Goal: Task Accomplishment & Management: Manage account settings

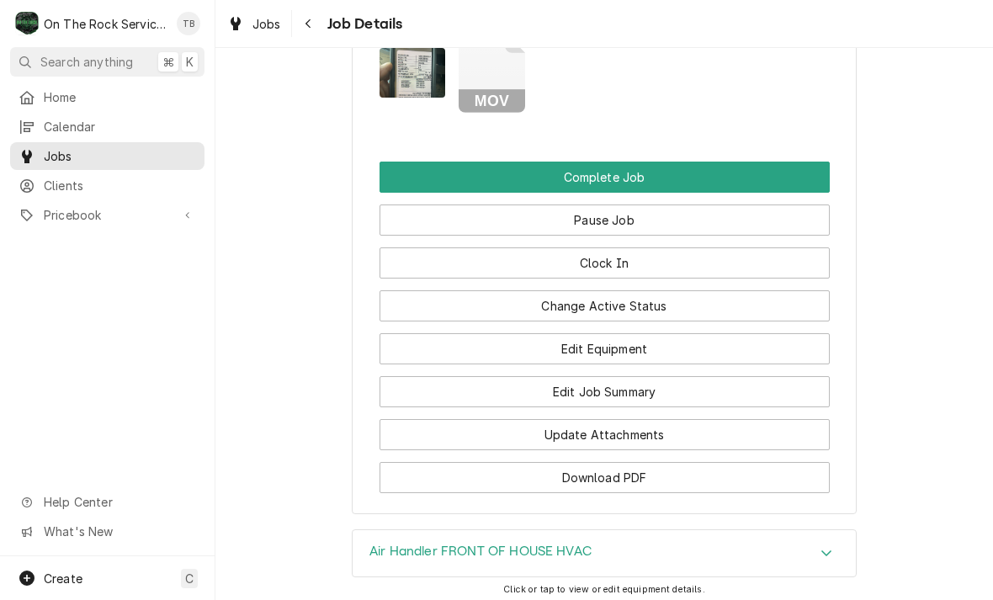
scroll to position [1981, 0]
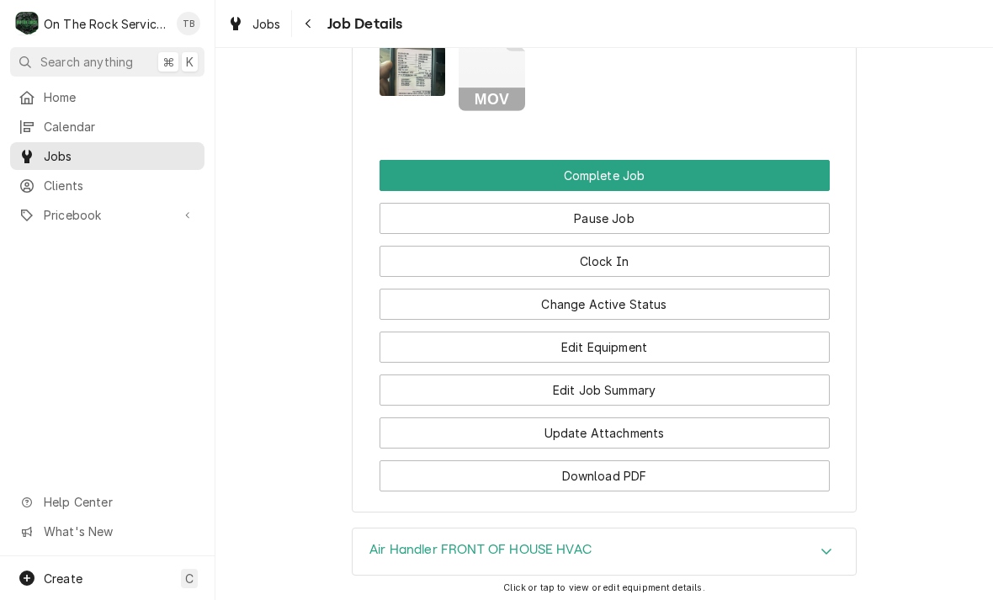
click at [676, 298] on button "Change Active Status" at bounding box center [605, 304] width 450 height 31
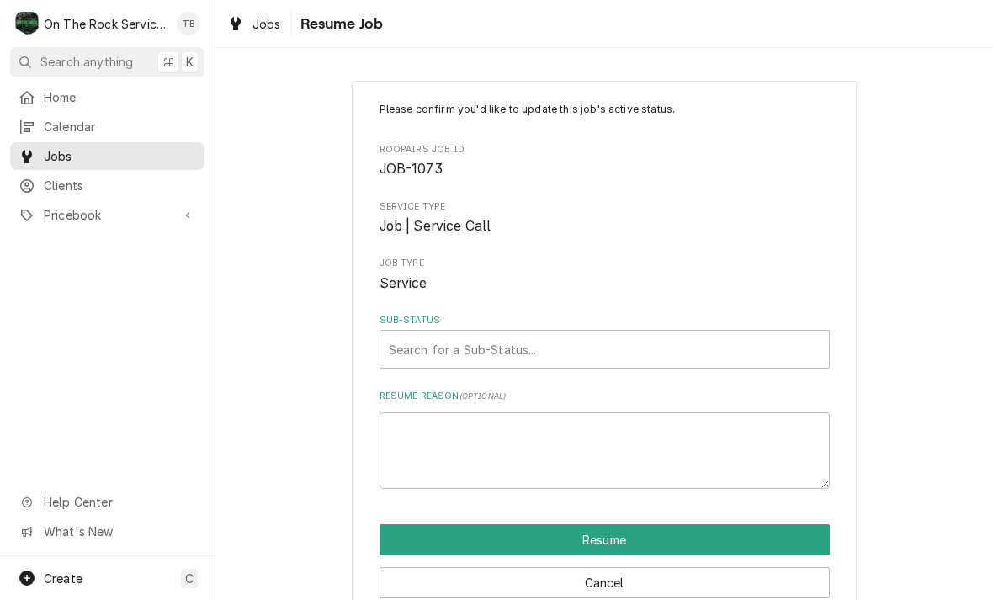
click at [380, 381] on div "Please confirm you'd like to update this job's active status. Roopairs Job ID J…" at bounding box center [605, 295] width 450 height 387
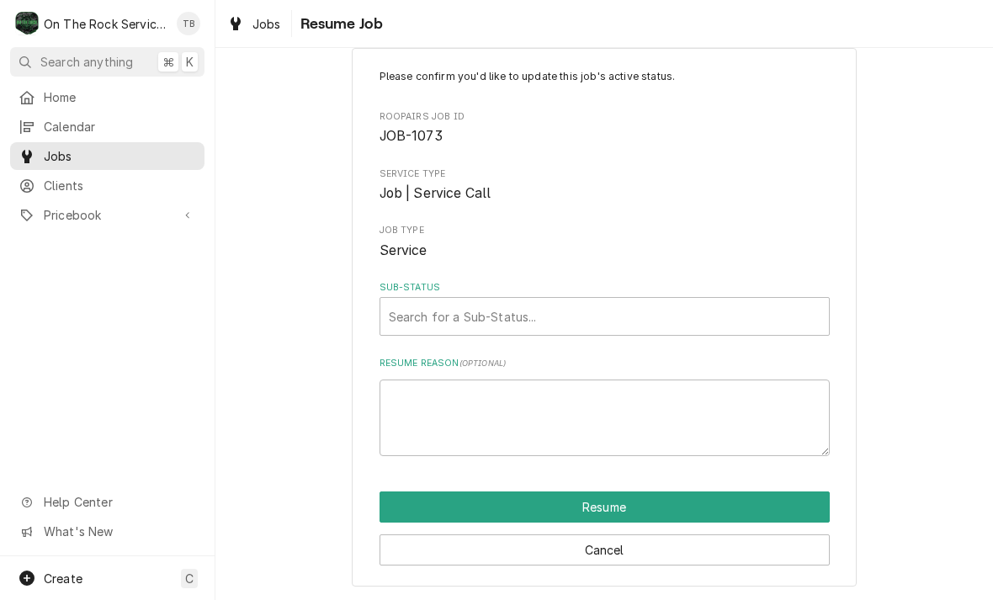
scroll to position [32, 0]
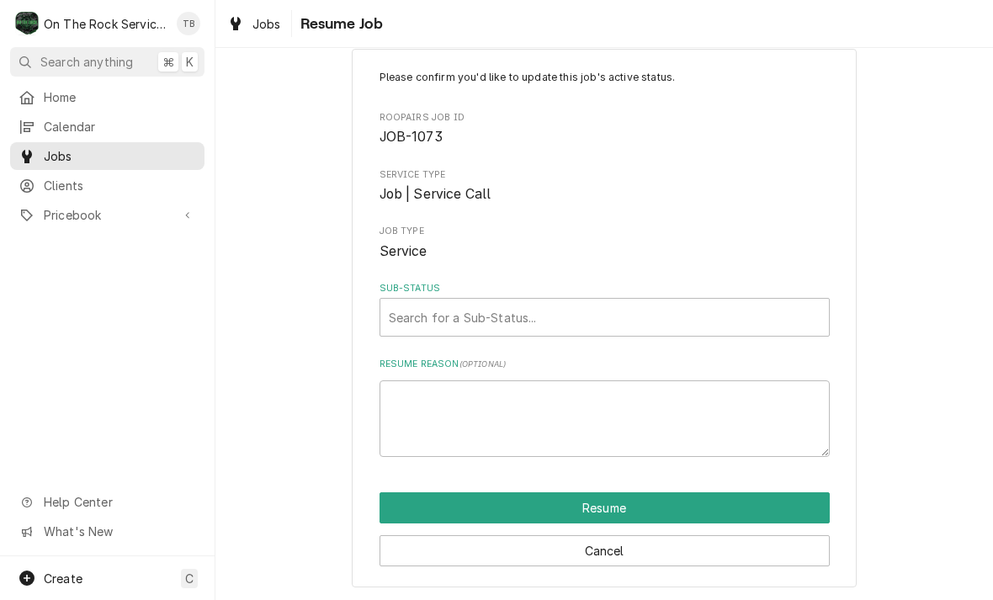
click at [763, 507] on button "Resume" at bounding box center [605, 507] width 450 height 31
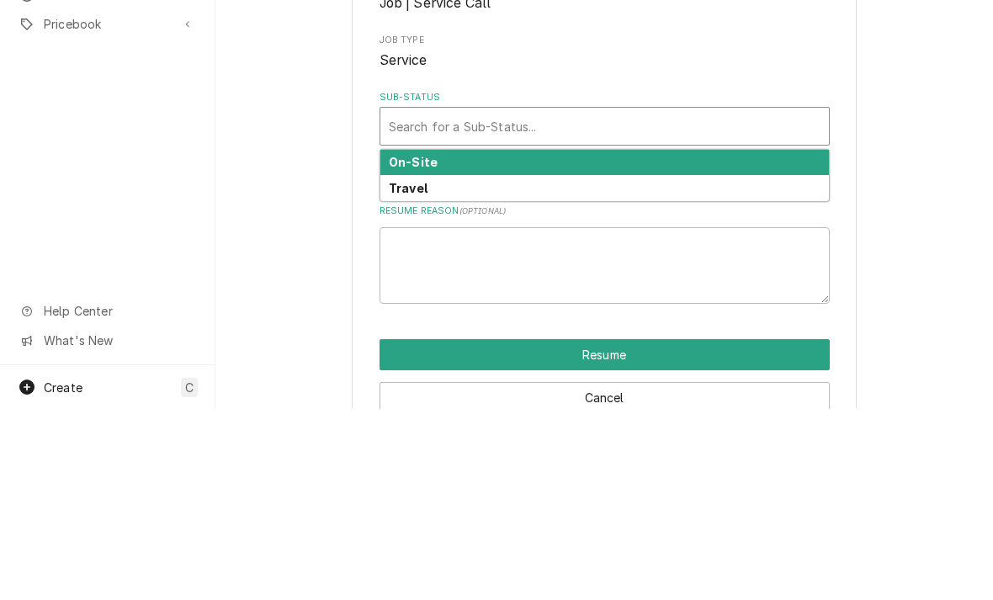
click at [455, 341] on div "On-Site" at bounding box center [605, 354] width 449 height 26
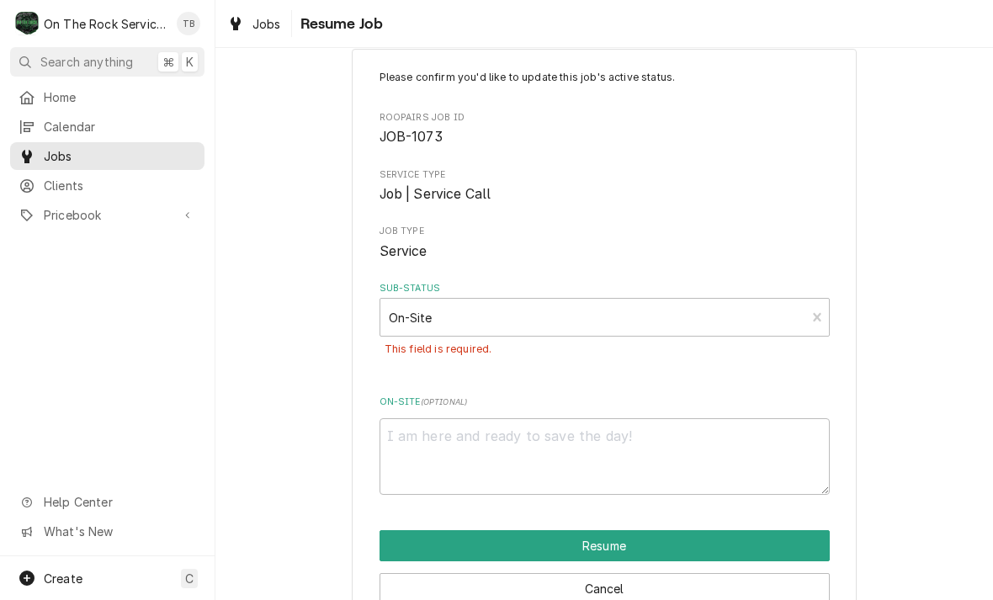
click at [599, 546] on button "Resume" at bounding box center [605, 545] width 450 height 31
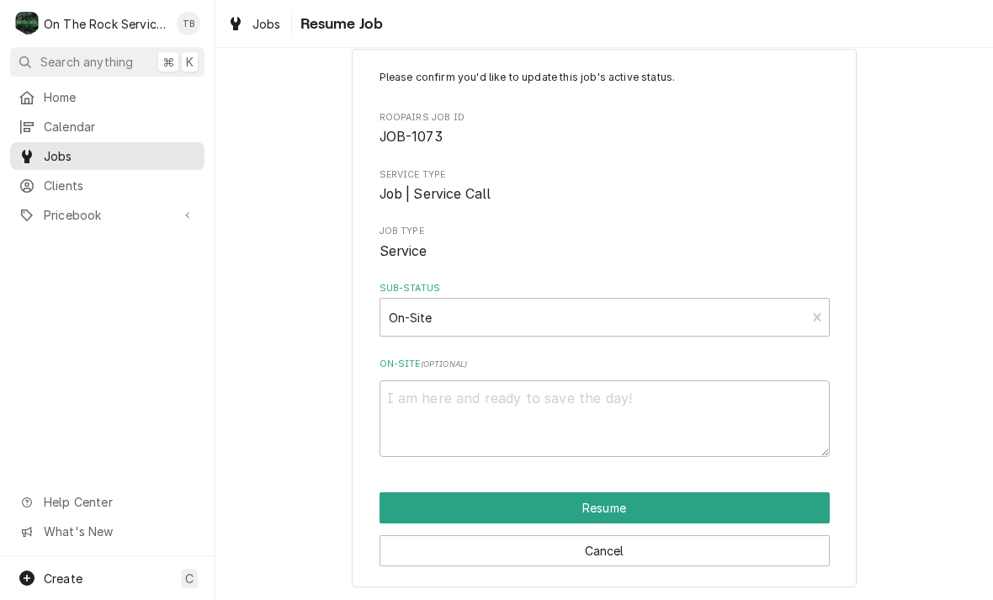
type textarea "x"
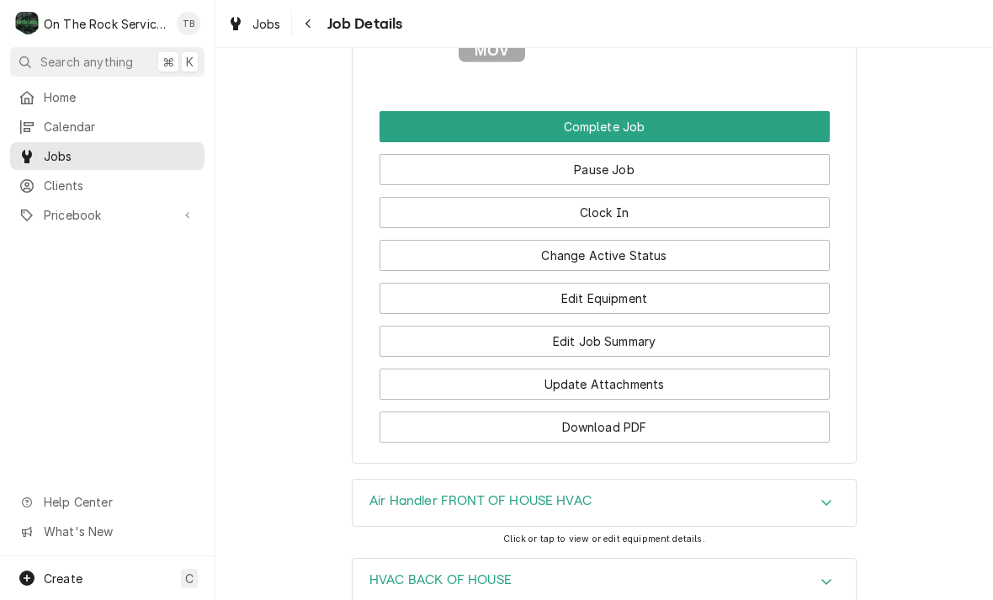
scroll to position [2061, 0]
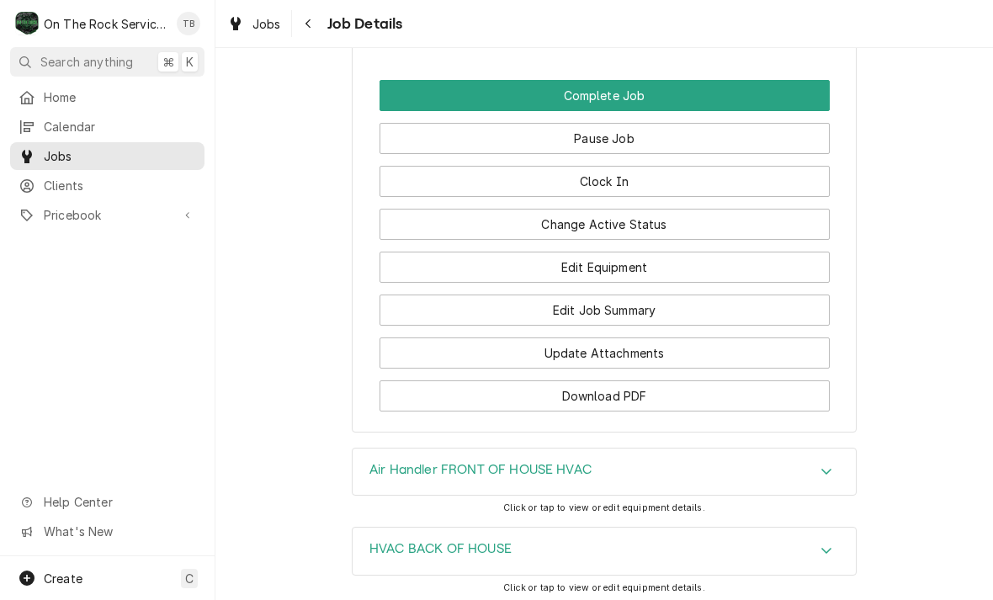
click at [595, 311] on button "Edit Job Summary" at bounding box center [605, 310] width 450 height 31
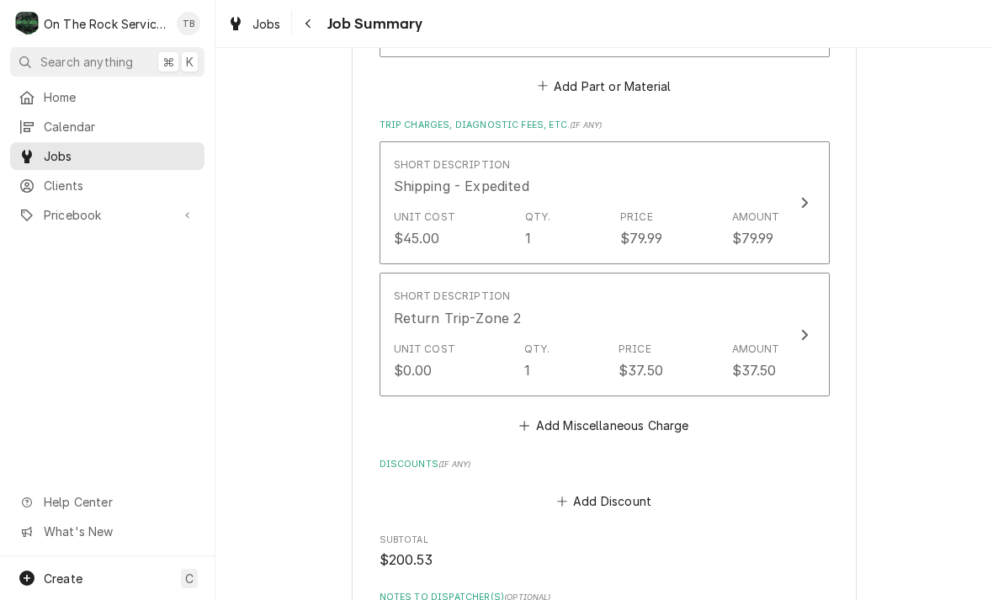
scroll to position [1793, 0]
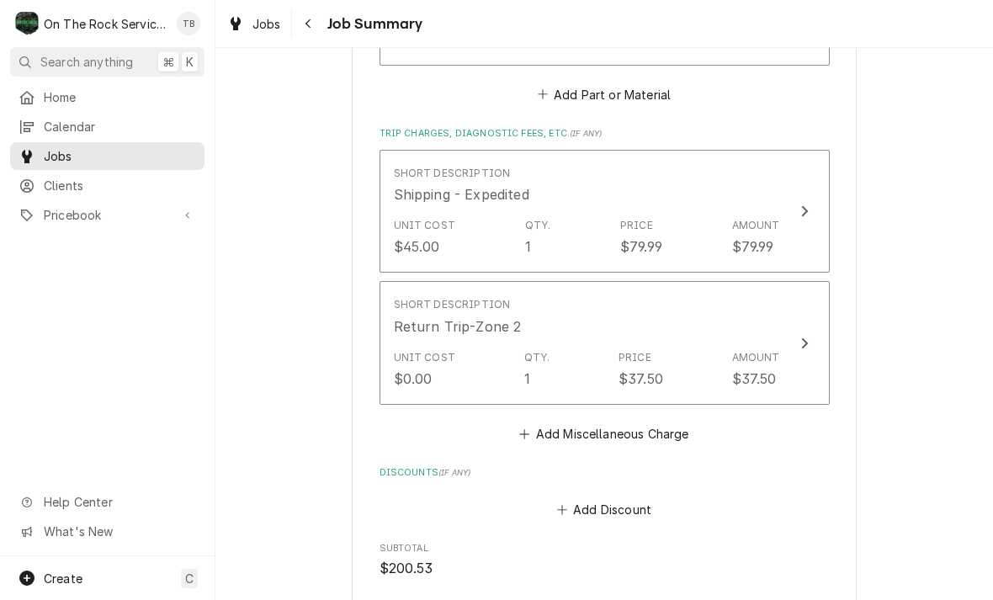
click at [626, 95] on button "Add Part or Material" at bounding box center [604, 94] width 139 height 24
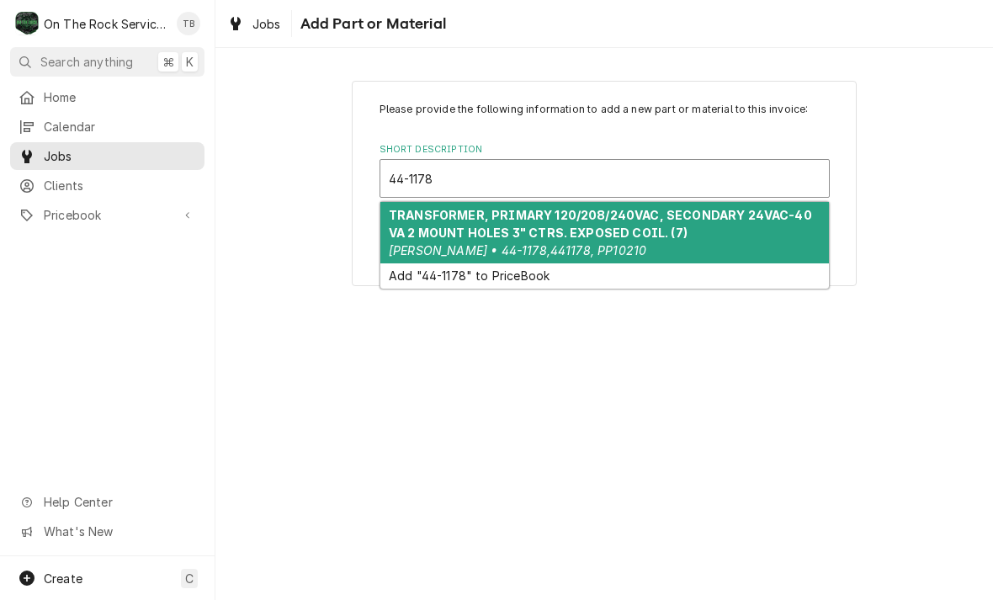
click at [601, 220] on strong "TRANSFORMER, PRIMARY 120/208/240VAC, SECONDARY 24VAC-40 VA 2 MOUNT HOLES 3" CTR…" at bounding box center [600, 224] width 423 height 32
type input "44-1178"
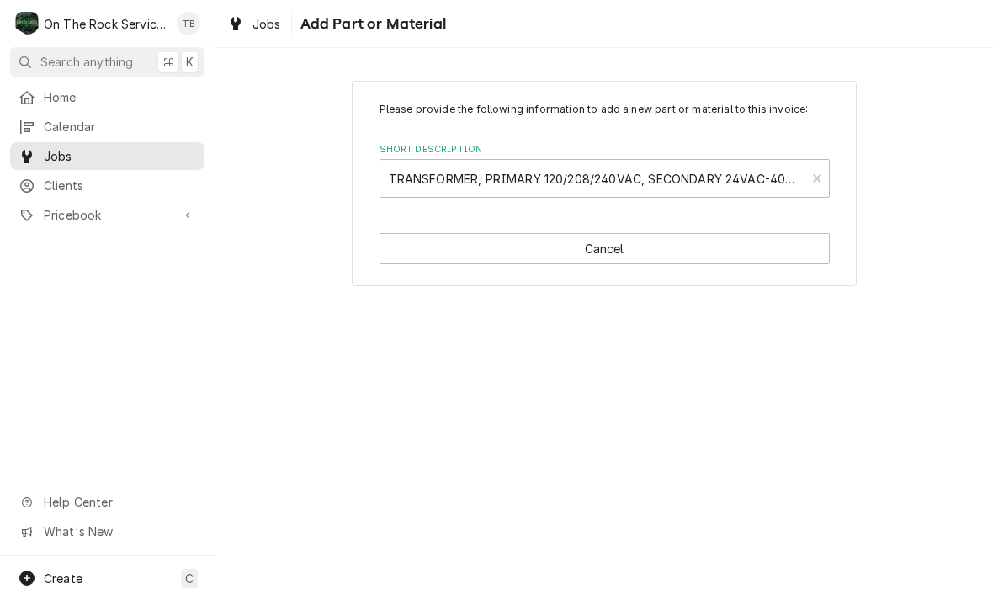
type textarea "x"
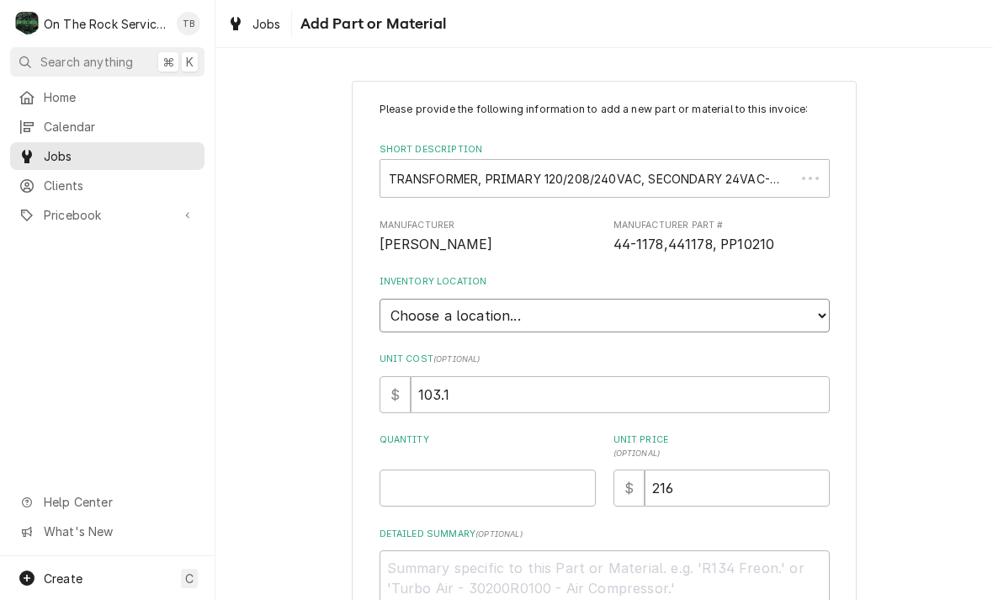
click at [806, 315] on select "Choose a location... Ray's Truck Rich's Truck Todd's Truck Warehouse" at bounding box center [605, 316] width 450 height 34
select select "442"
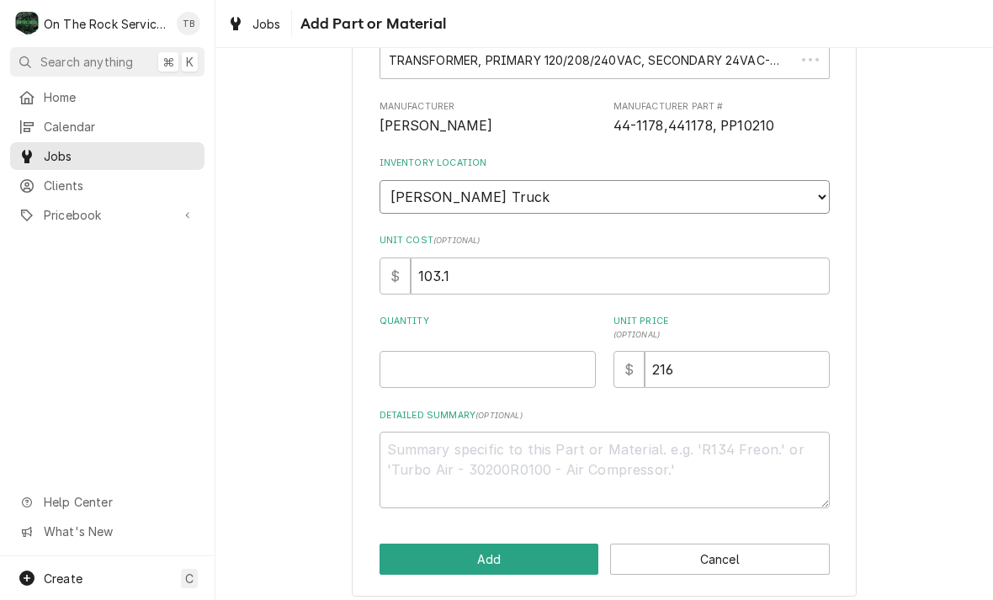
scroll to position [117, 0]
click at [426, 360] on input "Quantity" at bounding box center [488, 371] width 216 height 37
type textarea "x"
type input "1"
click at [966, 316] on div "Please provide the following information to add a new part or material to this …" at bounding box center [605, 281] width 778 height 664
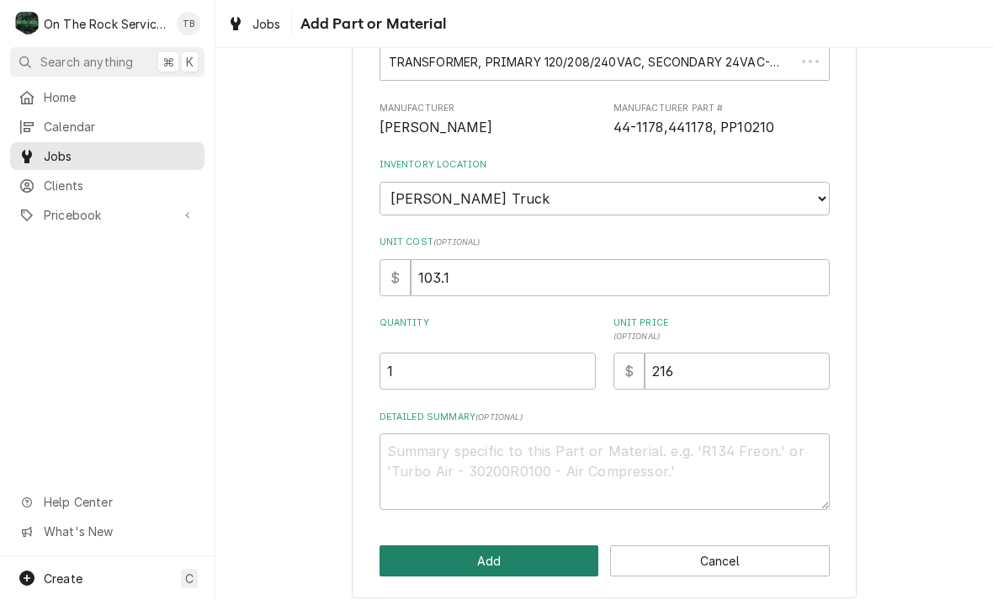
click at [521, 556] on button "Add" at bounding box center [490, 561] width 220 height 31
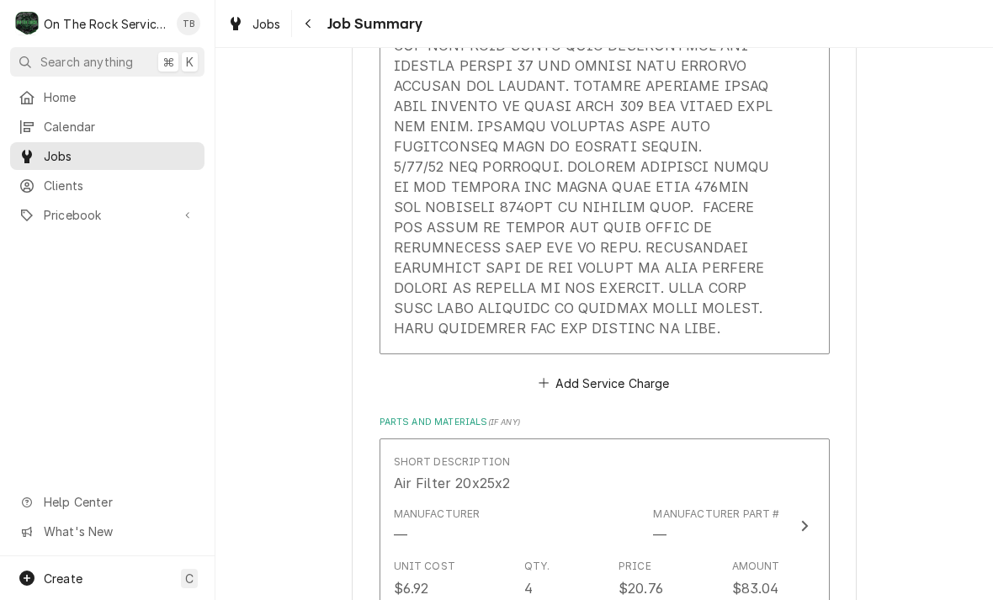
scroll to position [1237, 0]
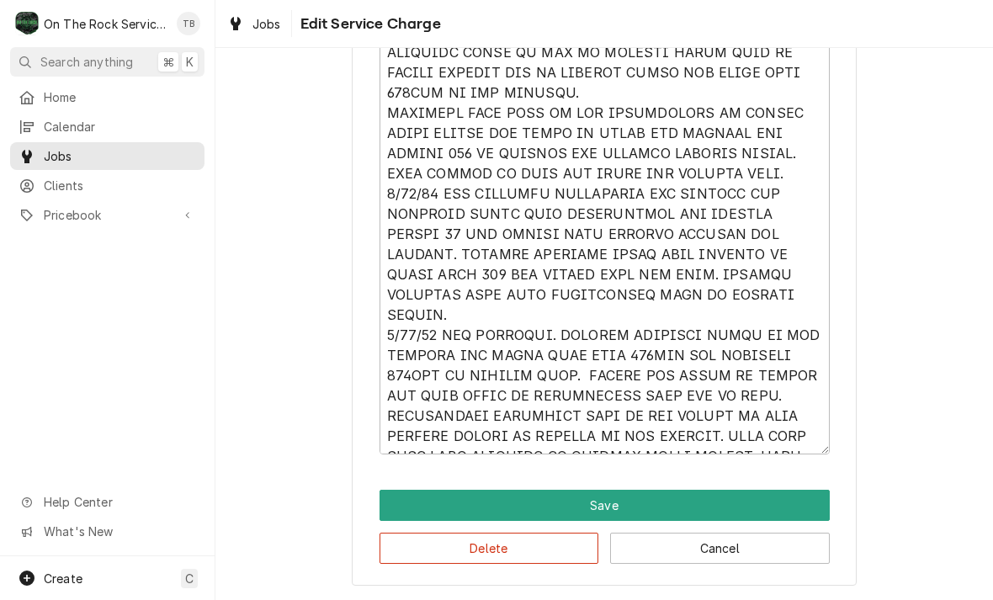
scroll to position [232, 0]
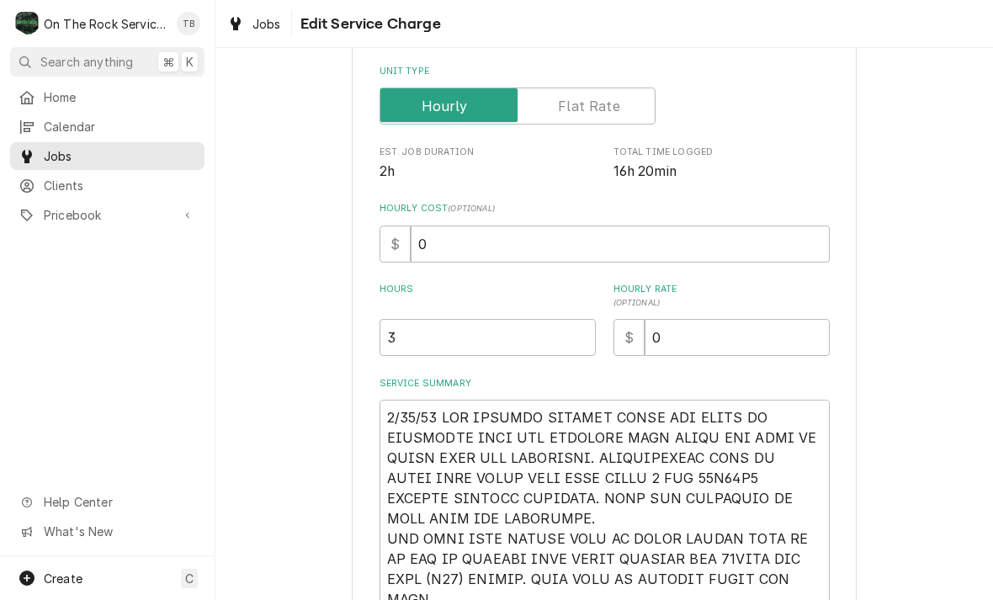
type textarea "x"
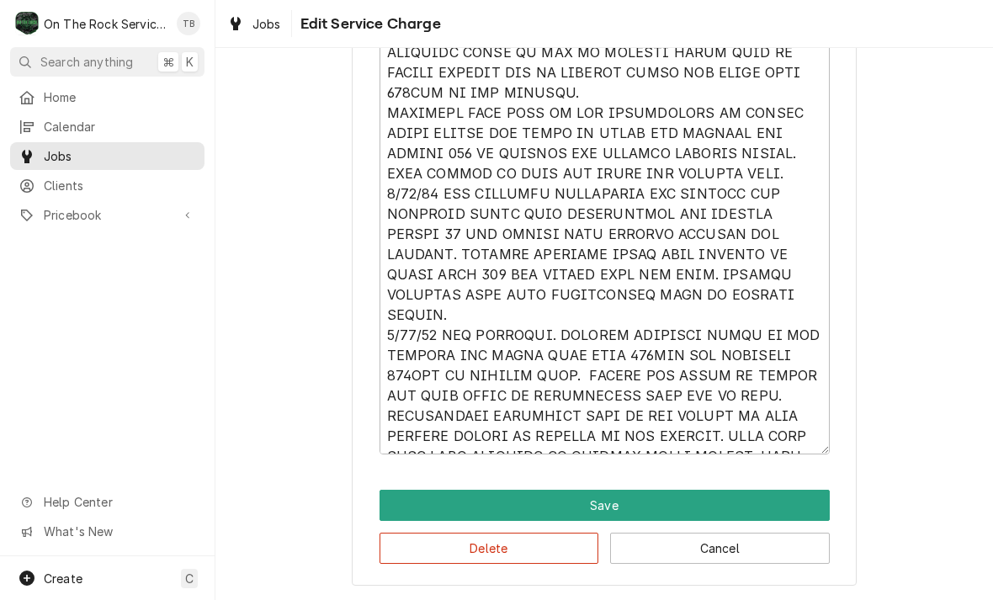
scroll to position [963, 0]
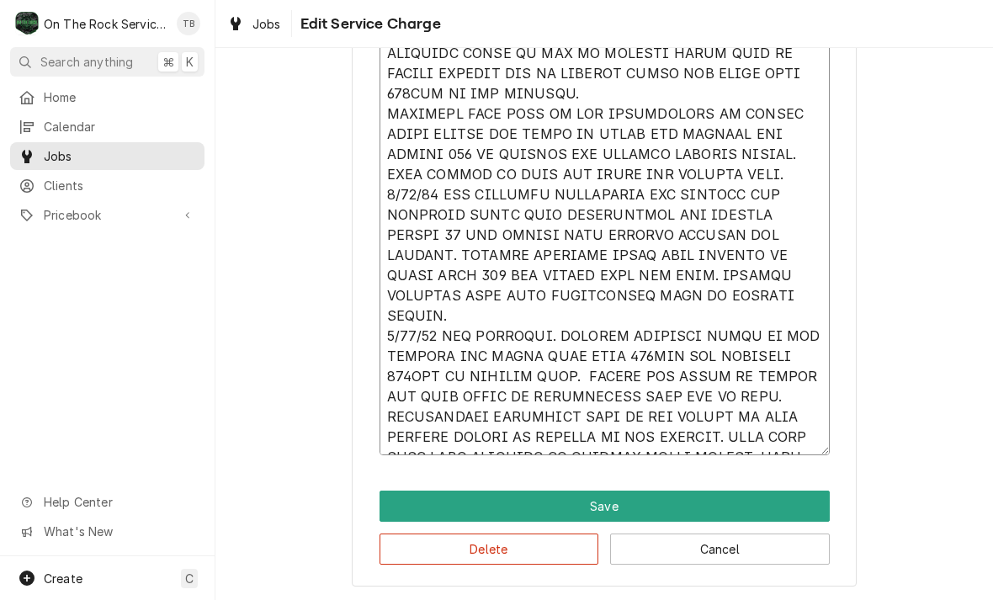
click at [686, 444] on textarea "Service Summary" at bounding box center [605, 64] width 450 height 784
type textarea "9/12/25 TMB PROVIDE SERVICE PARTS AND LABOR TO DETERMINE THAT PER CUSTOMER BOTH…"
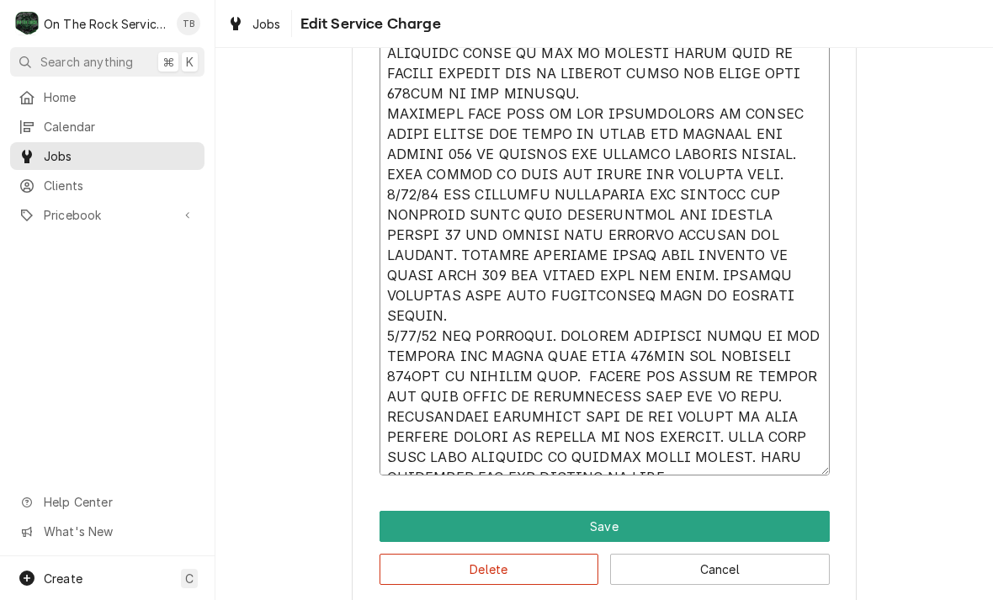
type textarea "x"
type textarea "9/12/25 TMB PROVIDE SERVICE PARTS AND LABOR TO DETERMINE THAT PER CUSTOMER BOTH…"
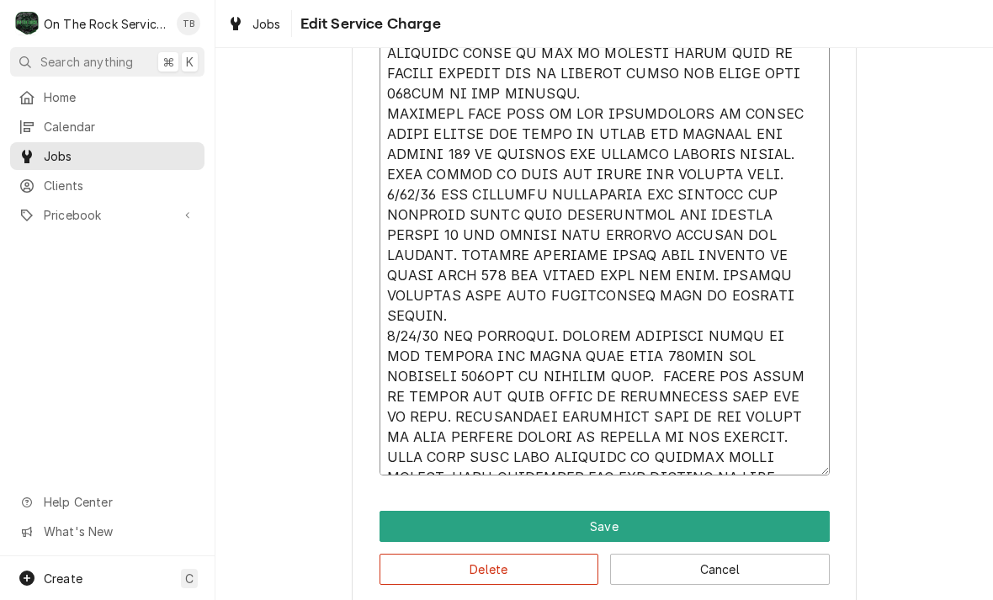
type textarea "x"
type textarea "9/12/25 TMB PROVIDE SERVICE PARTS AND LABOR TO DETERMINE THAT PER CUSTOMER BOTH…"
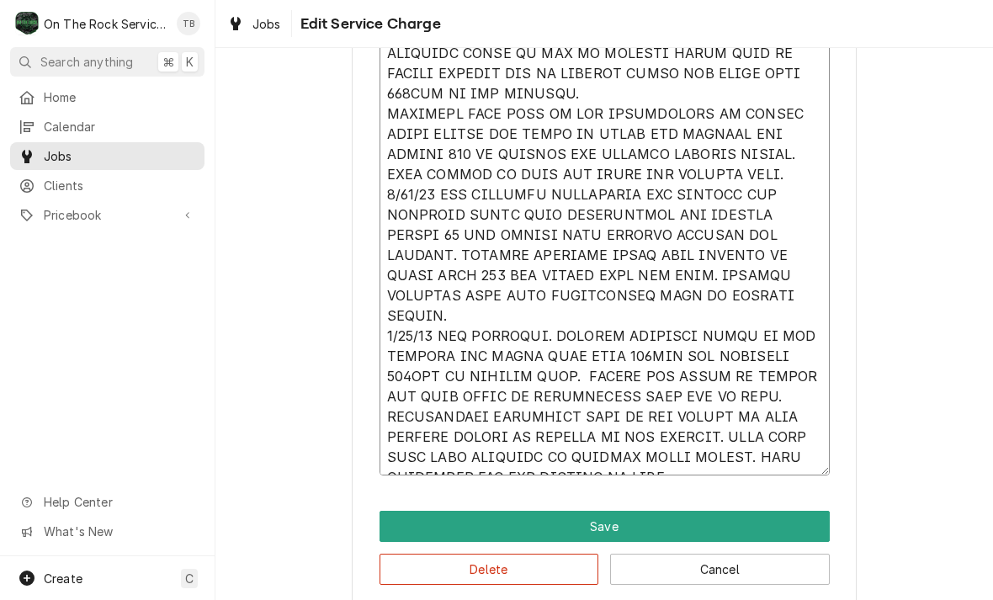
type textarea "x"
type textarea "9/12/25 TMB PROVIDE SERVICE PARTS AND LABOR TO DETERMINE THAT PER CUSTOMER BOTH…"
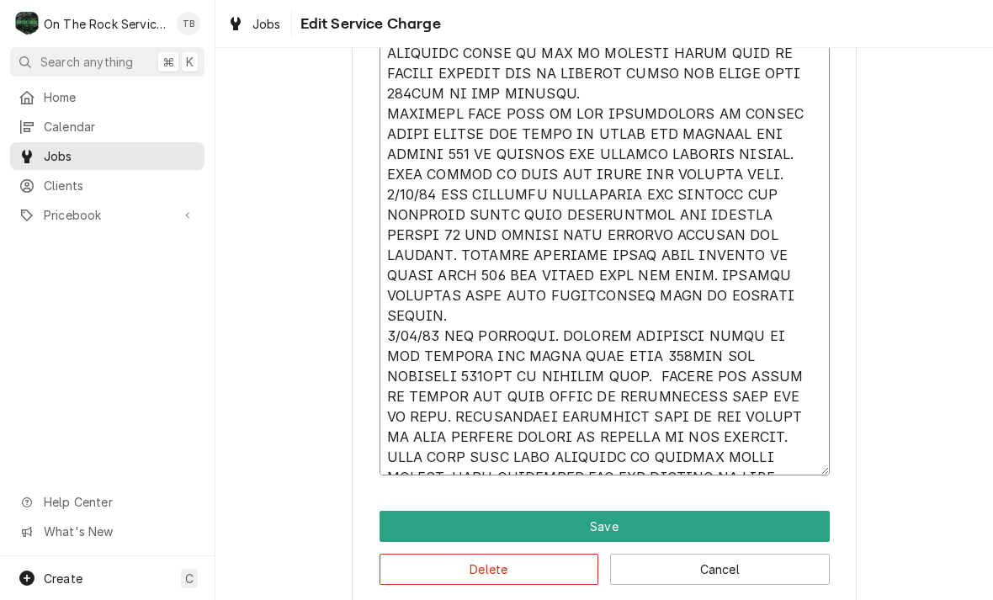
type textarea "x"
type textarea "9/12/25 TMB PROVIDE SERVICE PARTS AND LABOR TO DETERMINE THAT PER CUSTOMER BOTH…"
type textarea "x"
type textarea "9/12/25 TMB PROVIDE SERVICE PARTS AND LABOR TO DETERMINE THAT PER CUSTOMER BOTH…"
type textarea "x"
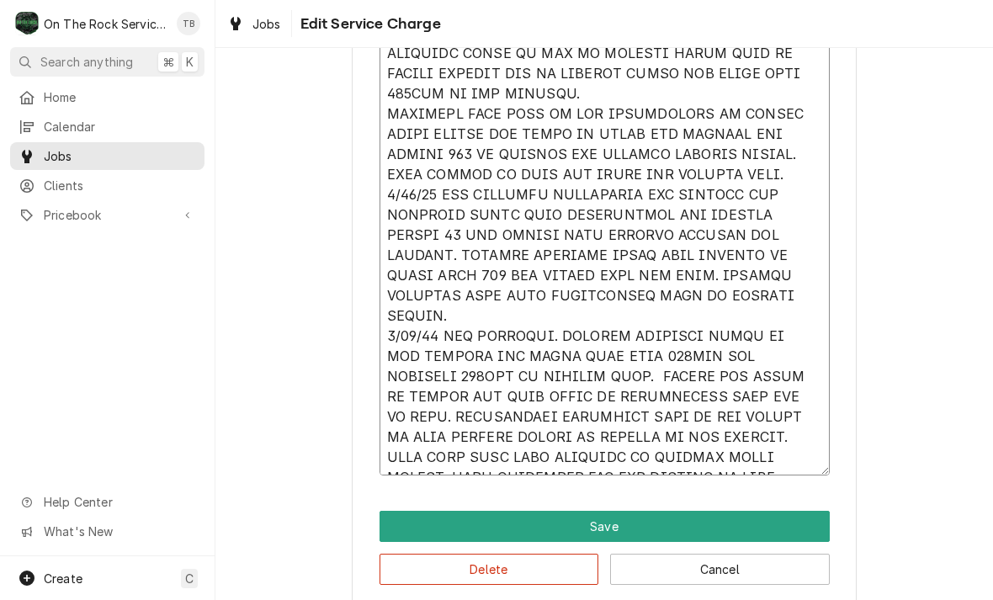
type textarea "9/12/25 TMB PROVIDE SERVICE PARTS AND LABOR TO DETERMINE THAT PER CUSTOMER BOTH…"
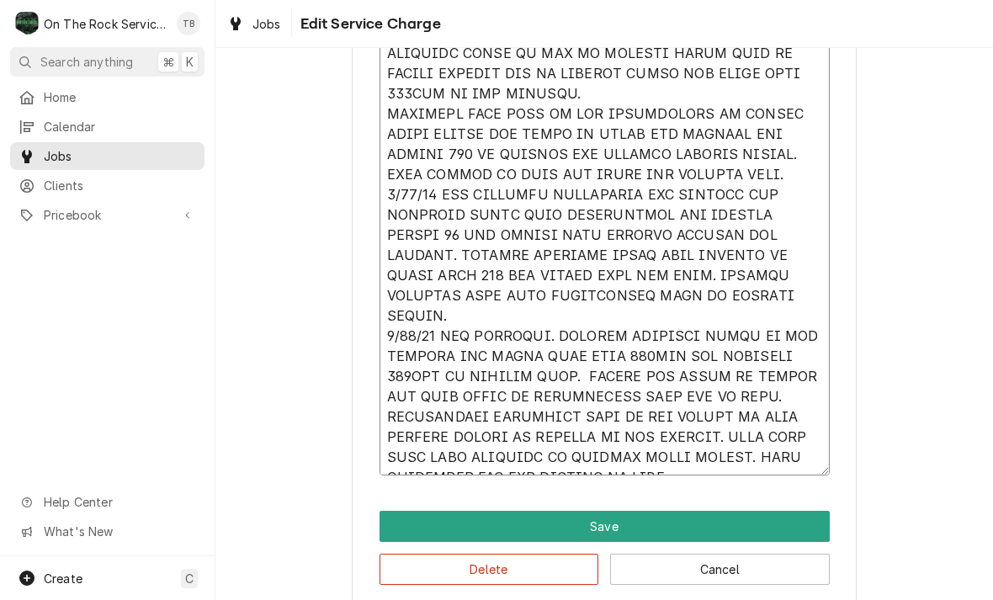
type textarea "x"
type textarea "9/12/25 TMB PROVIDE SERVICE PARTS AND LABOR TO DETERMINE THAT PER CUSTOMER BOTH…"
type textarea "x"
type textarea "9/12/25 TMB PROVIDE SERVICE PARTS AND LABOR TO DETERMINE THAT PER CUSTOMER BOTH…"
type textarea "x"
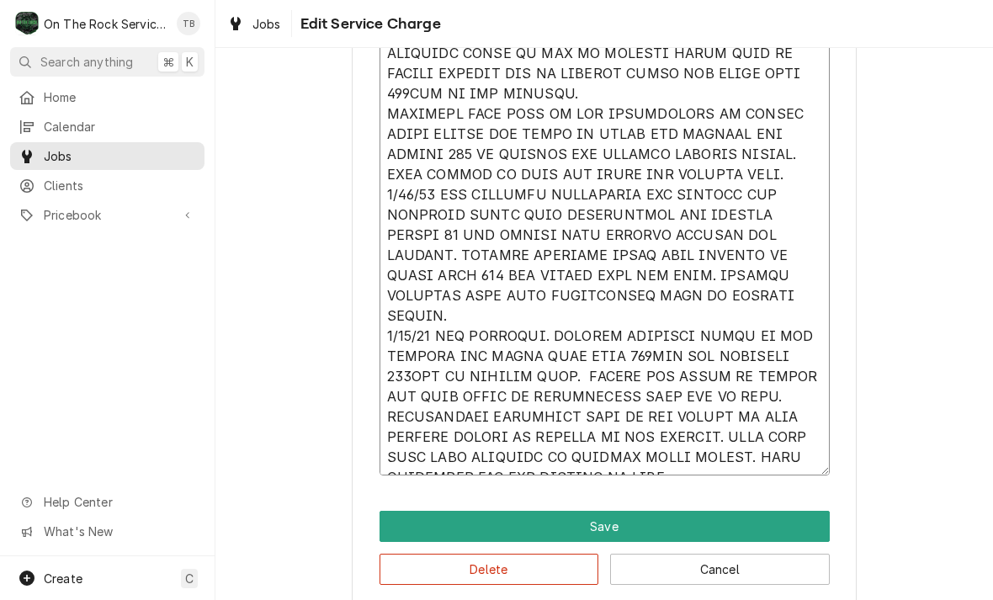
type textarea "9/12/25 TMB PROVIDE SERVICE PARTS AND LABOR TO DETERMINE THAT PER CUSTOMER BOTH…"
type textarea "x"
type textarea "9/12/25 TMB PROVIDE SERVICE PARTS AND LABOR TO DETERMINE THAT PER CUSTOMER BOTH…"
type textarea "x"
type textarea "9/12/25 TMB PROVIDE SERVICE PARTS AND LABOR TO DETERMINE THAT PER CUSTOMER BOTH…"
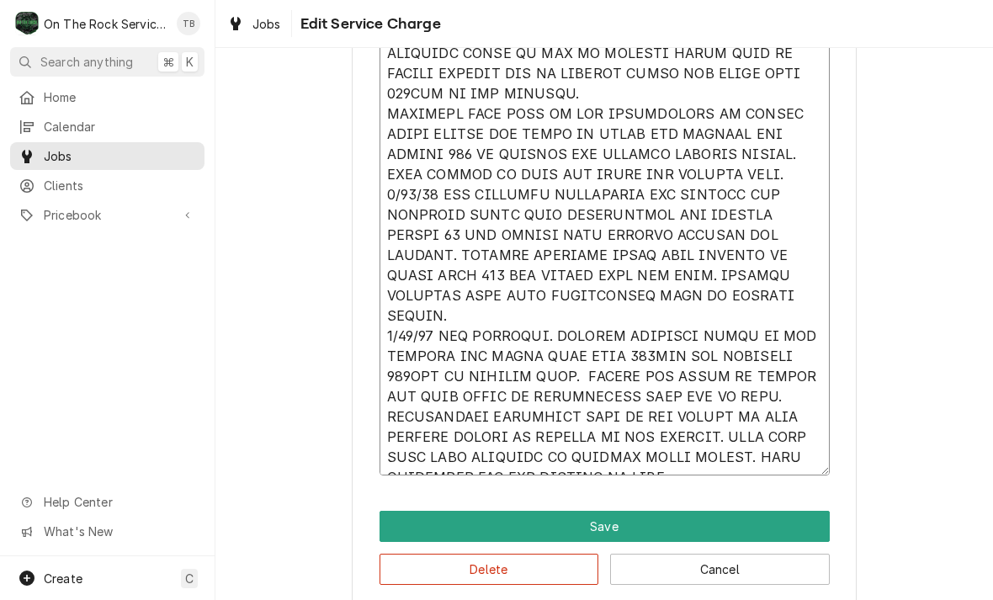
type textarea "x"
type textarea "9/12/25 TMB PROVIDE SERVICE PARTS AND LABOR TO DETERMINE THAT PER CUSTOMER BOTH…"
type textarea "x"
type textarea "9/12/25 TMB PROVIDE SERVICE PARTS AND LABOR TO DETERMINE THAT PER CUSTOMER BOTH…"
type textarea "x"
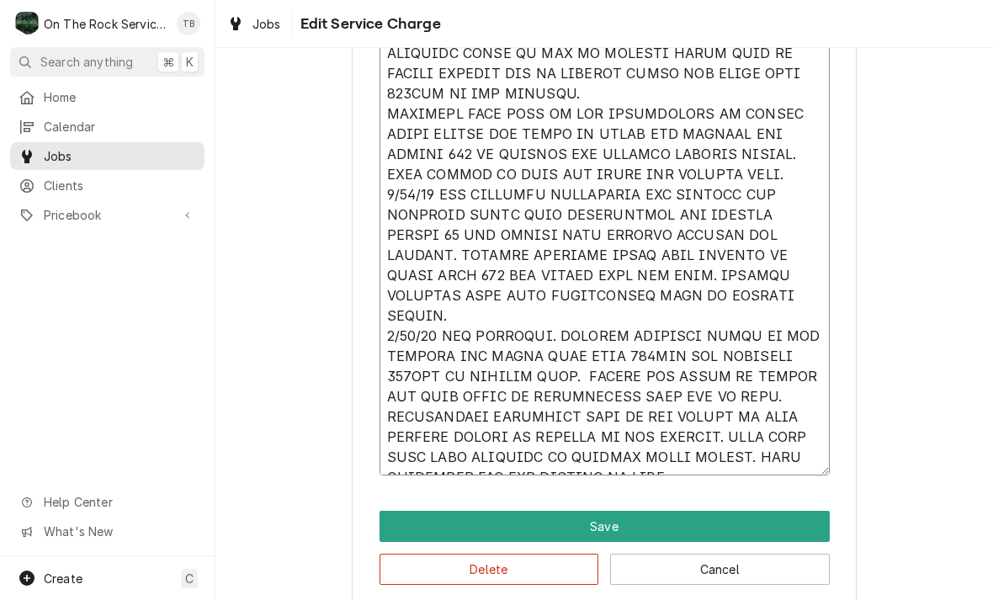
type textarea "9/12/25 TMB PROVIDE SERVICE PARTS AND LABOR TO DETERMINE THAT PER CUSTOMER BOTH…"
type textarea "x"
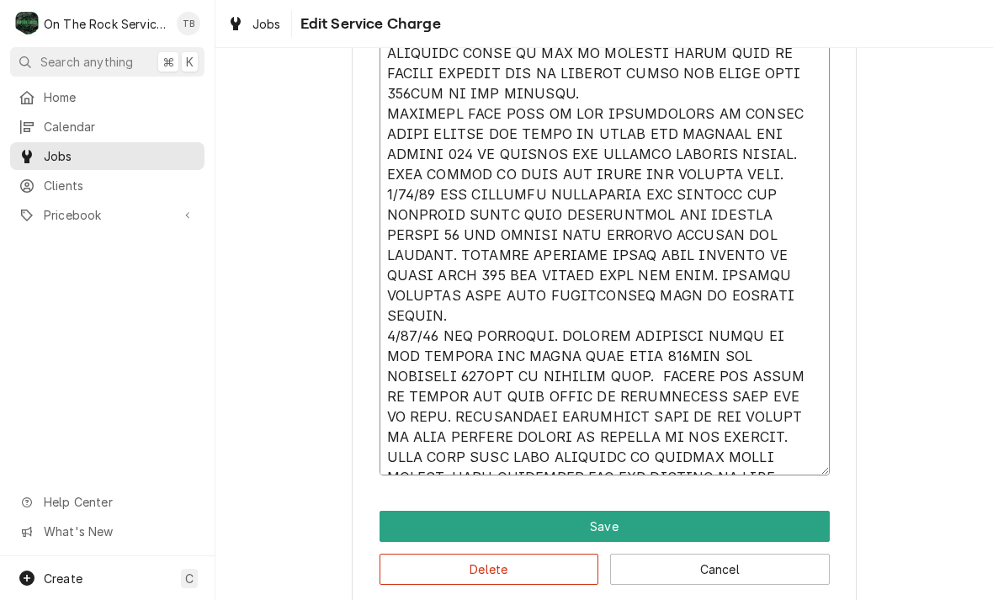
type textarea "9/12/25 TMB PROVIDE SERVICE PARTS AND LABOR TO DETERMINE THAT PER CUSTOMER BOTH…"
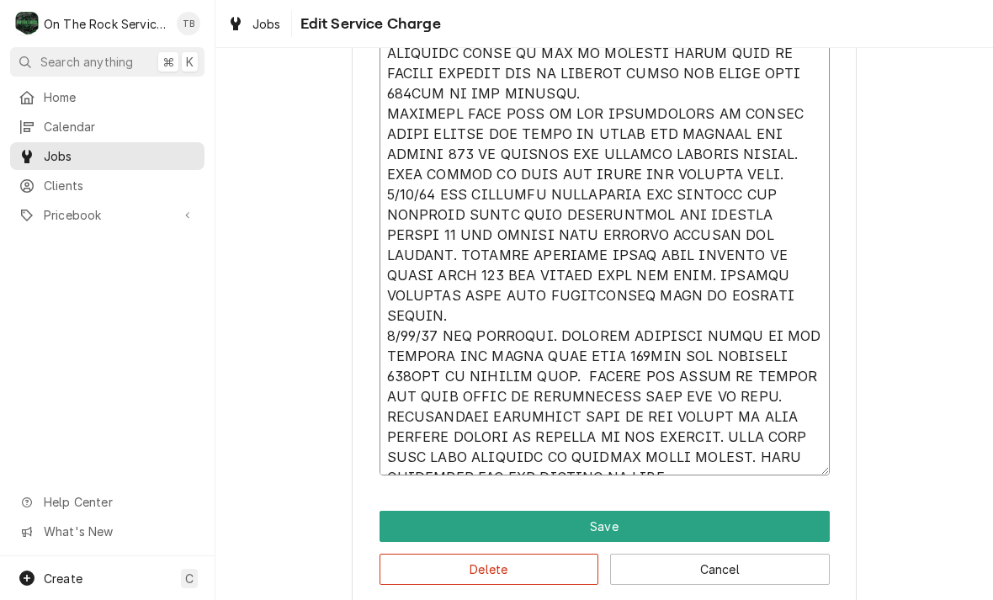
type textarea "x"
type textarea "9/12/25 TMB PROVIDE SERVICE PARTS AND LABOR TO DETERMINE THAT PER CUSTOMER BOTH…"
type textarea "x"
type textarea "9/12/25 TMB PROVIDE SERVICE PARTS AND LABOR TO DETERMINE THAT PER CUSTOMER BOTH…"
type textarea "x"
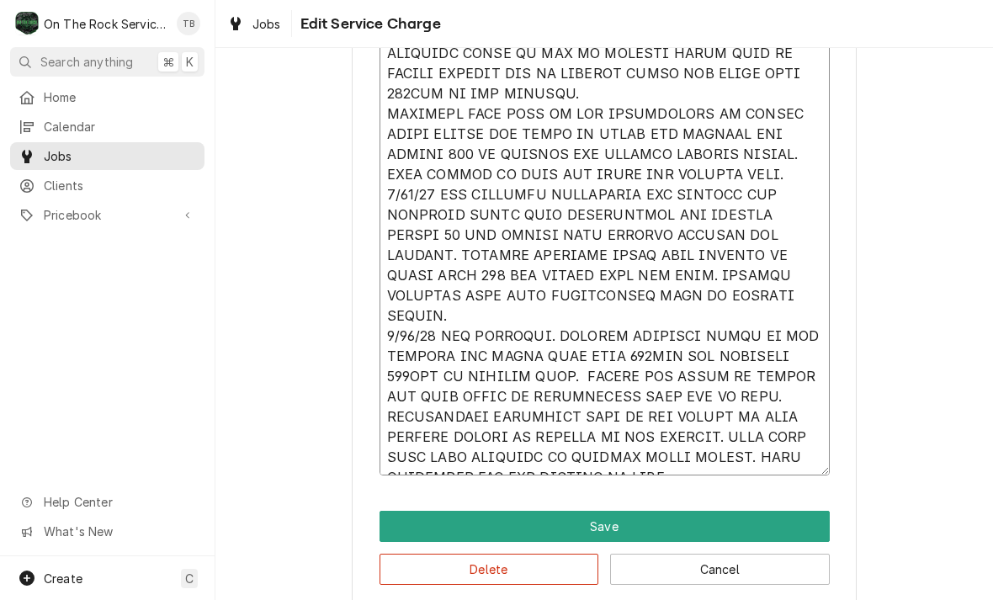
type textarea "9/12/25 TMB PROVIDE SERVICE PARTS AND LABOR TO DETERMINE THAT PER CUSTOMER BOTH…"
type textarea "x"
type textarea "9/12/25 TMB PROVIDE SERVICE PARTS AND LABOR TO DETERMINE THAT PER CUSTOMER BOTH…"
type textarea "x"
type textarea "9/12/25 TMB PROVIDE SERVICE PARTS AND LABOR TO DETERMINE THAT PER CUSTOMER BOTH…"
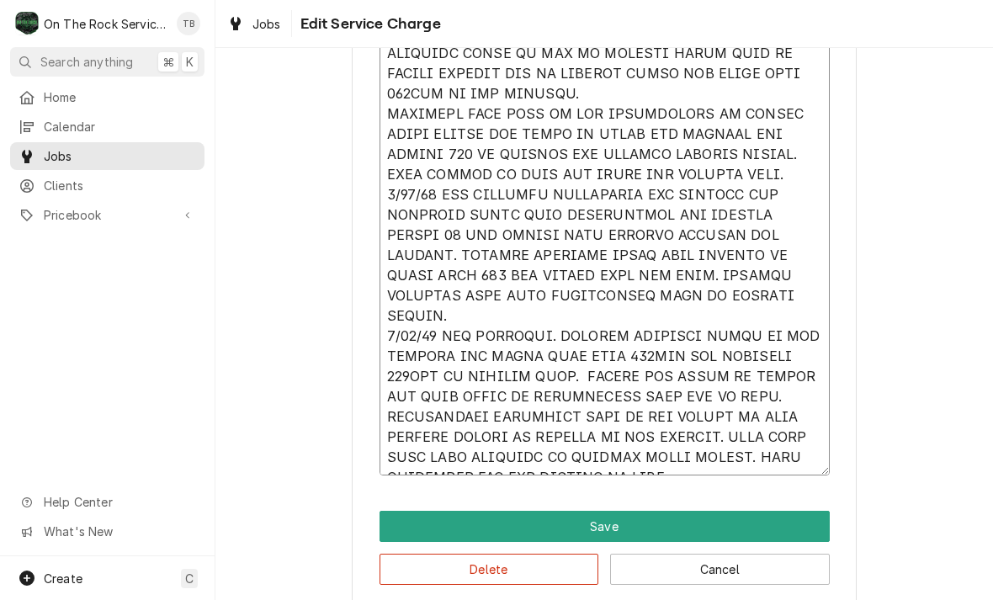
type textarea "x"
type textarea "9/12/25 TMB PROVIDE SERVICE PARTS AND LABOR TO DETERMINE THAT PER CUSTOMER BOTH…"
type textarea "x"
type textarea "9/12/25 TMB PROVIDE SERVICE PARTS AND LABOR TO DETERMINE THAT PER CUSTOMER BOTH…"
type textarea "x"
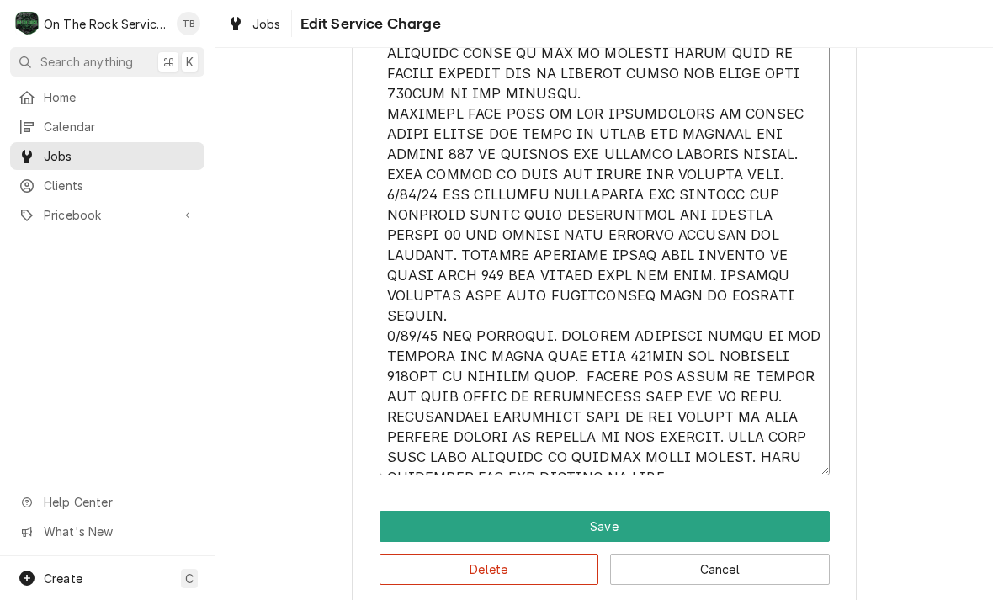
type textarea "9/12/25 TMB PROVIDE SERVICE PARTS AND LABOR TO DETERMINE THAT PER CUSTOMER BOTH…"
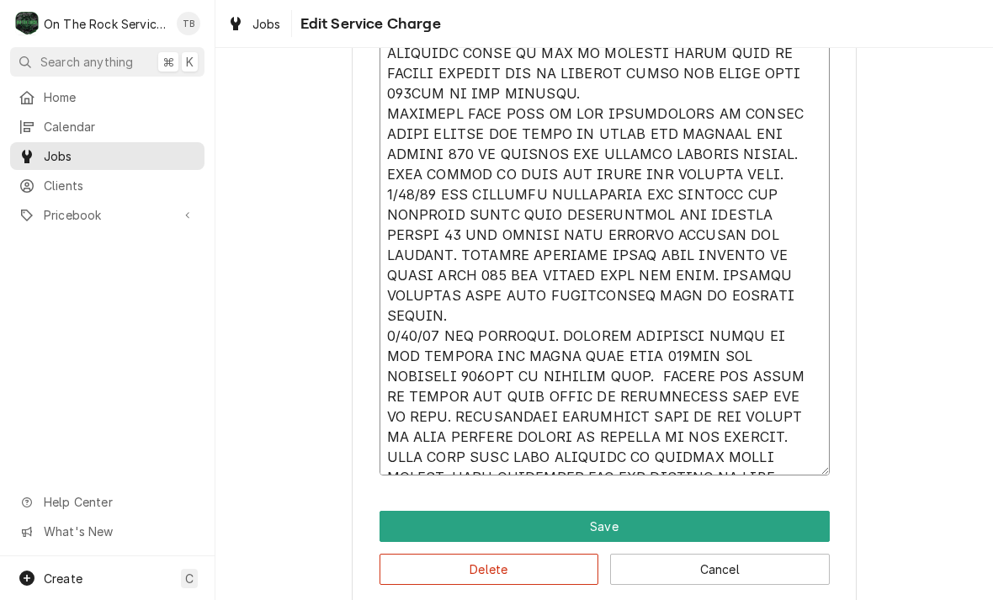
type textarea "x"
type textarea "9/12/25 TMB PROVIDE SERVICE PARTS AND LABOR TO DETERMINE THAT PER CUSTOMER BOTH…"
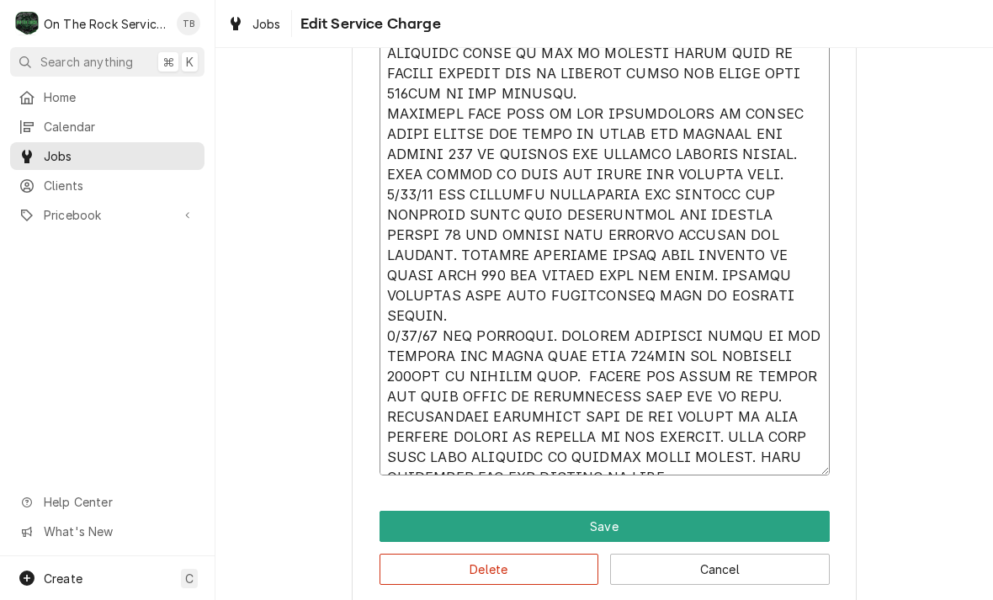
type textarea "x"
type textarea "9/12/25 TMB PROVIDE SERVICE PARTS AND LABOR TO DETERMINE THAT PER CUSTOMER BOTH…"
type textarea "x"
type textarea "9/12/25 TMB PROVIDE SERVICE PARTS AND LABOR TO DETERMINE THAT PER CUSTOMER BOTH…"
type textarea "x"
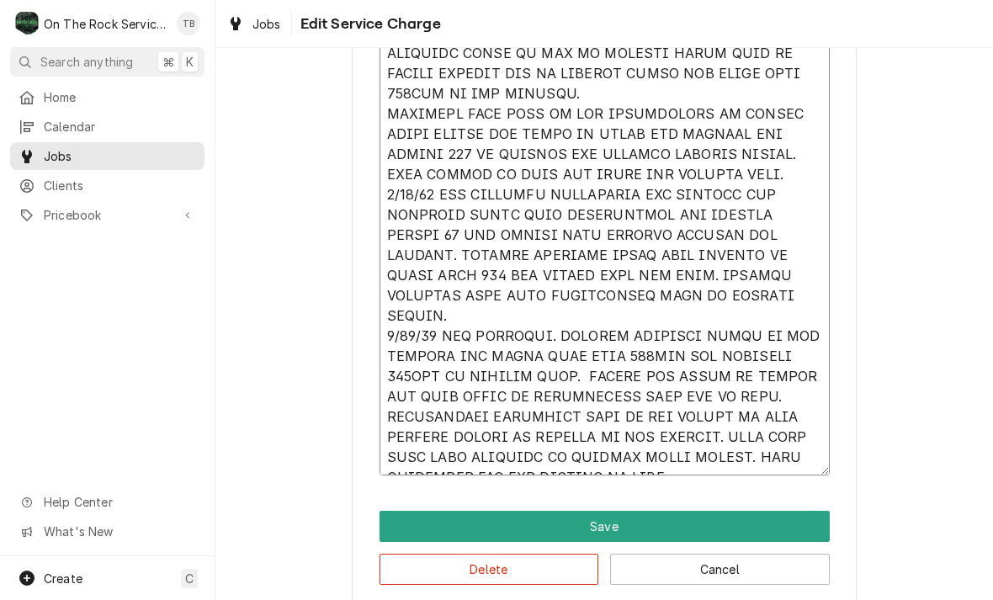
type textarea "9/12/25 TMB PROVIDE SERVICE PARTS AND LABOR TO DETERMINE THAT PER CUSTOMER BOTH…"
type textarea "x"
type textarea "9/12/25 TMB PROVIDE SERVICE PARTS AND LABOR TO DETERMINE THAT PER CUSTOMER BOTH…"
type textarea "x"
type textarea "9/12/25 TMB PROVIDE SERVICE PARTS AND LABOR TO DETERMINE THAT PER CUSTOMER BOTH…"
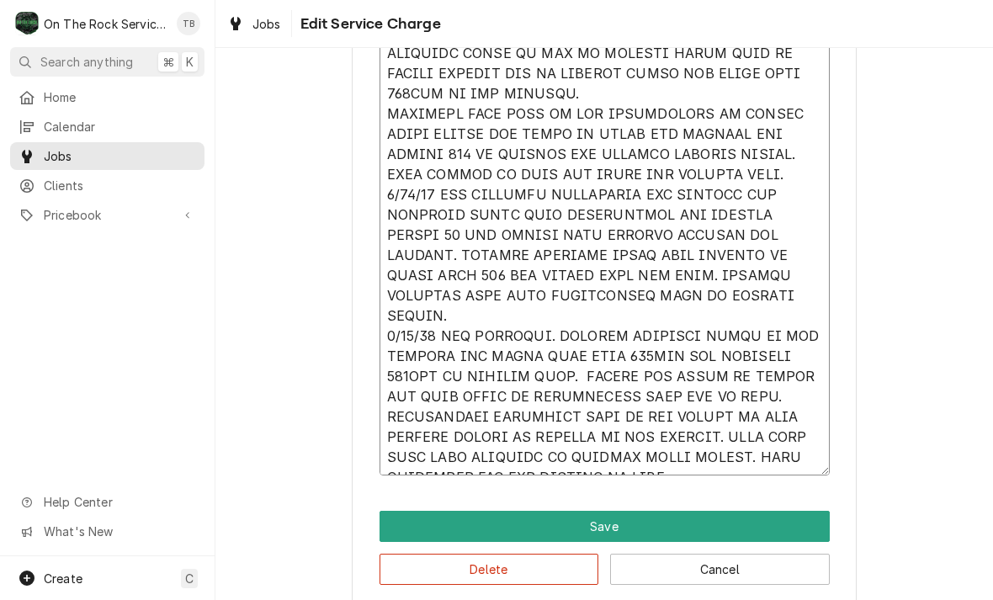
type textarea "x"
type textarea "9/12/25 TMB PROVIDE SERVICE PARTS AND LABOR TO DETERMINE THAT PER CUSTOMER BOTH…"
type textarea "x"
type textarea "9/12/25 TMB PROVIDE SERVICE PARTS AND LABOR TO DETERMINE THAT PER CUSTOMER BOTH…"
type textarea "x"
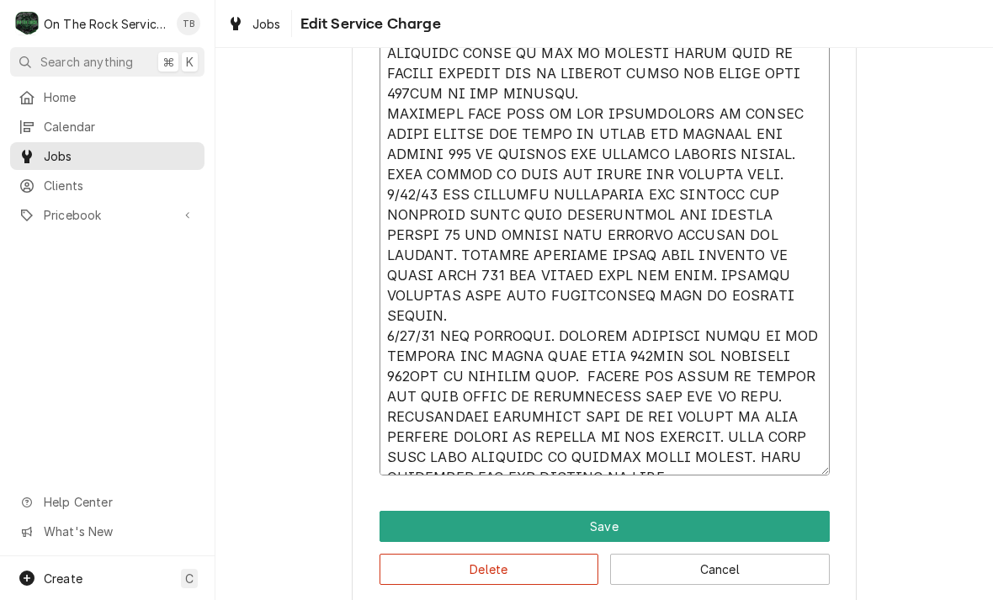
type textarea "9/12/25 TMB PROVIDE SERVICE PARTS AND LABOR TO DETERMINE THAT PER CUSTOMER BOTH…"
type textarea "x"
type textarea "9/12/25 TMB PROVIDE SERVICE PARTS AND LABOR TO DETERMINE THAT PER CUSTOMER BOTH…"
type textarea "x"
type textarea "9/12/25 TMB PROVIDE SERVICE PARTS AND LABOR TO DETERMINE THAT PER CUSTOMER BOTH…"
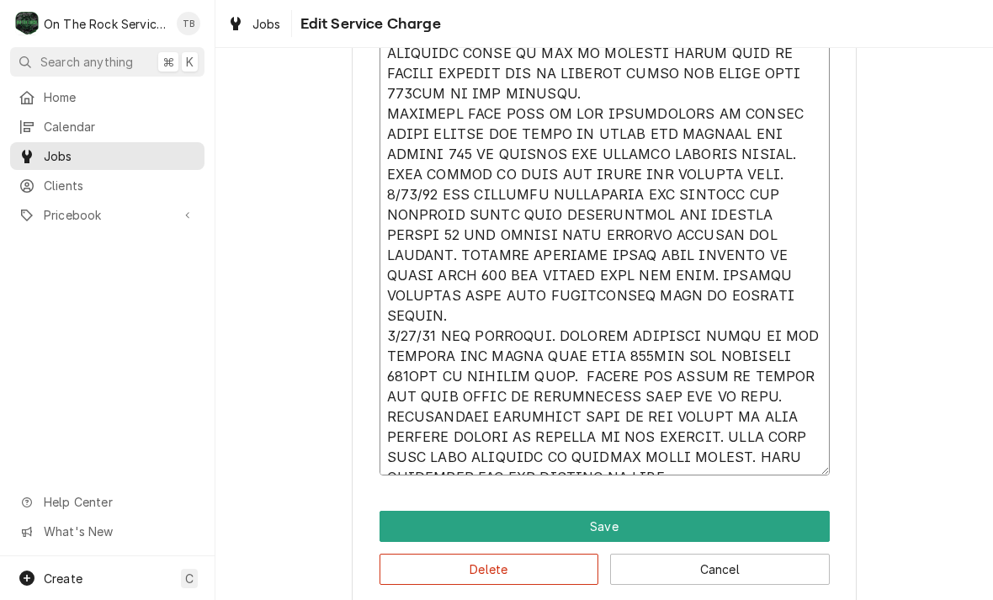
type textarea "x"
type textarea "9/12/25 TMB PROVIDE SERVICE PARTS AND LABOR TO DETERMINE THAT PER CUSTOMER BOTH…"
type textarea "x"
type textarea "9/12/25 TMB PROVIDE SERVICE PARTS AND LABOR TO DETERMINE THAT PER CUSTOMER BOTH…"
type textarea "x"
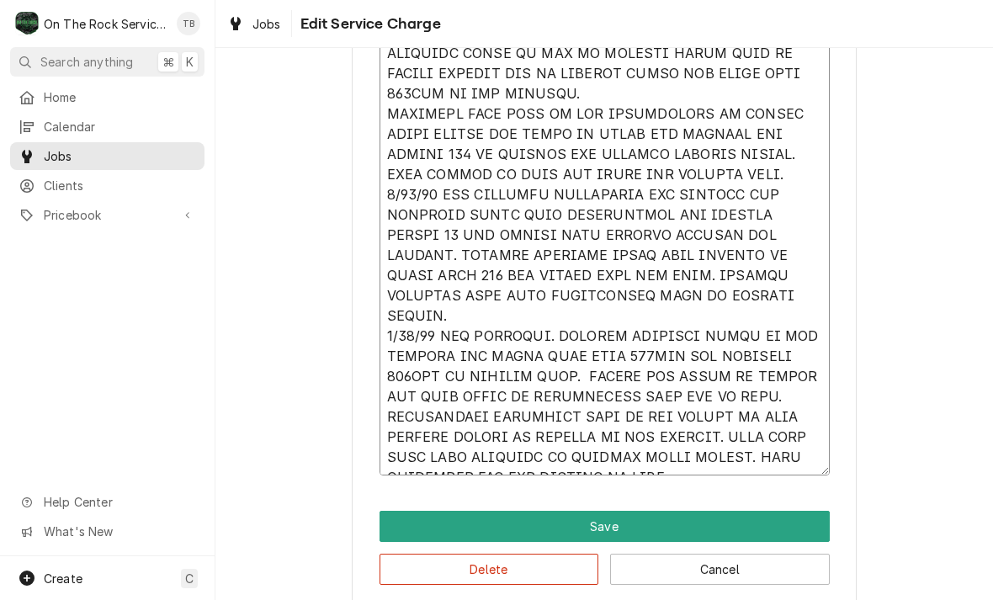
type textarea "9/12/25 TMB PROVIDE SERVICE PARTS AND LABOR TO DETERMINE THAT PER CUSTOMER BOTH…"
type textarea "x"
type textarea "9/12/25 TMB PROVIDE SERVICE PARTS AND LABOR TO DETERMINE THAT PER CUSTOMER BOTH…"
type textarea "x"
type textarea "9/12/25 TMB PROVIDE SERVICE PARTS AND LABOR TO DETERMINE THAT PER CUSTOMER BOTH…"
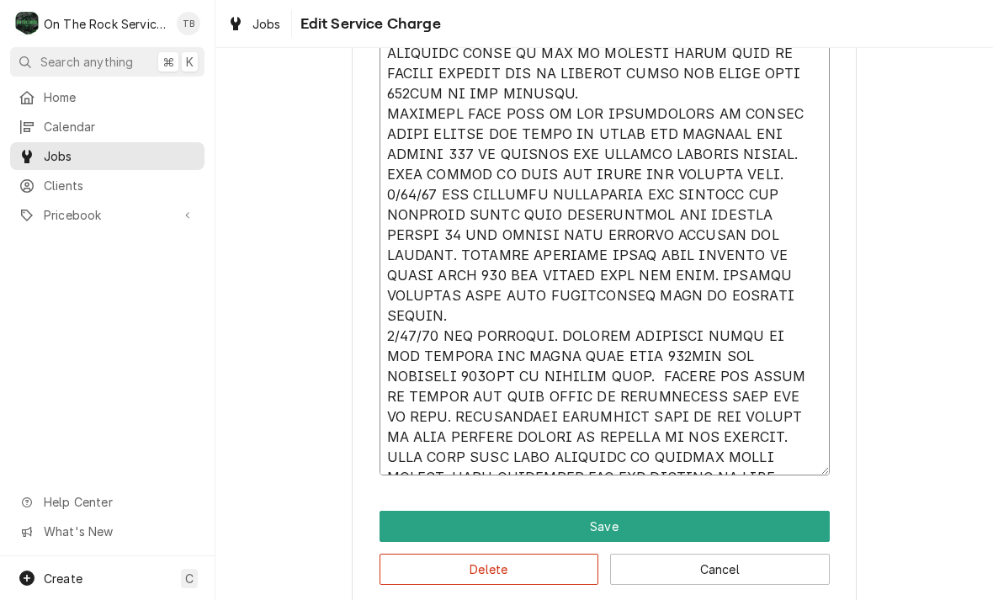
type textarea "x"
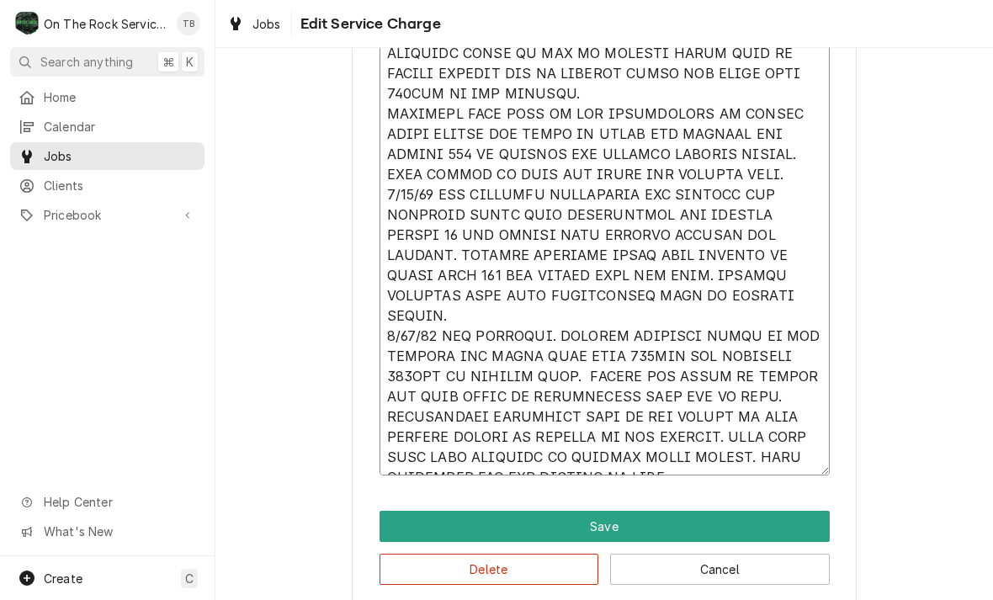
type textarea "9/12/25 TMB PROVIDE SERVICE PARTS AND LABOR TO DETERMINE THAT PER CUSTOMER BOTH…"
type textarea "x"
type textarea "9/12/25 TMB PROVIDE SERVICE PARTS AND LABOR TO DETERMINE THAT PER CUSTOMER BOTH…"
type textarea "x"
type textarea "9/12/25 TMB PROVIDE SERVICE PARTS AND LABOR TO DETERMINE THAT PER CUSTOMER BOTH…"
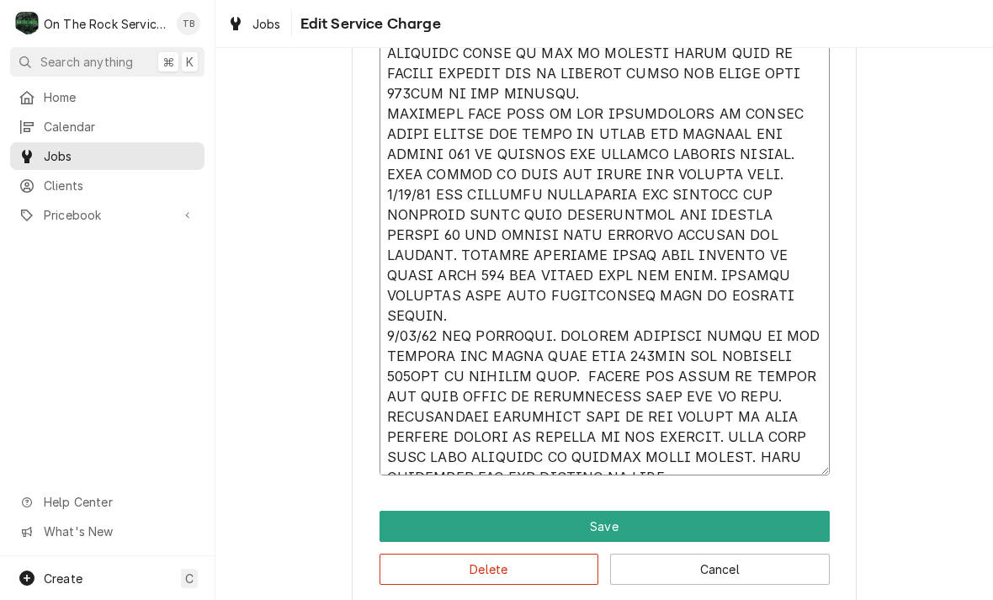
type textarea "x"
type textarea "9/12/25 TMB PROVIDE SERVICE PARTS AND LABOR TO DETERMINE THAT PER CUSTOMER BOTH…"
type textarea "x"
type textarea "9/12/25 TMB PROVIDE SERVICE PARTS AND LABOR TO DETERMINE THAT PER CUSTOMER BOTH…"
type textarea "x"
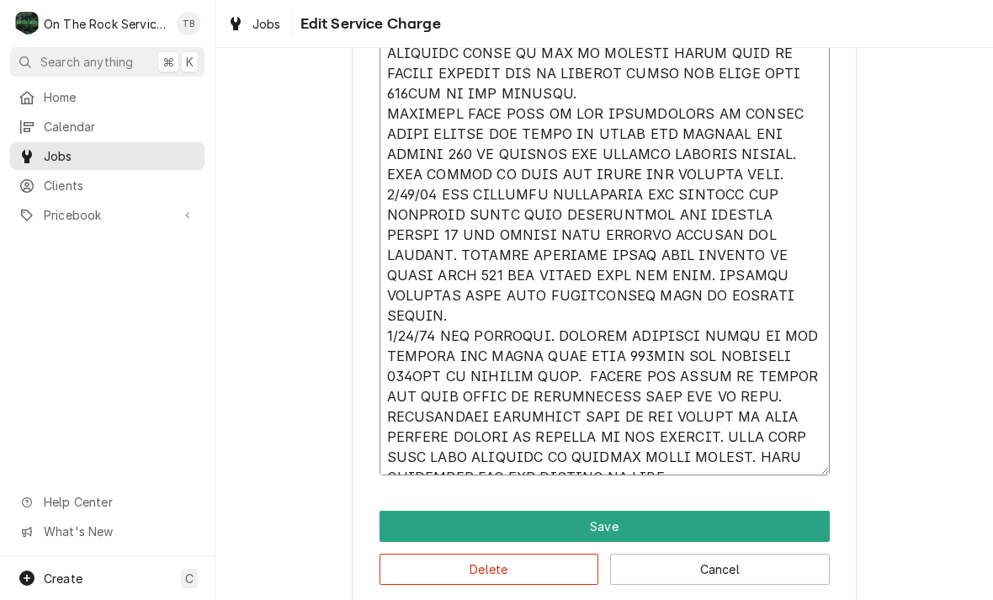
type textarea "9/12/25 TMB PROVIDE SERVICE PARTS AND LABOR TO DETERMINE THAT PER CUSTOMER BOTH…"
type textarea "x"
type textarea "9/12/25 TMB PROVIDE SERVICE PARTS AND LABOR TO DETERMINE THAT PER CUSTOMER BOTH…"
type textarea "x"
type textarea "9/12/25 TMB PROVIDE SERVICE PARTS AND LABOR TO DETERMINE THAT PER CUSTOMER BOTH…"
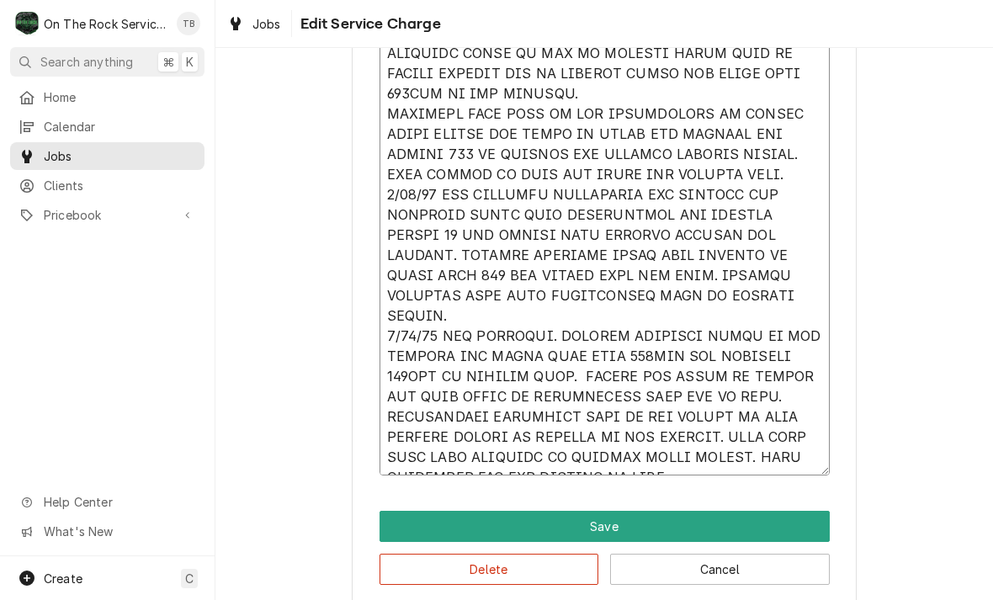
type textarea "x"
type textarea "9/12/25 TMB PROVIDE SERVICE PARTS AND LABOR TO DETERMINE THAT PER CUSTOMER BOTH…"
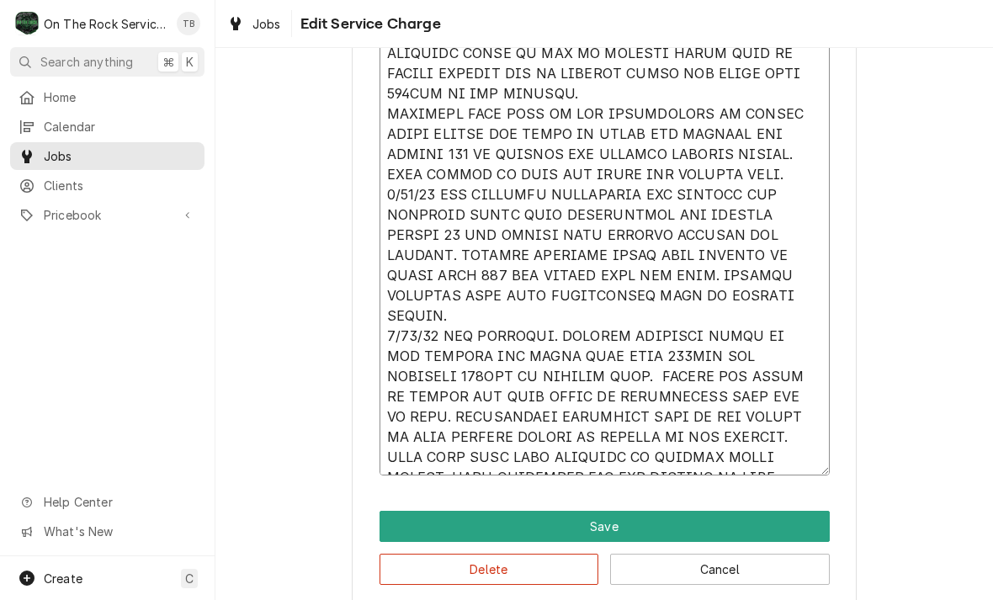
type textarea "x"
type textarea "9/12/25 TMB PROVIDE SERVICE PARTS AND LABOR TO DETERMINE THAT PER CUSTOMER BOTH…"
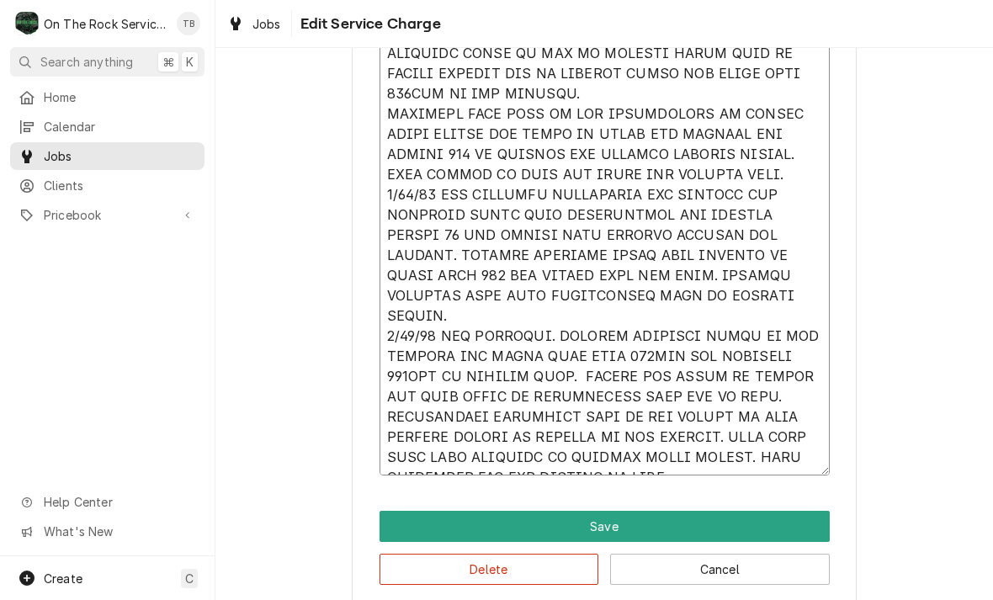
type textarea "x"
type textarea "9/12/25 TMB PROVIDE SERVICE PARTS AND LABOR TO DETERMINE THAT PER CUSTOMER BOTH…"
type textarea "x"
type textarea "9/12/25 TMB PROVIDE SERVICE PARTS AND LABOR TO DETERMINE THAT PER CUSTOMER BOTH…"
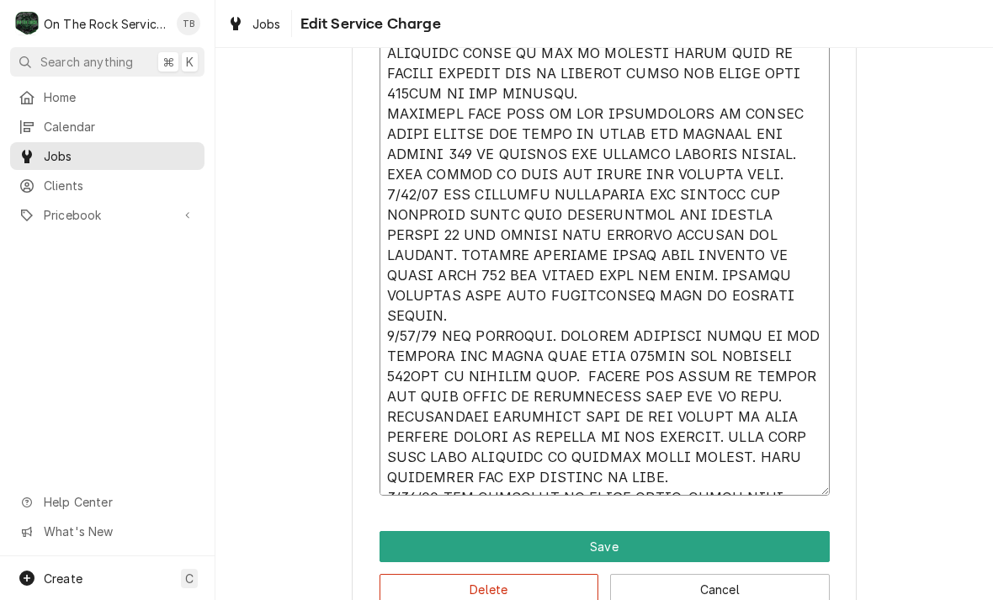
type textarea "x"
type textarea "9/12/25 TMB PROVIDE SERVICE PARTS AND LABOR TO DETERMINE THAT PER CUSTOMER BOTH…"
type textarea "x"
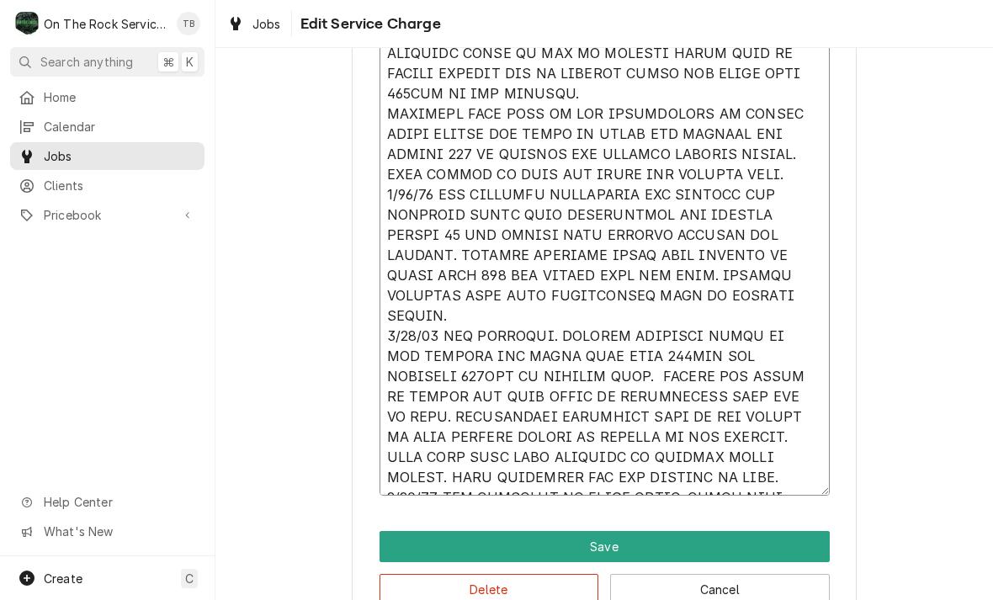
type textarea "9/12/25 TMB PROVIDE SERVICE PARTS AND LABOR TO DETERMINE THAT PER CUSTOMER BOTH…"
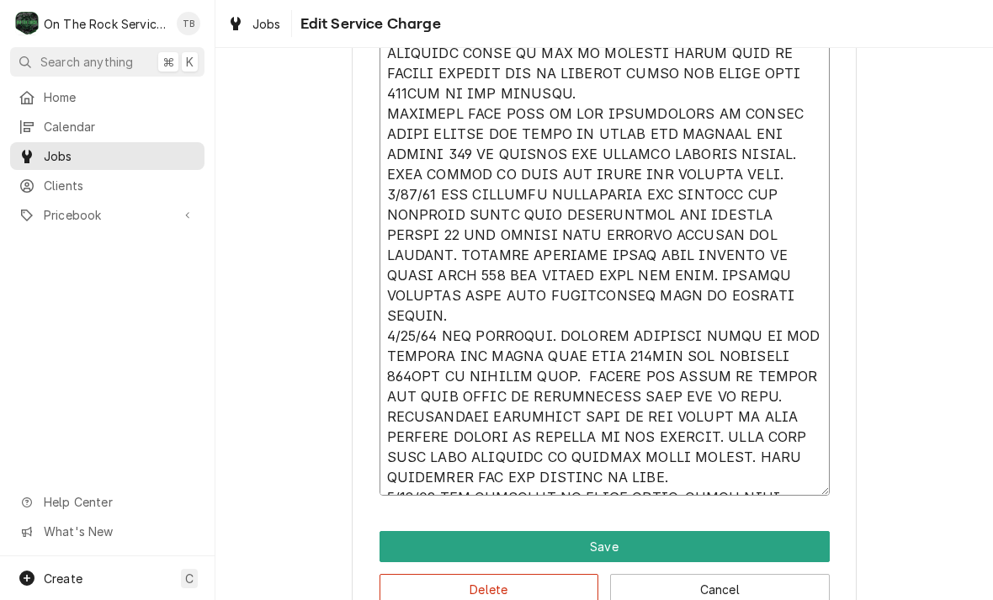
type textarea "x"
type textarea "9/12/25 TMB PROVIDE SERVICE PARTS AND LABOR TO DETERMINE THAT PER CUSTOMER BOTH…"
type textarea "x"
type textarea "9/12/25 TMB PROVIDE SERVICE PARTS AND LABOR TO DETERMINE THAT PER CUSTOMER BOTH…"
type textarea "x"
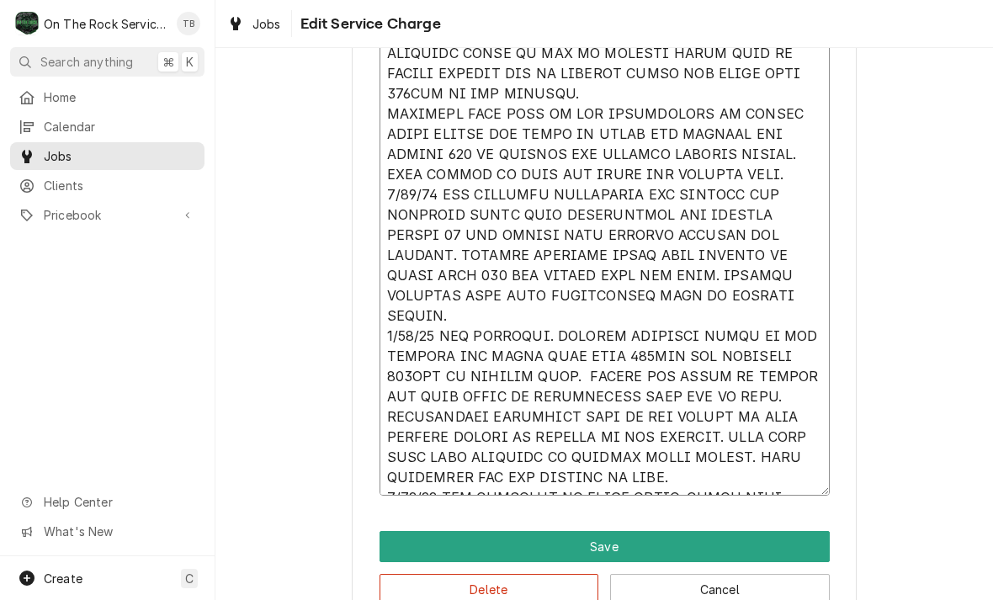
type textarea "9/12/25 TMB PROVIDE SERVICE PARTS AND LABOR TO DETERMINE THAT PER CUSTOMER BOTH…"
type textarea "x"
type textarea "9/12/25 TMB PROVIDE SERVICE PARTS AND LABOR TO DETERMINE THAT PER CUSTOMER BOTH…"
type textarea "x"
type textarea "9/12/25 TMB PROVIDE SERVICE PARTS AND LABOR TO DETERMINE THAT PER CUSTOMER BOTH…"
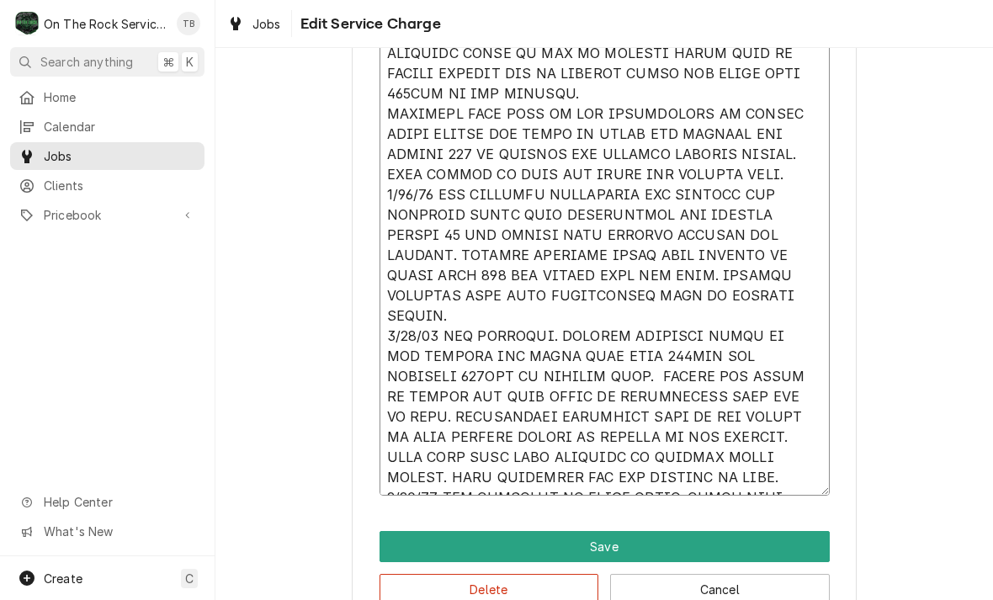
type textarea "x"
type textarea "9/12/25 TMB PROVIDE SERVICE PARTS AND LABOR TO DETERMINE THAT PER CUSTOMER BOTH…"
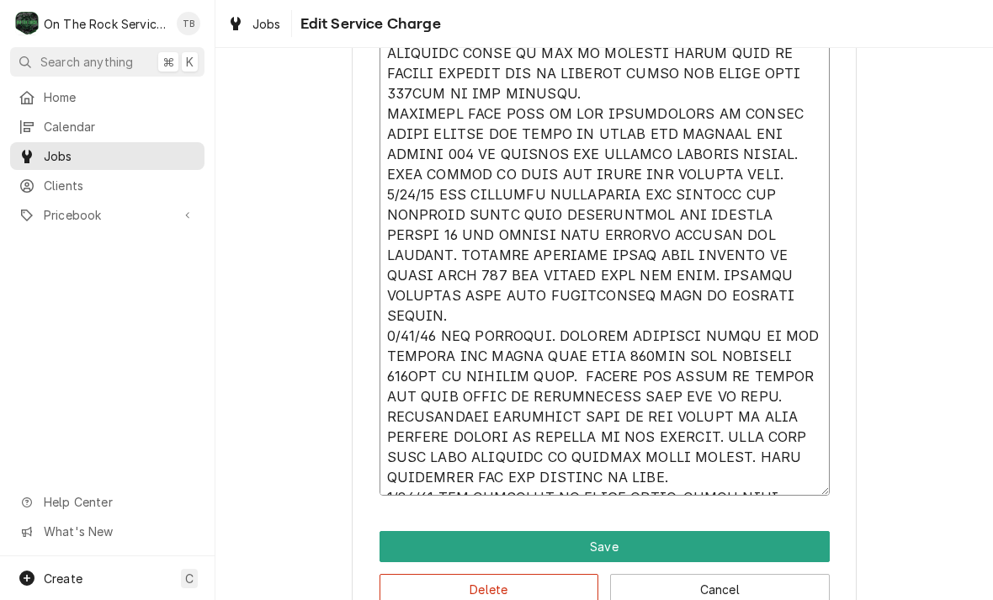
type textarea "x"
type textarea "9/12/25 TMB PROVIDE SERVICE PARTS AND LABOR TO DETERMINE THAT PER CUSTOMER BOTH…"
type textarea "x"
type textarea "9/12/25 TMB PROVIDE SERVICE PARTS AND LABOR TO DETERMINE THAT PER CUSTOMER BOTH…"
type textarea "x"
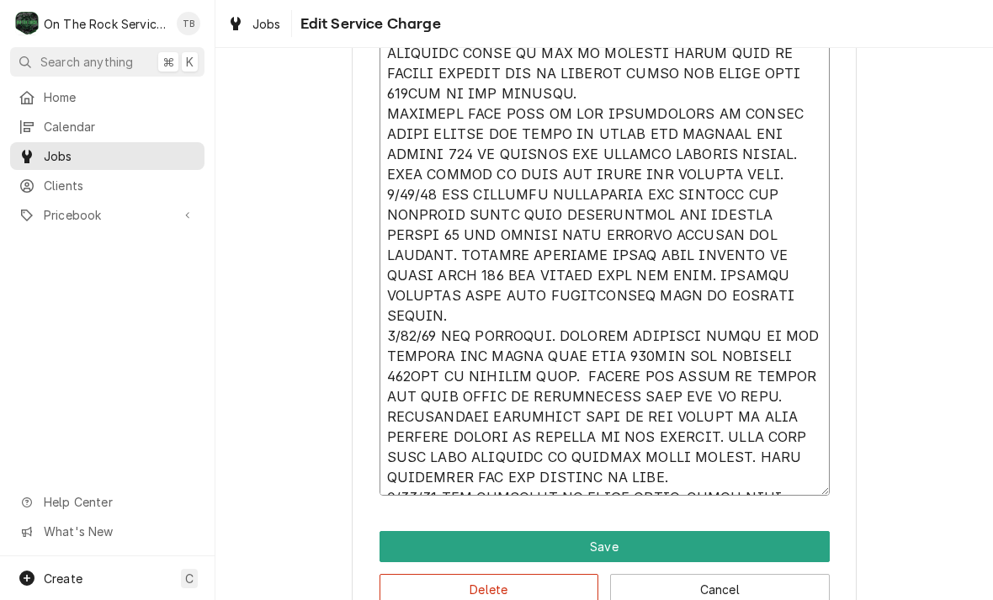
type textarea "9/12/25 TMB PROVIDE SERVICE PARTS AND LABOR TO DETERMINE THAT PER CUSTOMER BOTH…"
type textarea "x"
type textarea "9/12/25 TMB PROVIDE SERVICE PARTS AND LABOR TO DETERMINE THAT PER CUSTOMER BOTH…"
type textarea "x"
type textarea "9/12/25 TMB PROVIDE SERVICE PARTS AND LABOR TO DETERMINE THAT PER CUSTOMER BOTH…"
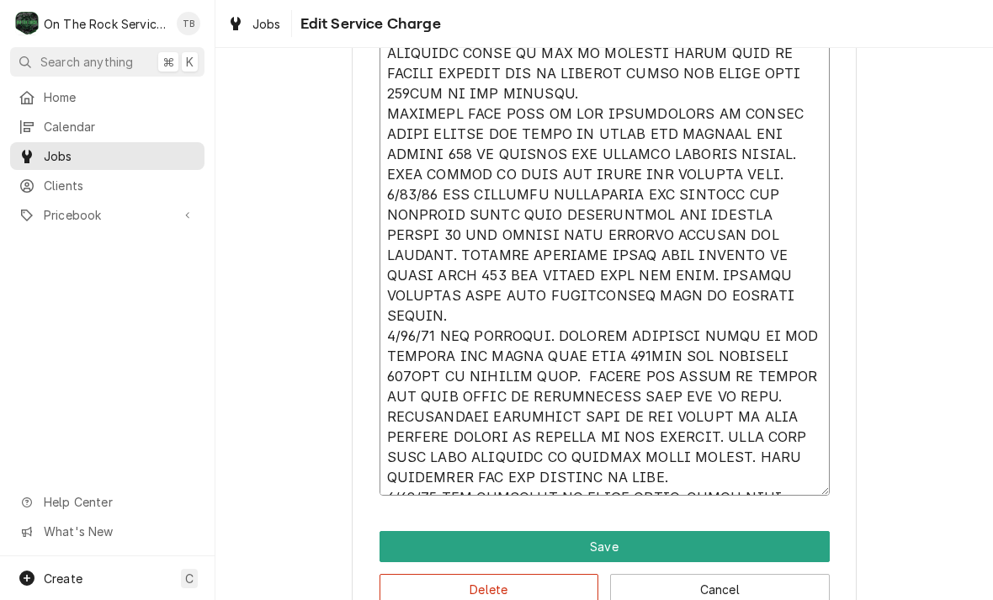
type textarea "x"
type textarea "9/12/25 TMB PROVIDE SERVICE PARTS AND LABOR TO DETERMINE THAT PER CUSTOMER BOTH…"
type textarea "x"
type textarea "9/12/25 TMB PROVIDE SERVICE PARTS AND LABOR TO DETERMINE THAT PER CUSTOMER BOTH…"
type textarea "x"
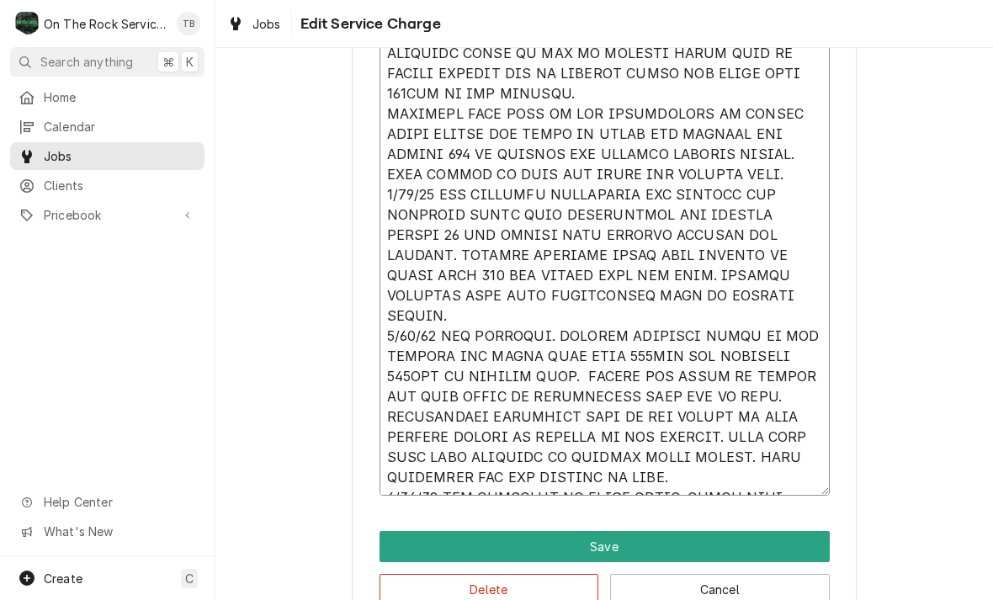
type textarea "9/12/25 TMB PROVIDE SERVICE PARTS AND LABOR TO DETERMINE THAT PER CUSTOMER BOTH…"
type textarea "x"
type textarea "9/12/25 TMB PROVIDE SERVICE PARTS AND LABOR TO DETERMINE THAT PER CUSTOMER BOTH…"
type textarea "x"
type textarea "9/12/25 TMB PROVIDE SERVICE PARTS AND LABOR TO DETERMINE THAT PER CUSTOMER BOTH…"
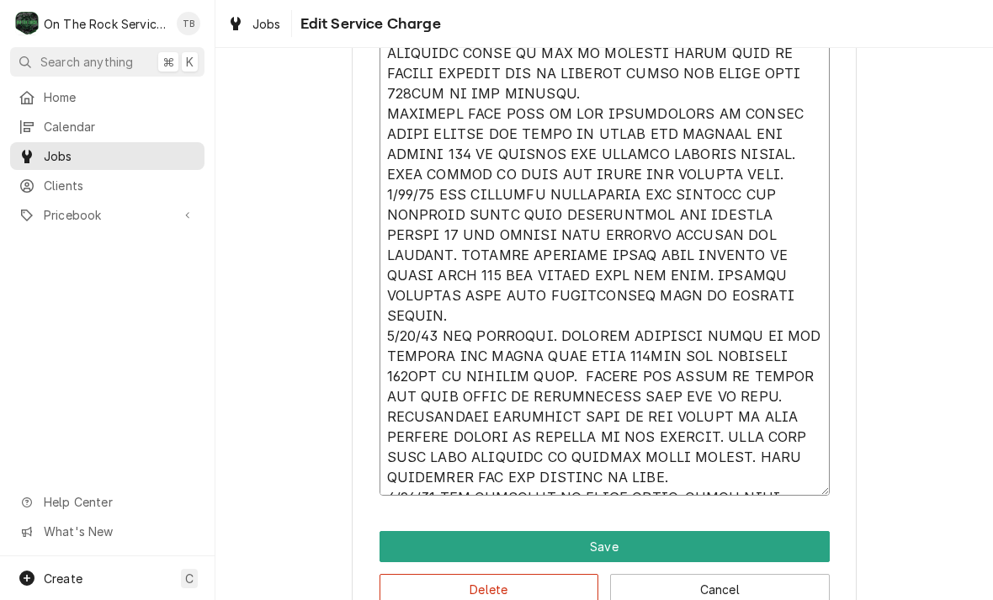
type textarea "x"
type textarea "9/12/25 TMB PROVIDE SERVICE PARTS AND LABOR TO DETERMINE THAT PER CUSTOMER BOTH…"
type textarea "x"
type textarea "9/12/25 TMB PROVIDE SERVICE PARTS AND LABOR TO DETERMINE THAT PER CUSTOMER BOTH…"
type textarea "x"
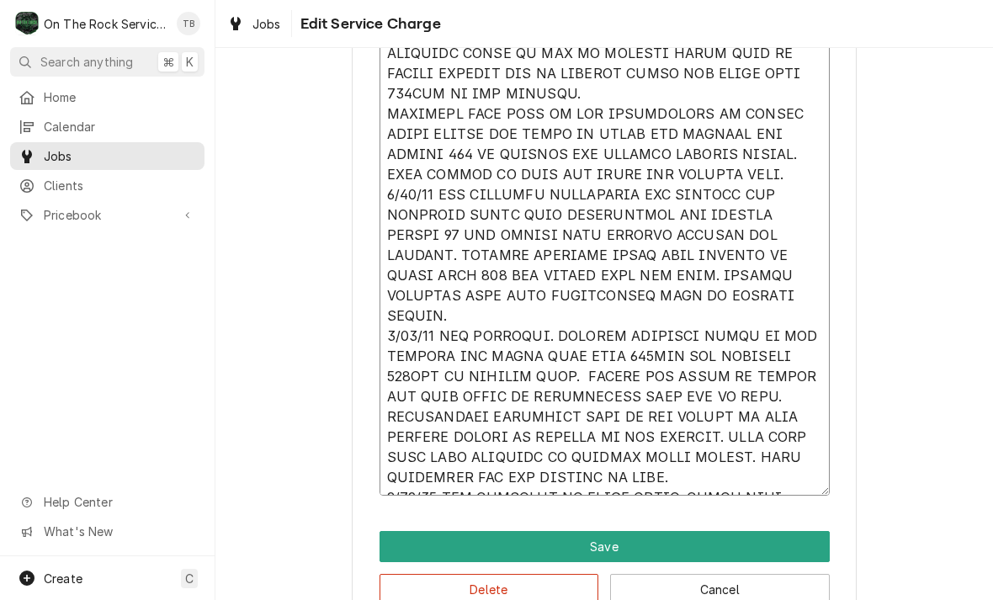
type textarea "9/12/25 TMB PROVIDE SERVICE PARTS AND LABOR TO DETERMINE THAT PER CUSTOMER BOTH…"
type textarea "x"
type textarea "9/12/25 TMB PROVIDE SERVICE PARTS AND LABOR TO DETERMINE THAT PER CUSTOMER BOTH…"
type textarea "x"
type textarea "9/12/25 TMB PROVIDE SERVICE PARTS AND LABOR TO DETERMINE THAT PER CUSTOMER BOTH…"
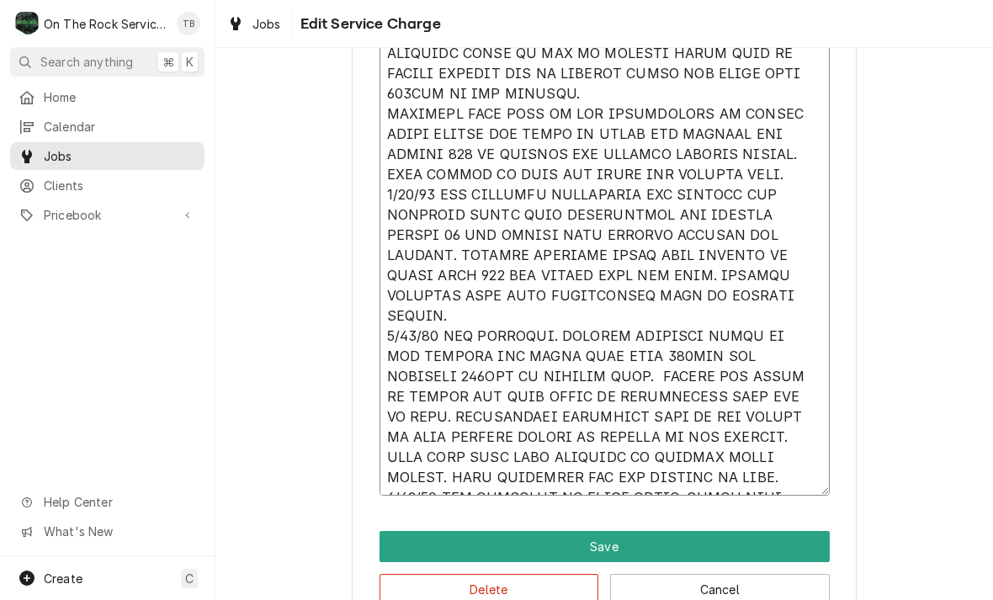
type textarea "x"
type textarea "9/12/25 TMB PROVIDE SERVICE PARTS AND LABOR TO DETERMINE THAT PER CUSTOMER BOTH…"
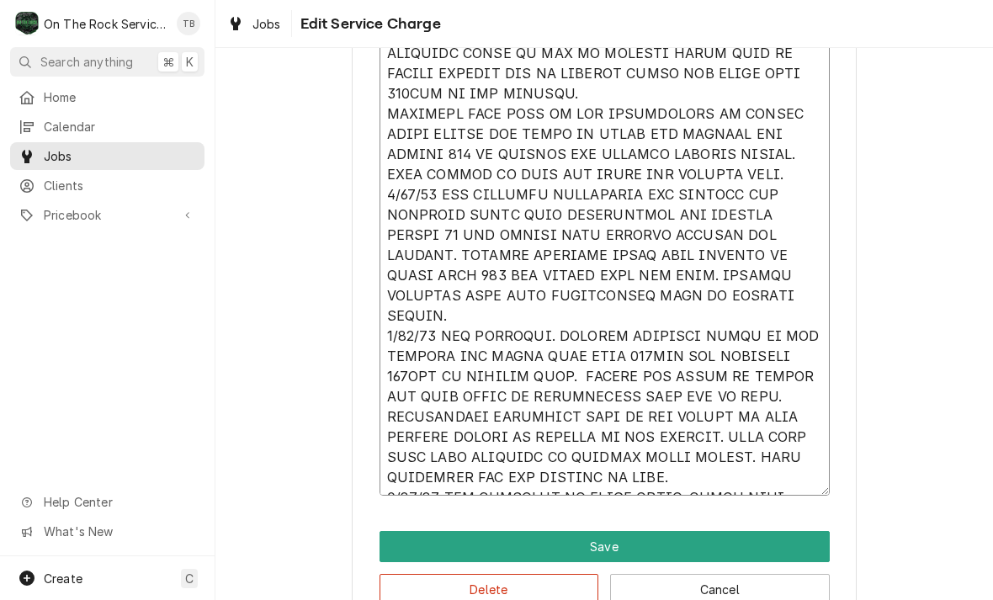
type textarea "x"
type textarea "9/12/25 TMB PROVIDE SERVICE PARTS AND LABOR TO DETERMINE THAT PER CUSTOMER BOTH…"
type textarea "x"
type textarea "9/12/25 TMB PROVIDE SERVICE PARTS AND LABOR TO DETERMINE THAT PER CUSTOMER BOTH…"
type textarea "x"
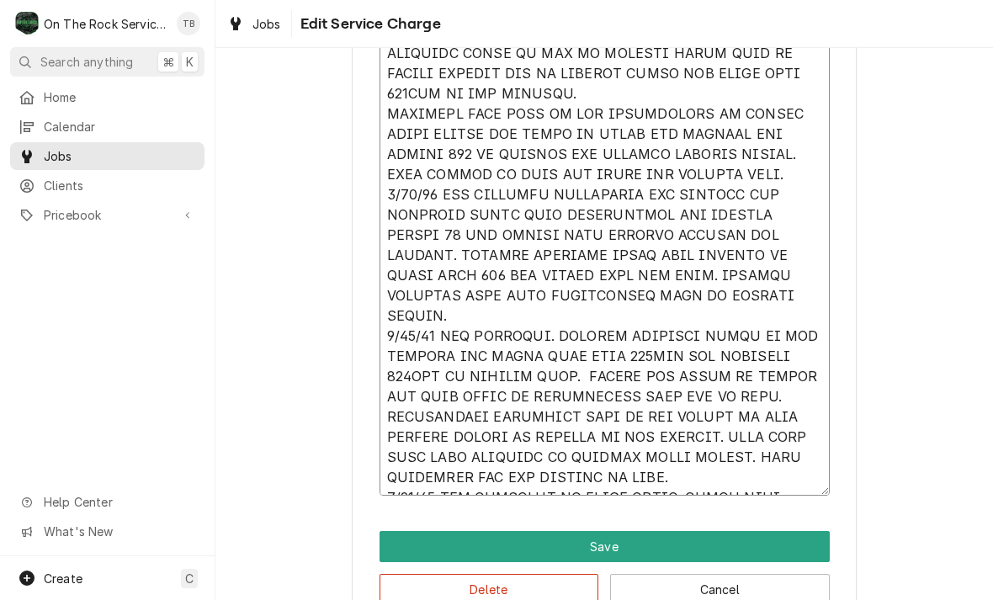
type textarea "9/12/25 TMB PROVIDE SERVICE PARTS AND LABOR TO DETERMINE THAT PER CUSTOMER BOTH…"
type textarea "x"
type textarea "9/12/25 TMB PROVIDE SERVICE PARTS AND LABOR TO DETERMINE THAT PER CUSTOMER BOTH…"
type textarea "x"
type textarea "9/12/25 TMB PROVIDE SERVICE PARTS AND LABOR TO DETERMINE THAT PER CUSTOMER BOTH…"
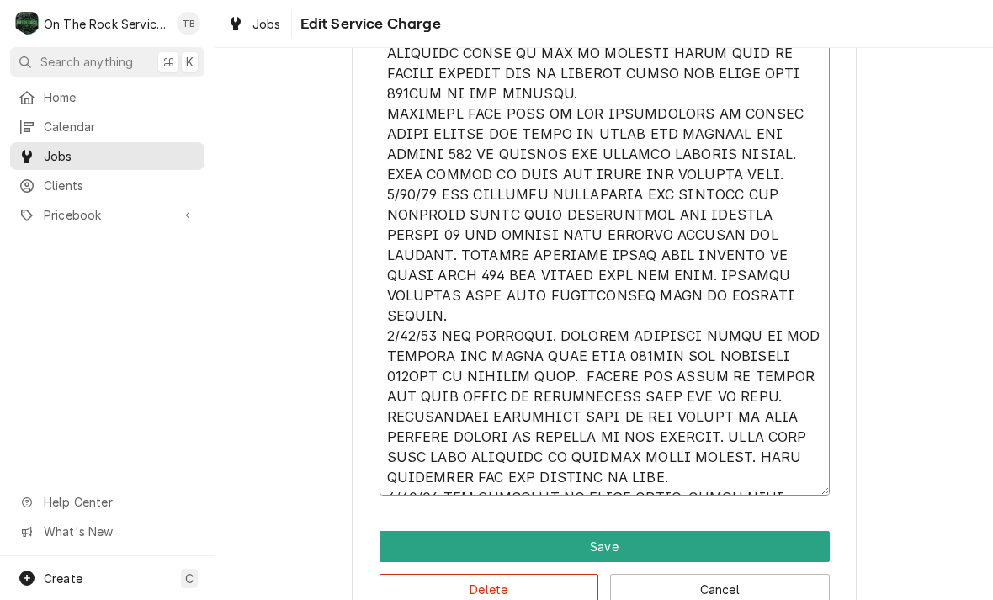
type textarea "x"
type textarea "9/12/25 TMB PROVIDE SERVICE PARTS AND LABOR TO DETERMINE THAT PER CUSTOMER BOTH…"
type textarea "x"
type textarea "9/12/25 TMB PROVIDE SERVICE PARTS AND LABOR TO DETERMINE THAT PER CUSTOMER BOTH…"
type textarea "x"
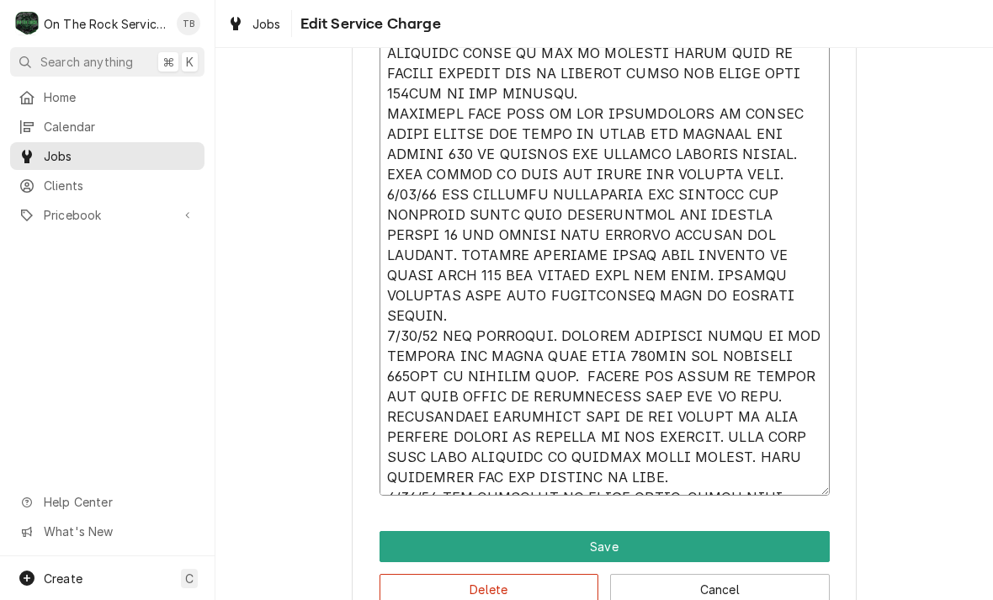
type textarea "9/12/25 TMB PROVIDE SERVICE PARTS AND LABOR TO DETERMINE THAT PER CUSTOMER BOTH…"
type textarea "x"
type textarea "9/12/25 TMB PROVIDE SERVICE PARTS AND LABOR TO DETERMINE THAT PER CUSTOMER BOTH…"
type textarea "x"
type textarea "9/12/25 TMB PROVIDE SERVICE PARTS AND LABOR TO DETERMINE THAT PER CUSTOMER BOTH…"
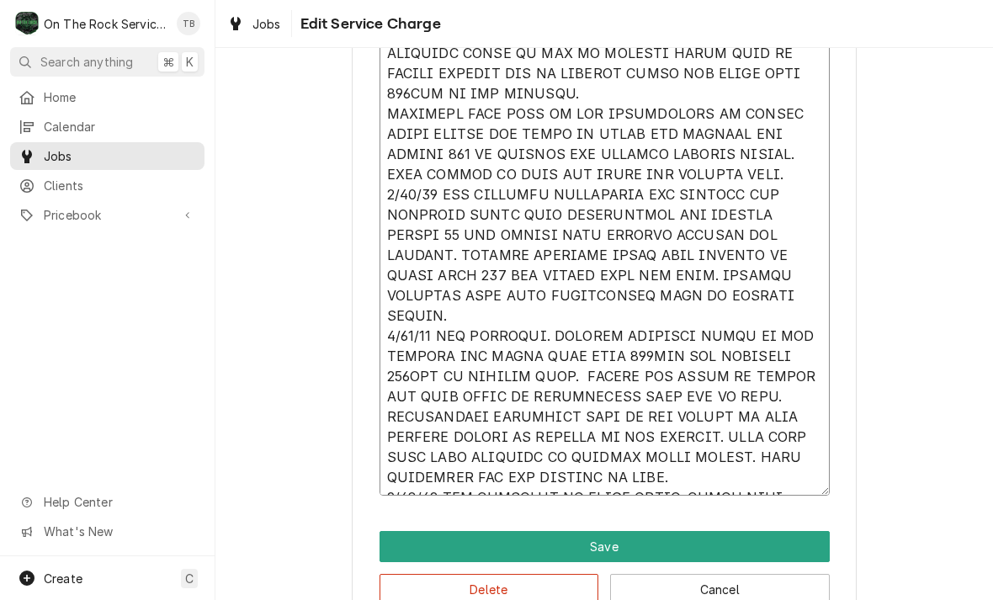
type textarea "x"
type textarea "9/12/25 TMB PROVIDE SERVICE PARTS AND LABOR TO DETERMINE THAT PER CUSTOMER BOTH…"
type textarea "x"
type textarea "9/12/25 TMB PROVIDE SERVICE PARTS AND LABOR TO DETERMINE THAT PER CUSTOMER BOTH…"
type textarea "x"
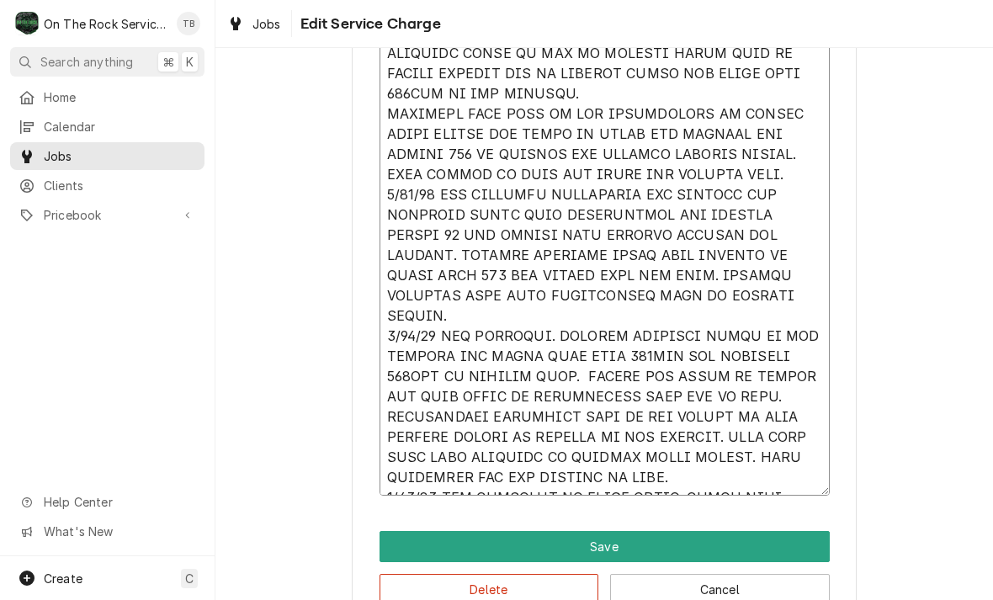
type textarea "9/12/25 TMB PROVIDE SERVICE PARTS AND LABOR TO DETERMINE THAT PER CUSTOMER BOTH…"
type textarea "x"
type textarea "9/12/25 TMB PROVIDE SERVICE PARTS AND LABOR TO DETERMINE THAT PER CUSTOMER BOTH…"
type textarea "x"
type textarea "9/12/25 TMB PROVIDE SERVICE PARTS AND LABOR TO DETERMINE THAT PER CUSTOMER BOTH…"
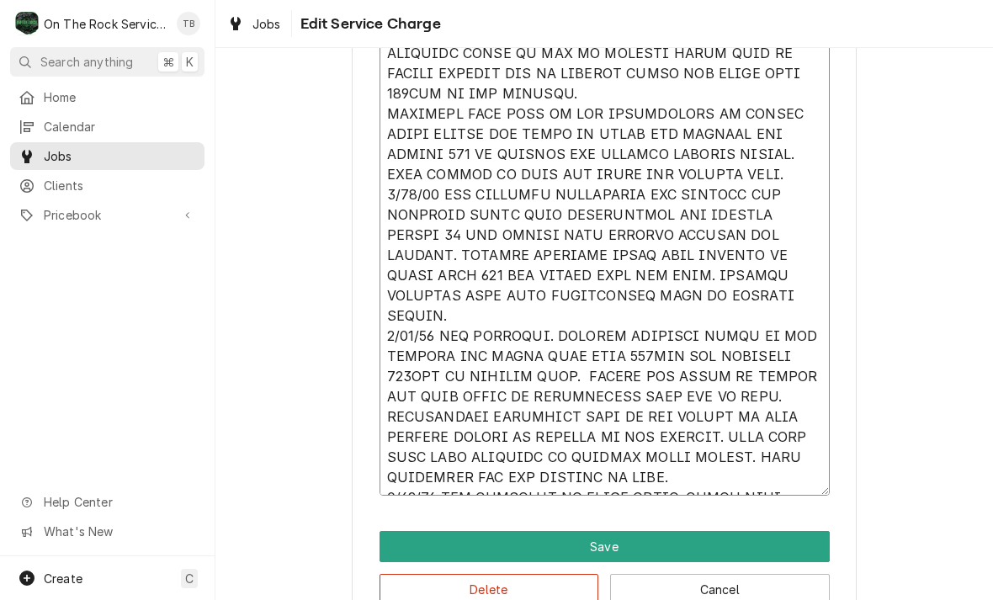
type textarea "x"
type textarea "9/12/25 TMB PROVIDE SERVICE PARTS AND LABOR TO DETERMINE THAT PER CUSTOMER BOTH…"
type textarea "x"
type textarea "9/12/25 TMB PROVIDE SERVICE PARTS AND LABOR TO DETERMINE THAT PER CUSTOMER BOTH…"
type textarea "x"
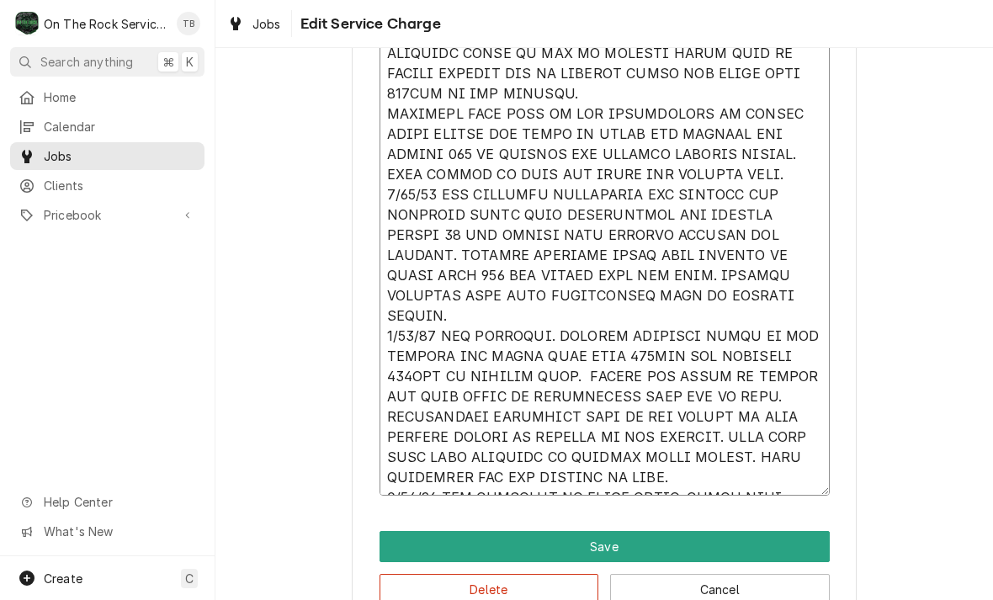
type textarea "9/12/25 TMB PROVIDE SERVICE PARTS AND LABOR TO DETERMINE THAT PER CUSTOMER BOTH…"
type textarea "x"
type textarea "9/12/25 TMB PROVIDE SERVICE PARTS AND LABOR TO DETERMINE THAT PER CUSTOMER BOTH…"
type textarea "x"
type textarea "9/12/25 TMB PROVIDE SERVICE PARTS AND LABOR TO DETERMINE THAT PER CUSTOMER BOTH…"
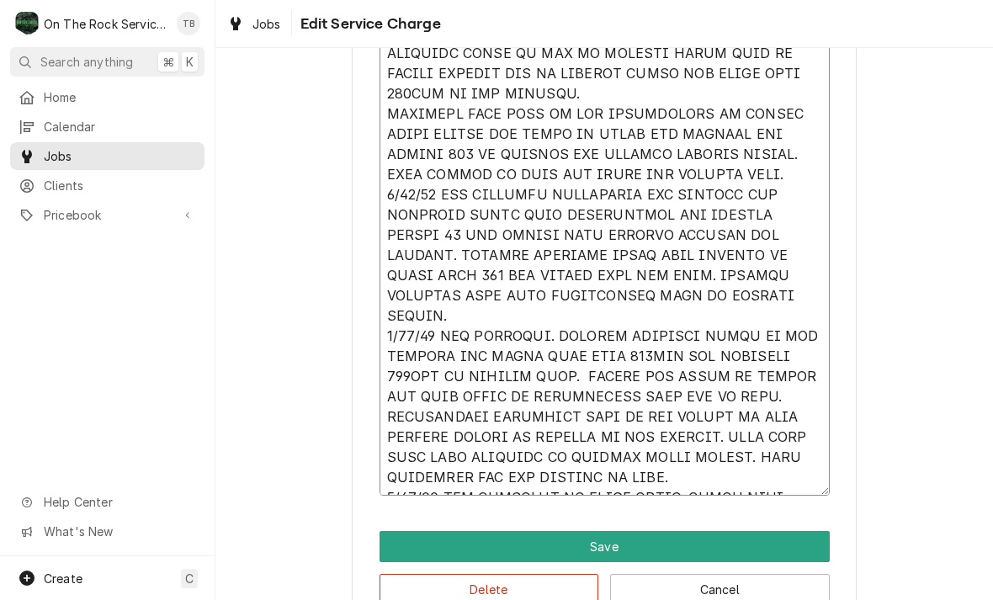
type textarea "x"
type textarea "9/12/25 TMB PROVIDE SERVICE PARTS AND LABOR TO DETERMINE THAT PER CUSTOMER BOTH…"
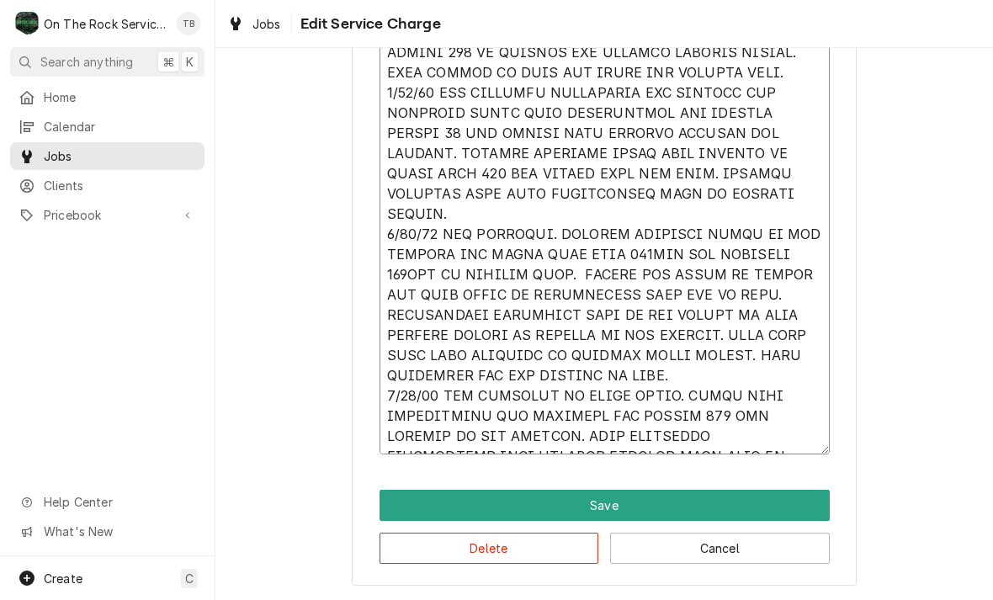
scroll to position [1064, 0]
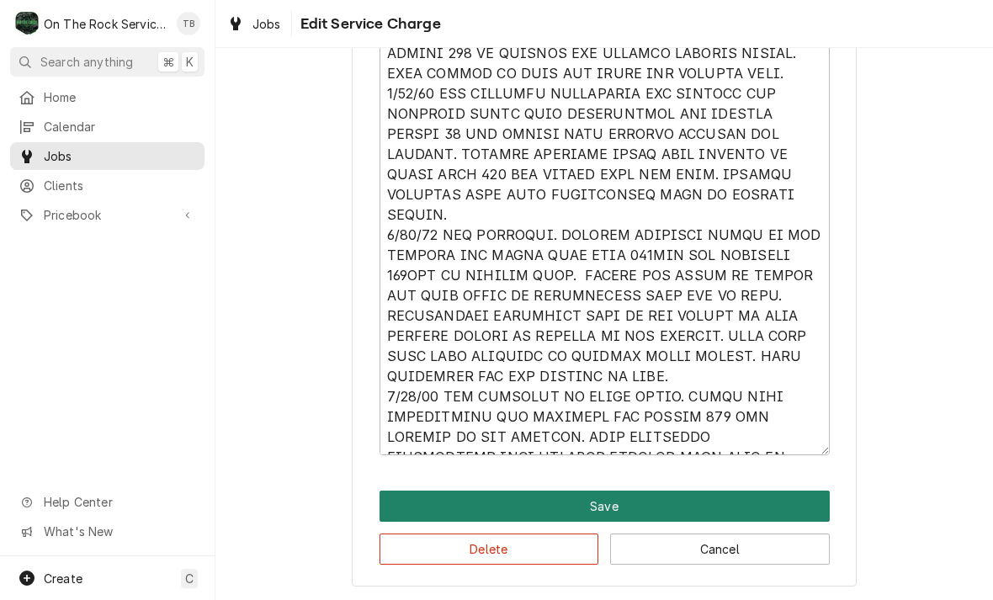
click at [605, 507] on button "Save" at bounding box center [605, 506] width 450 height 31
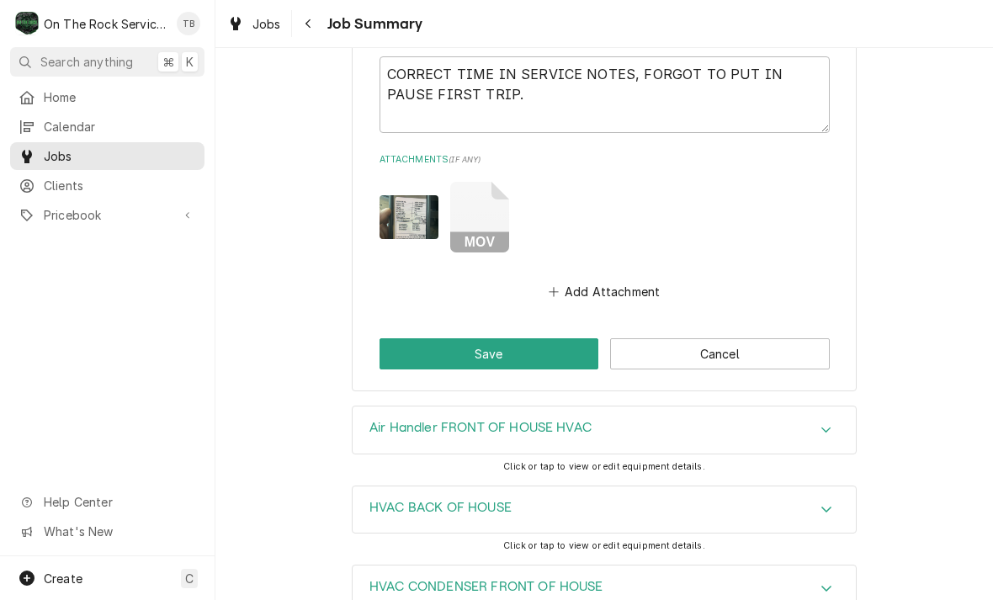
scroll to position [2758, 0]
click at [619, 289] on button "Add Attachment" at bounding box center [605, 291] width 118 height 24
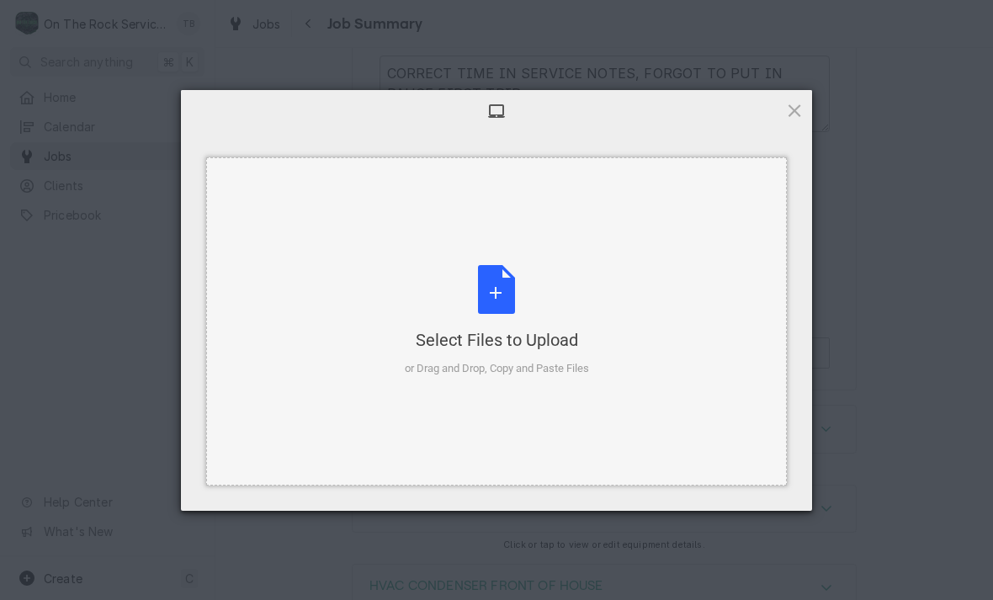
click at [491, 296] on div "Select Files to Upload or Drag and Drop, Copy and Paste Files" at bounding box center [497, 321] width 184 height 112
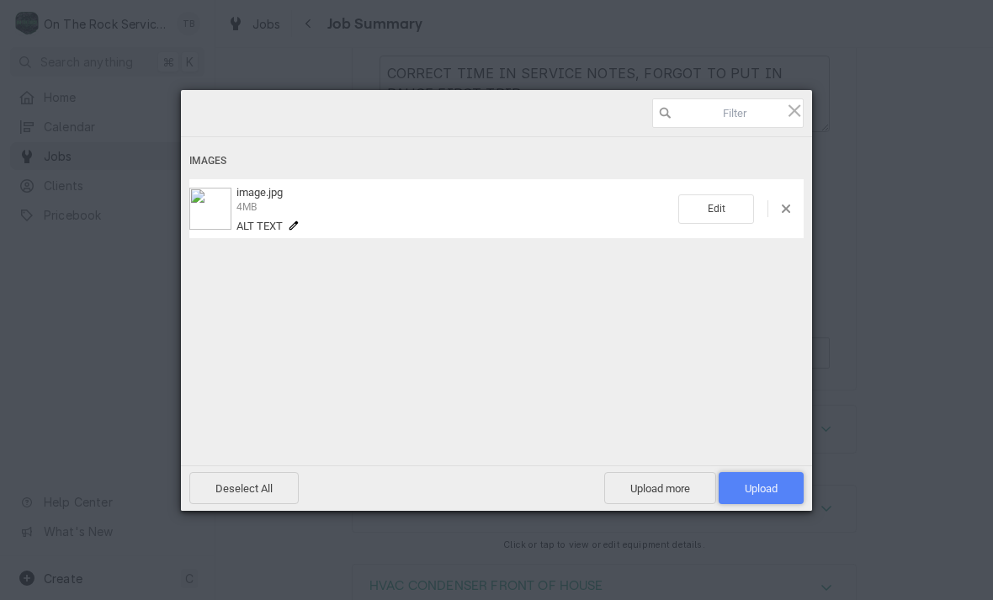
click at [751, 493] on span "Upload 1" at bounding box center [761, 488] width 33 height 13
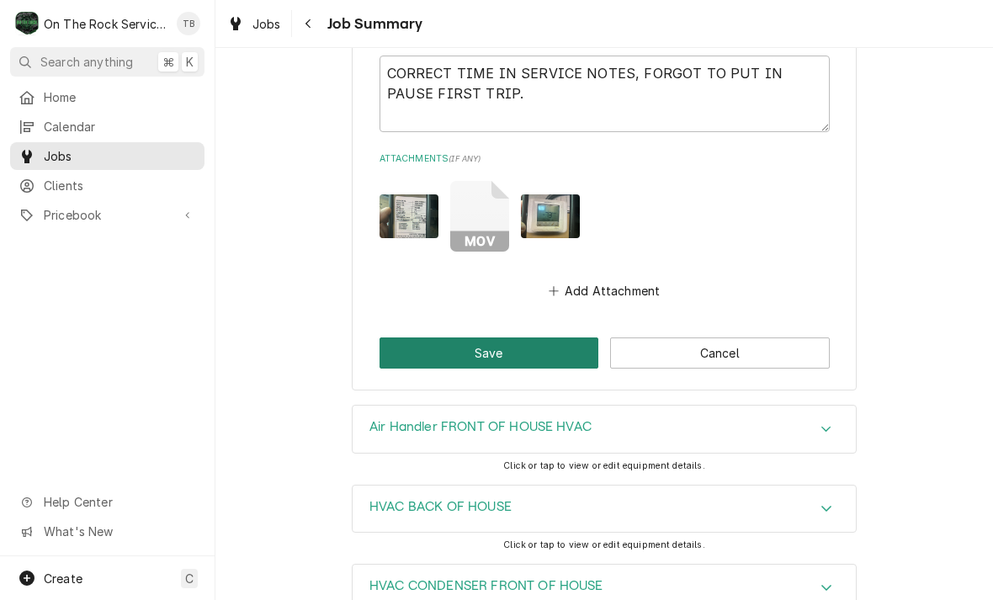
click at [519, 344] on button "Save" at bounding box center [490, 353] width 220 height 31
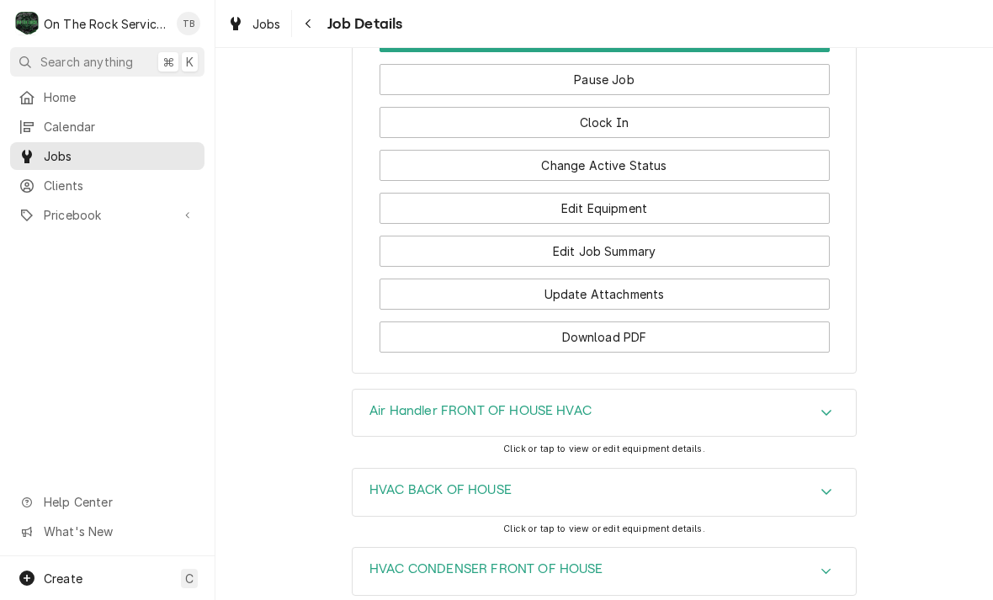
scroll to position [2107, 0]
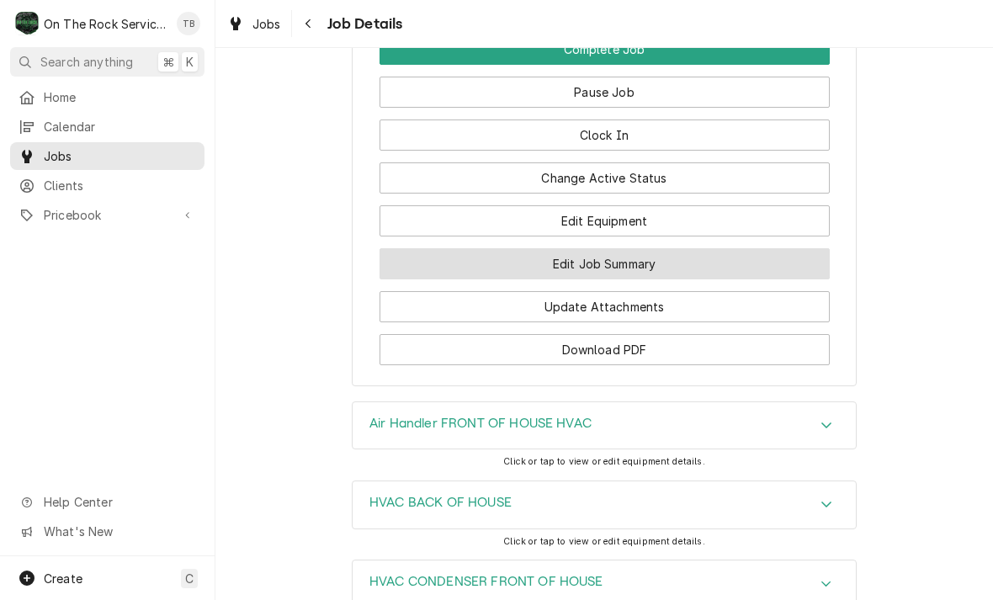
click at [615, 265] on button "Edit Job Summary" at bounding box center [605, 263] width 450 height 31
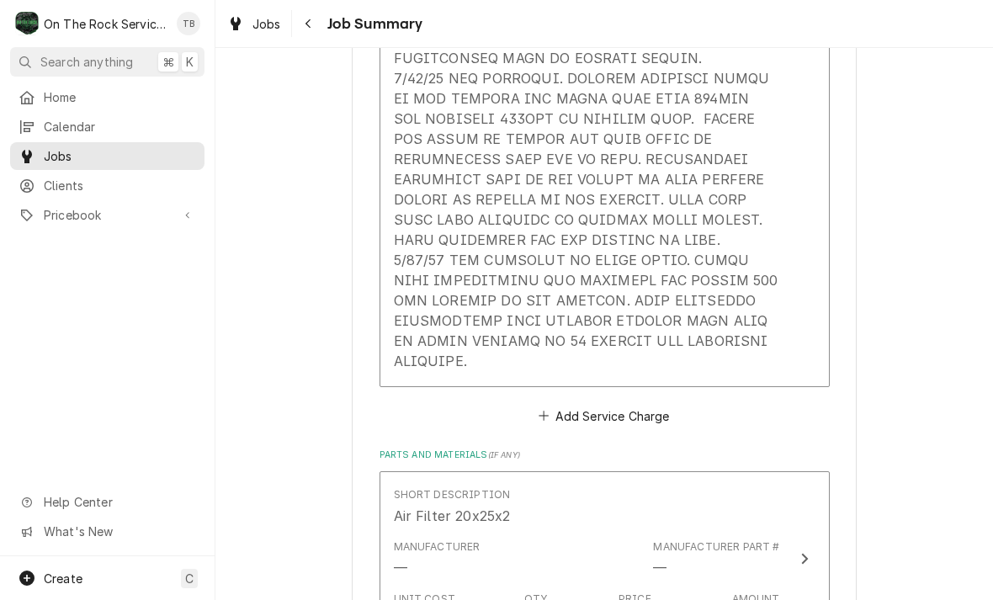
scroll to position [1373, 0]
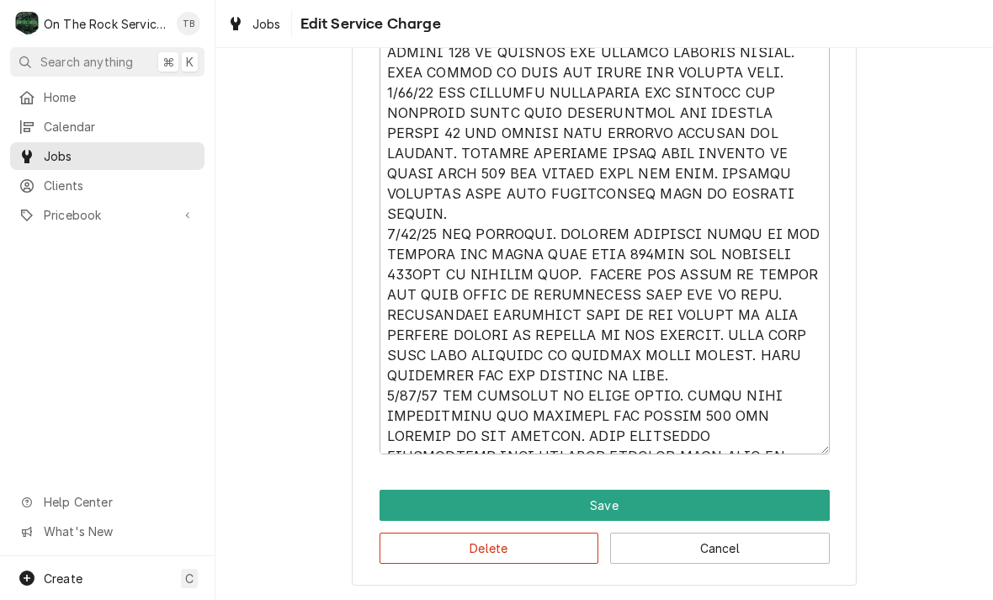
scroll to position [1064, 0]
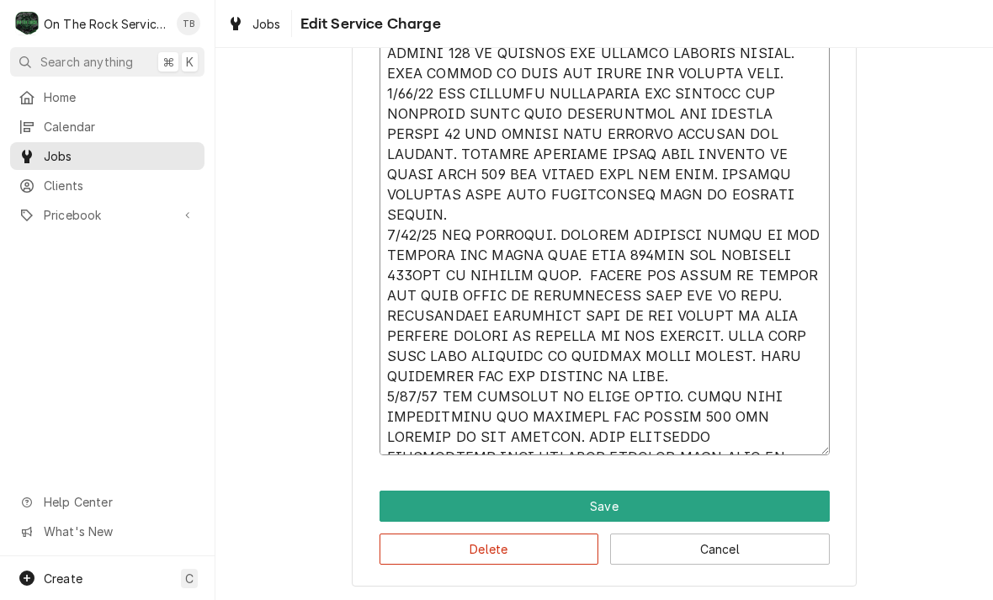
click at [647, 445] on textarea "Service Summary" at bounding box center [605, 13] width 450 height 885
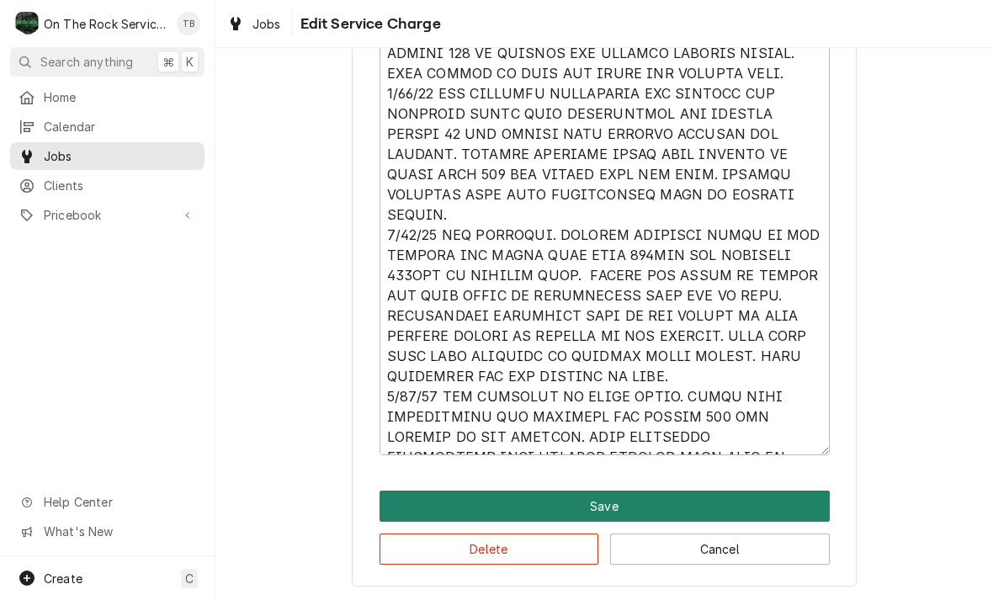
click at [608, 504] on button "Save" at bounding box center [605, 506] width 450 height 31
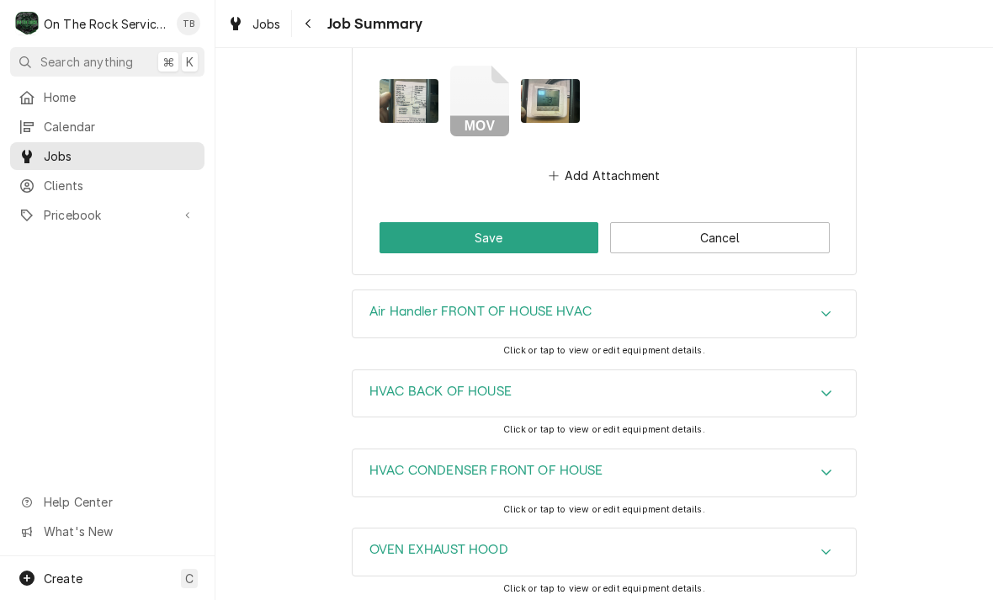
scroll to position [2880, 0]
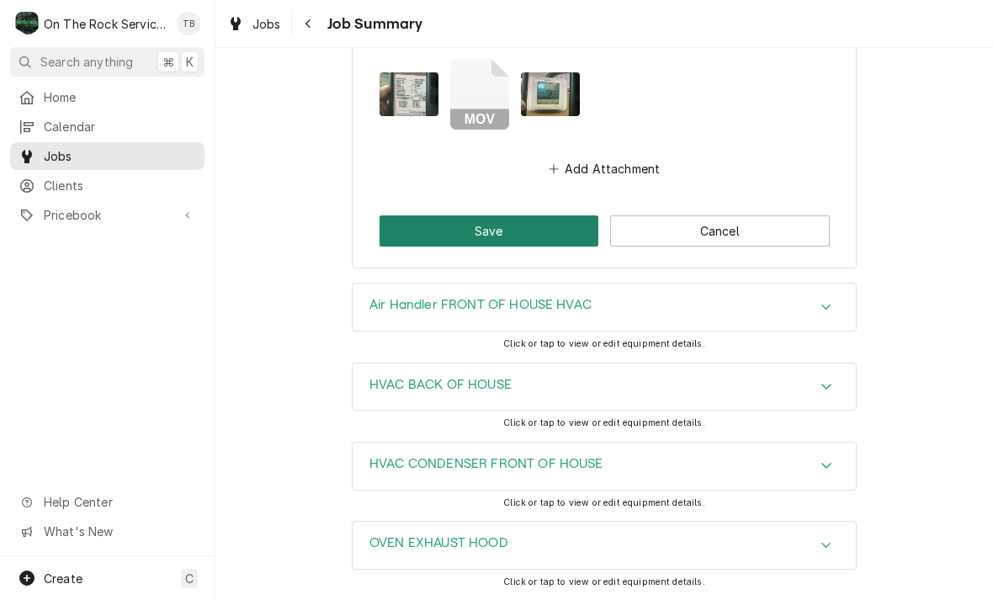
click at [514, 227] on button "Save" at bounding box center [490, 231] width 220 height 31
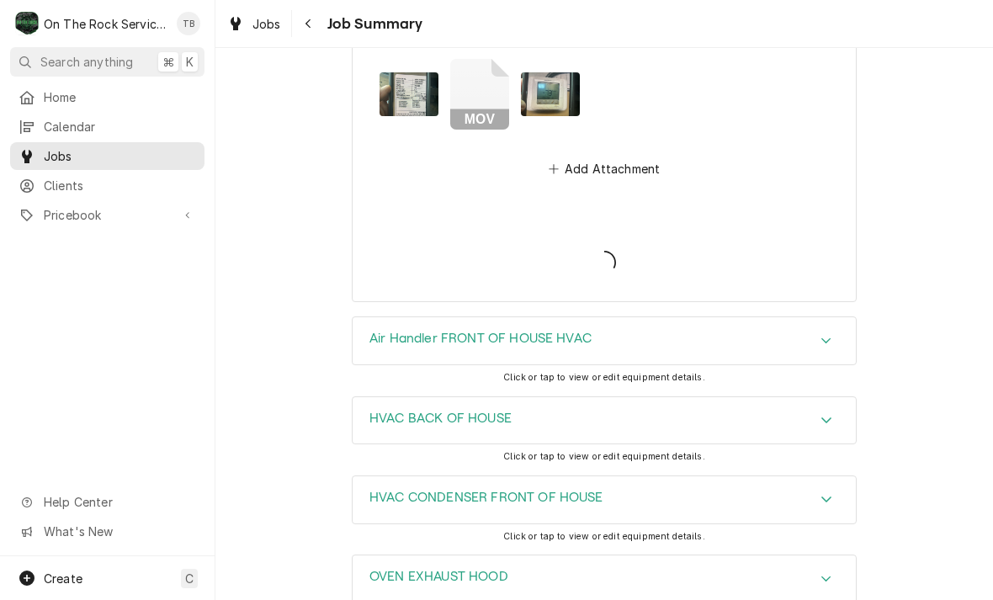
type textarea "x"
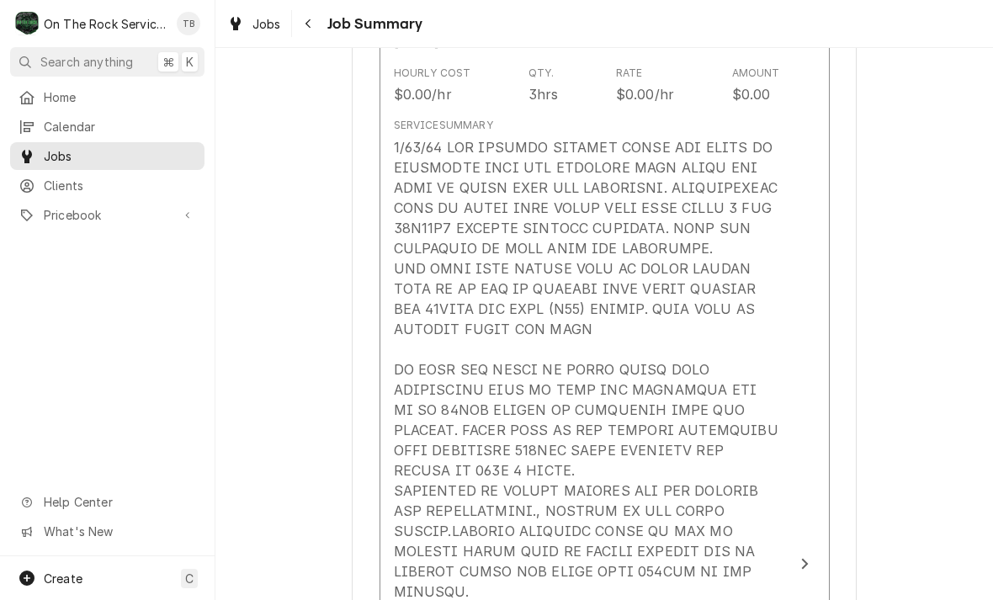
scroll to position [547, 0]
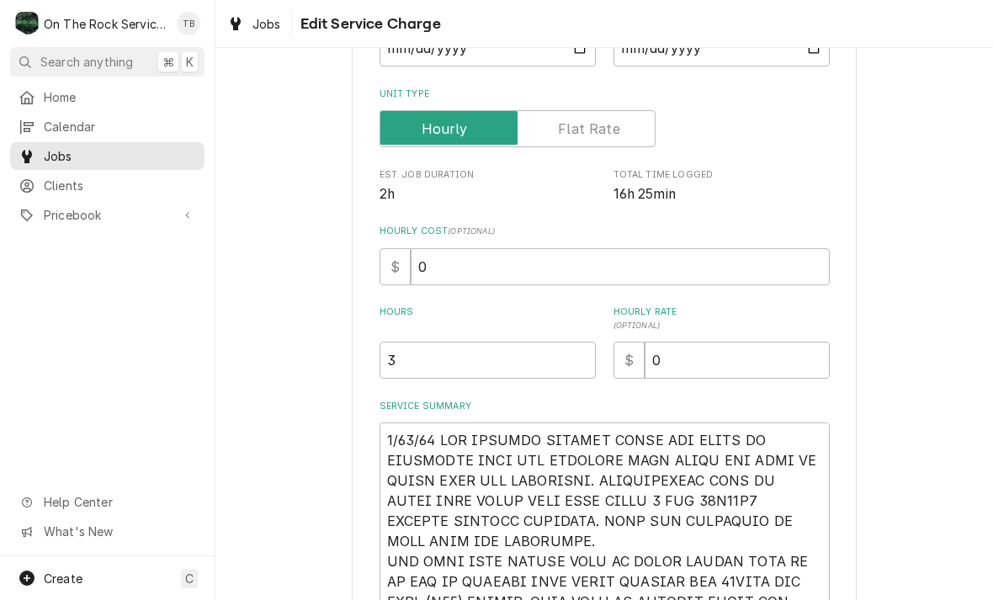
scroll to position [219, 0]
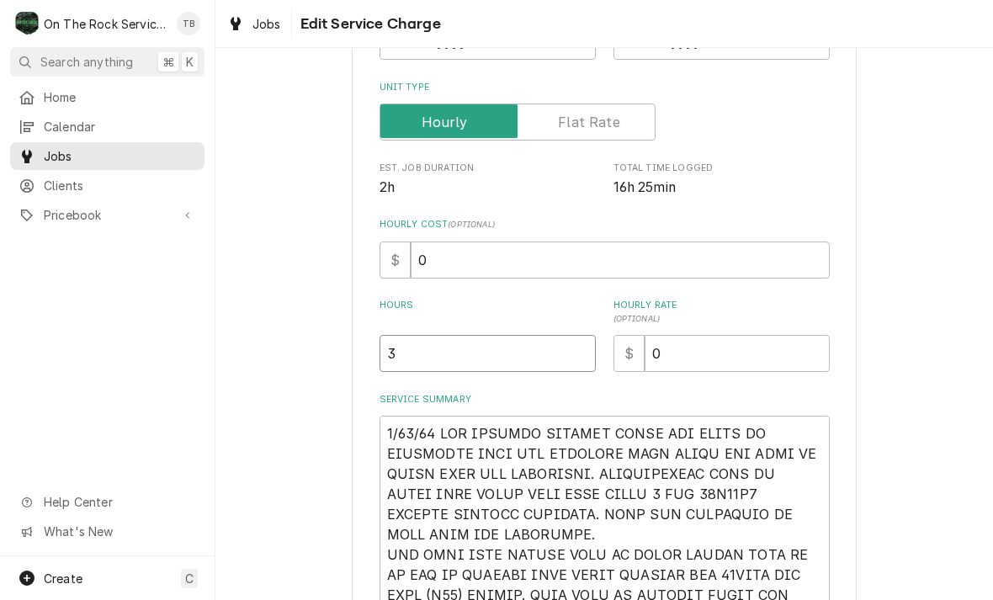
click at [437, 364] on input "3" at bounding box center [488, 353] width 216 height 37
type textarea "x"
type input "3.5"
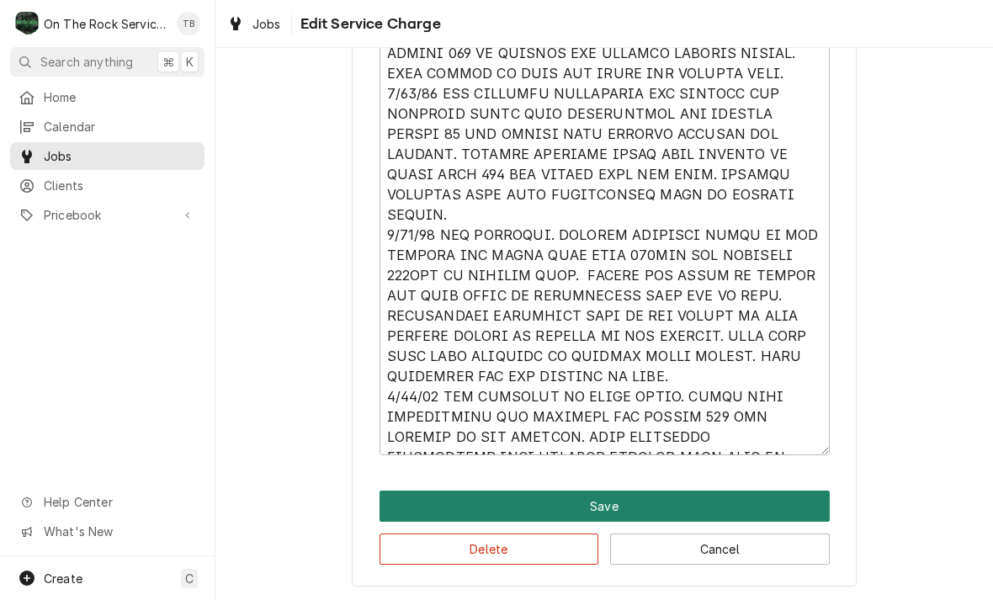
click at [621, 504] on button "Save" at bounding box center [605, 506] width 450 height 31
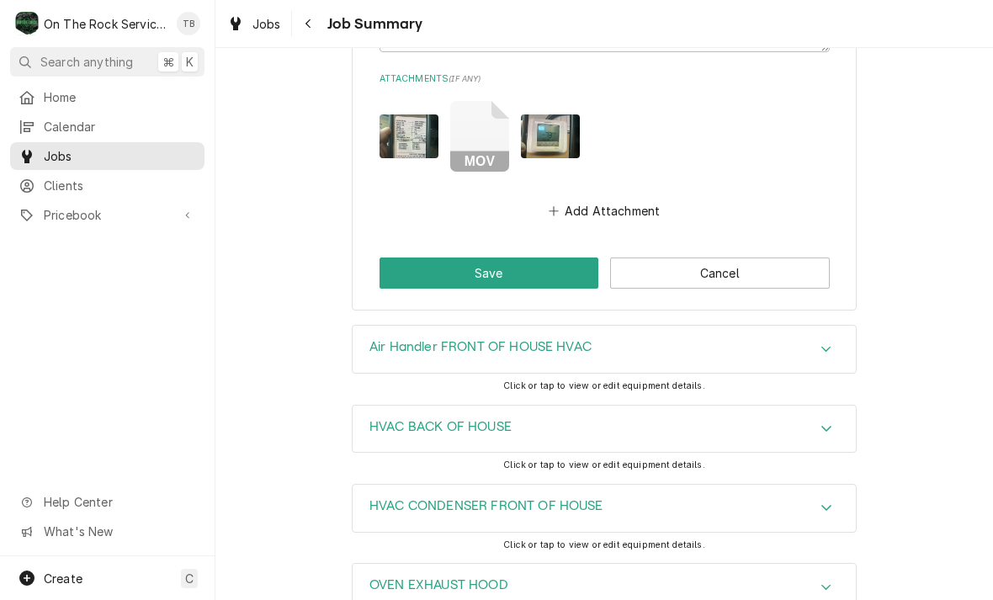
scroll to position [2838, 0]
click at [526, 278] on button "Save" at bounding box center [490, 273] width 220 height 31
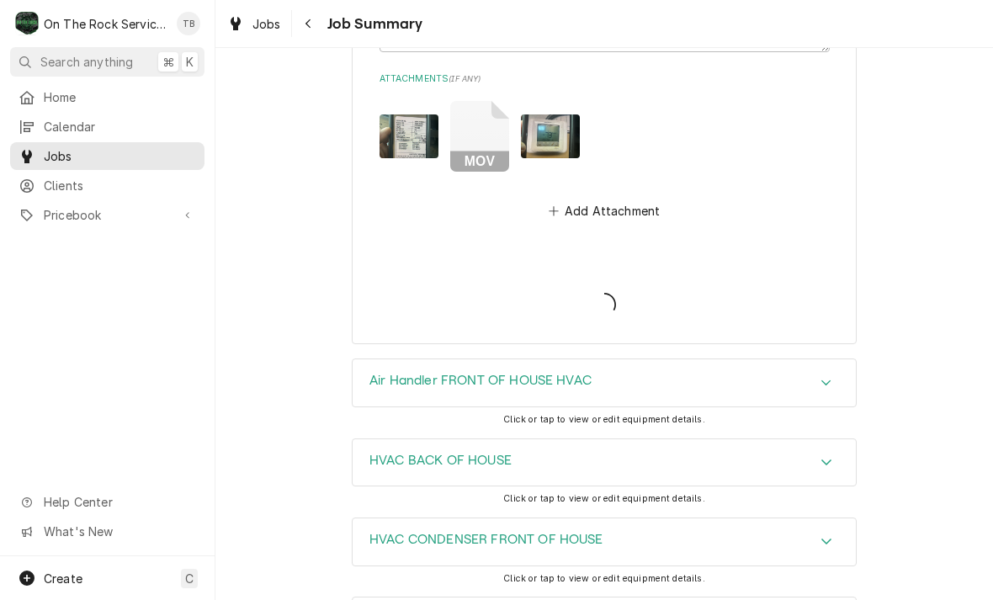
type textarea "x"
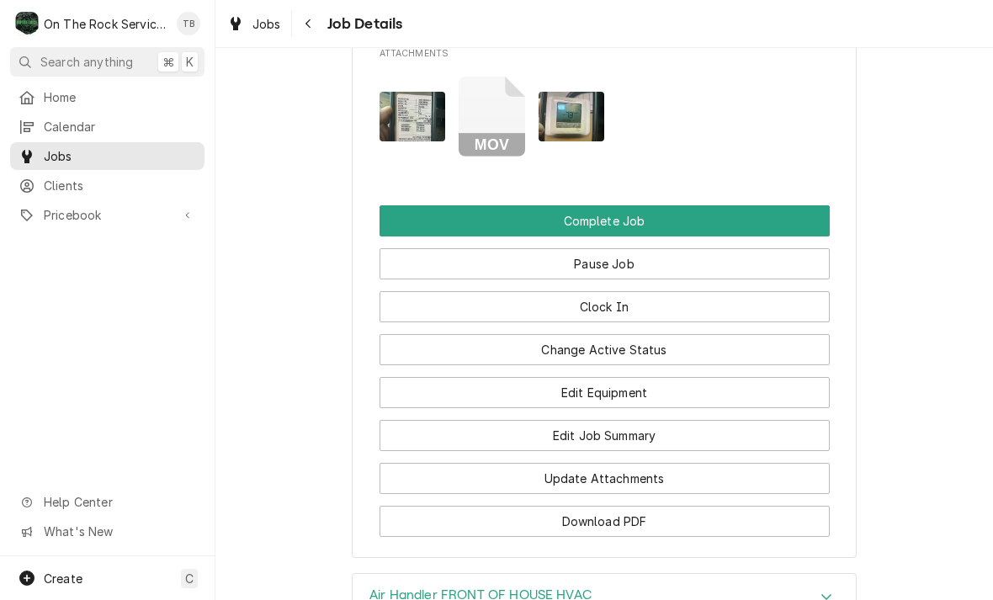
scroll to position [1936, 0]
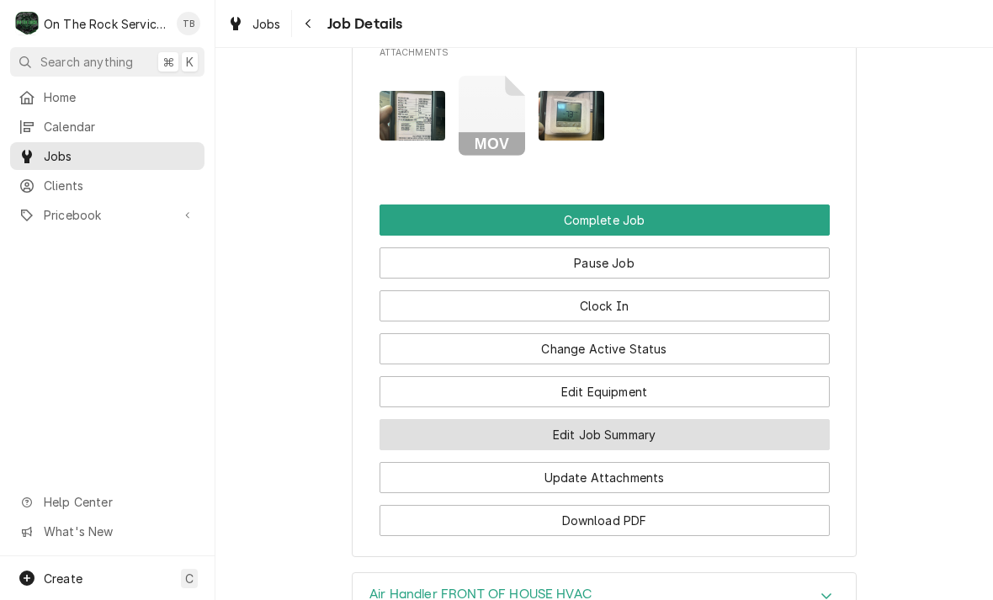
click at [629, 433] on button "Edit Job Summary" at bounding box center [605, 434] width 450 height 31
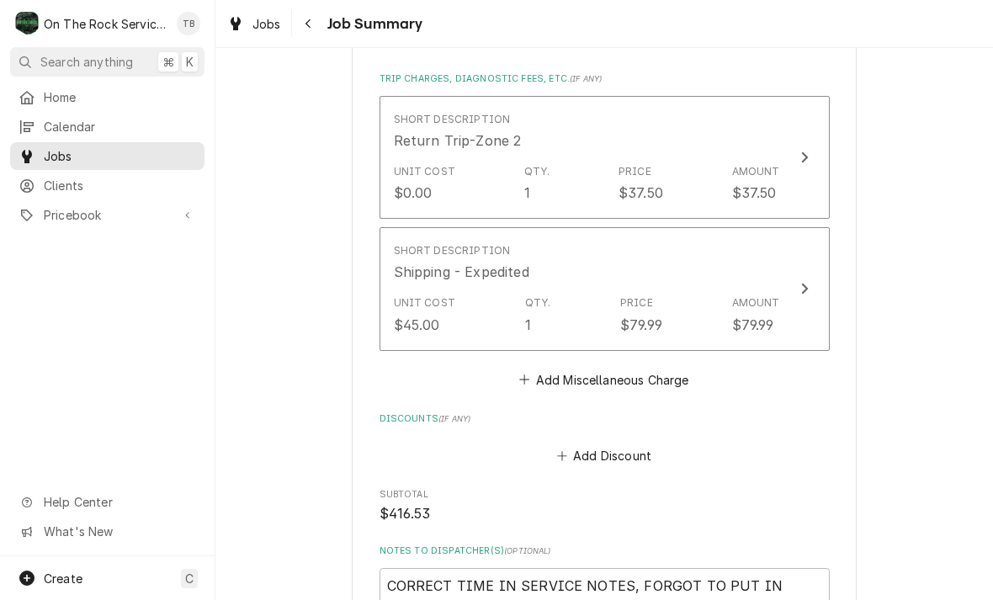
scroll to position [2247, 0]
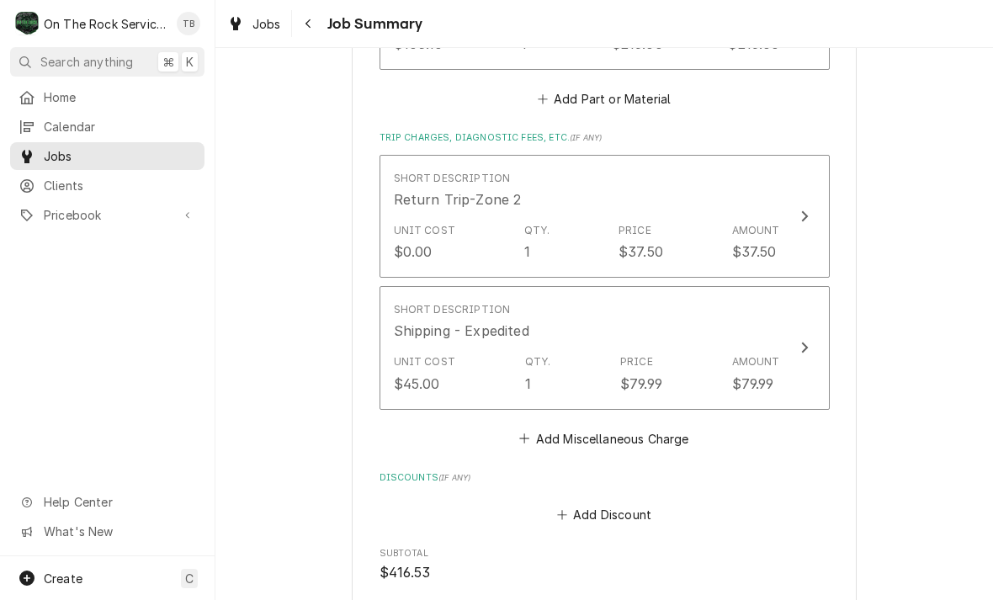
scroll to position [2112, 0]
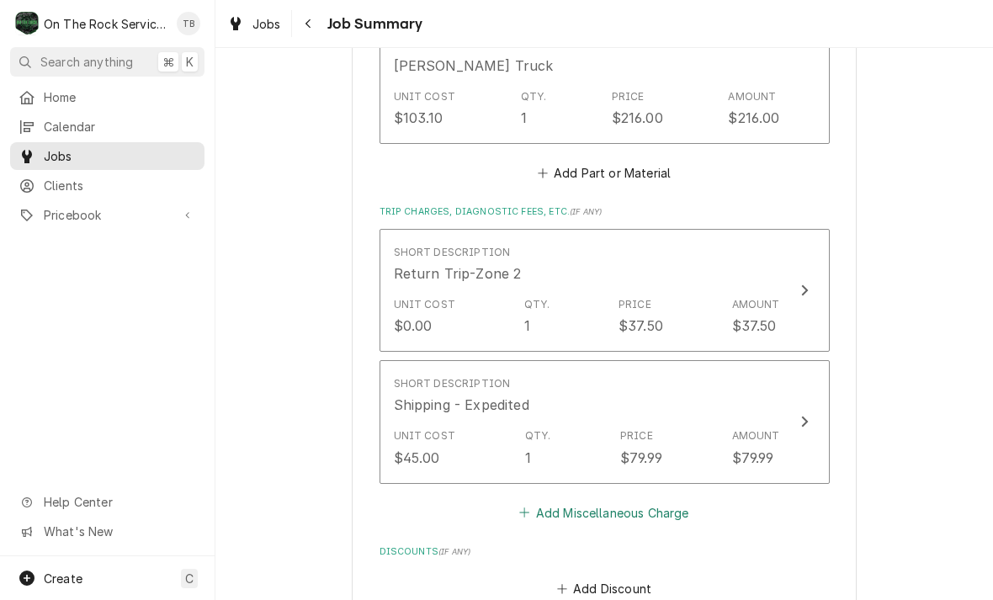
click at [636, 510] on button "Add Miscellaneous Charge" at bounding box center [604, 513] width 175 height 24
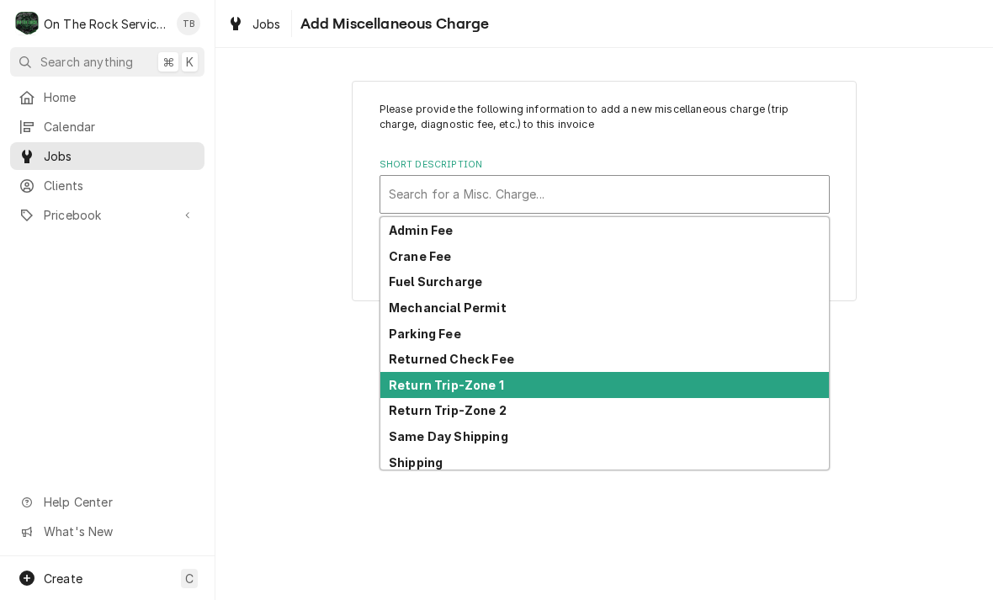
click at [487, 386] on strong "Return Trip-Zone 1" at bounding box center [446, 385] width 115 height 14
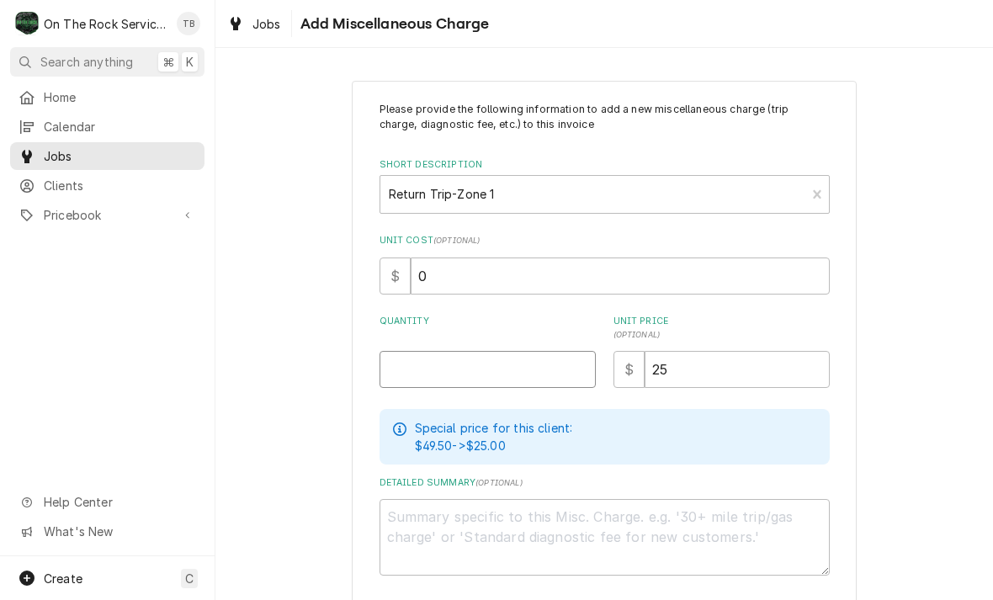
click at [444, 375] on input "Quantity" at bounding box center [488, 369] width 216 height 37
type textarea "x"
type input "1"
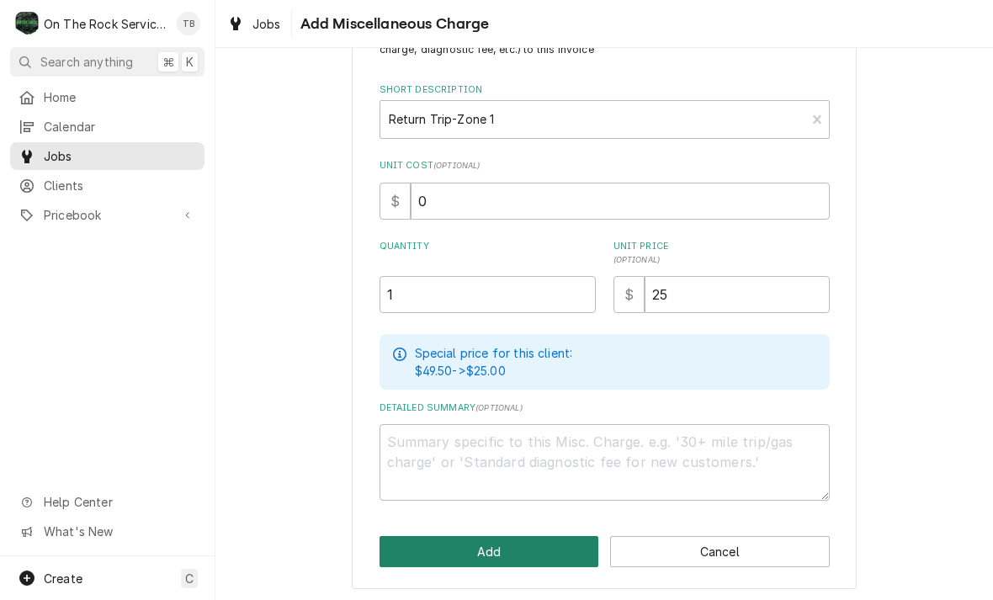
click at [505, 556] on button "Add" at bounding box center [490, 551] width 220 height 31
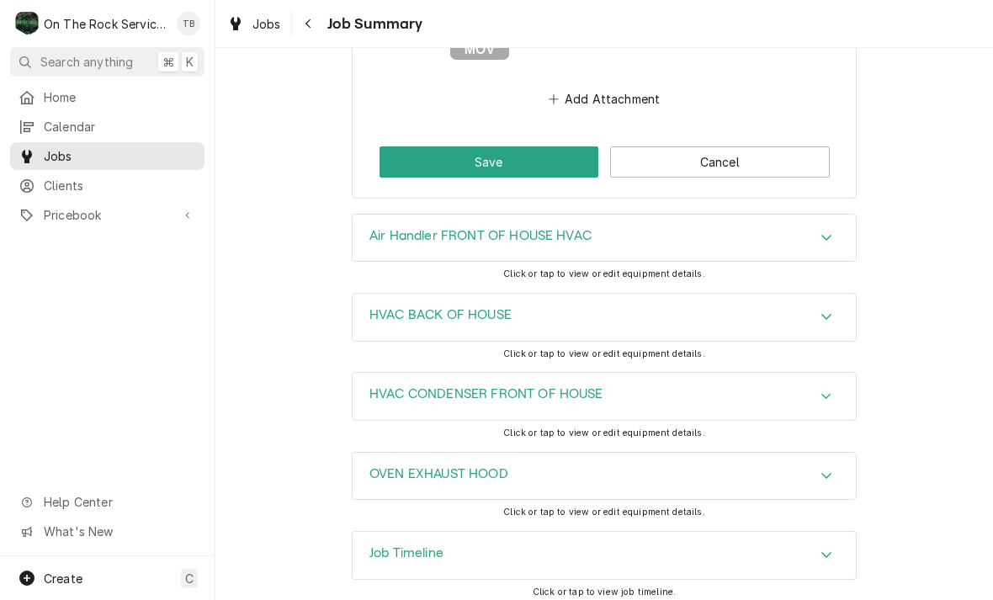
scroll to position [3081, 0]
click at [519, 162] on button "Save" at bounding box center [490, 161] width 220 height 31
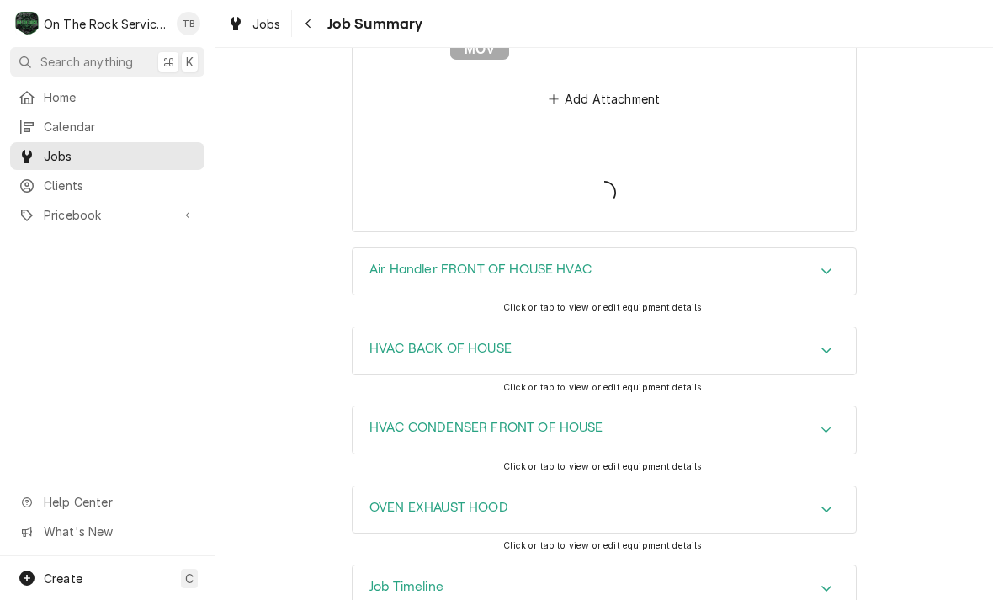
type textarea "x"
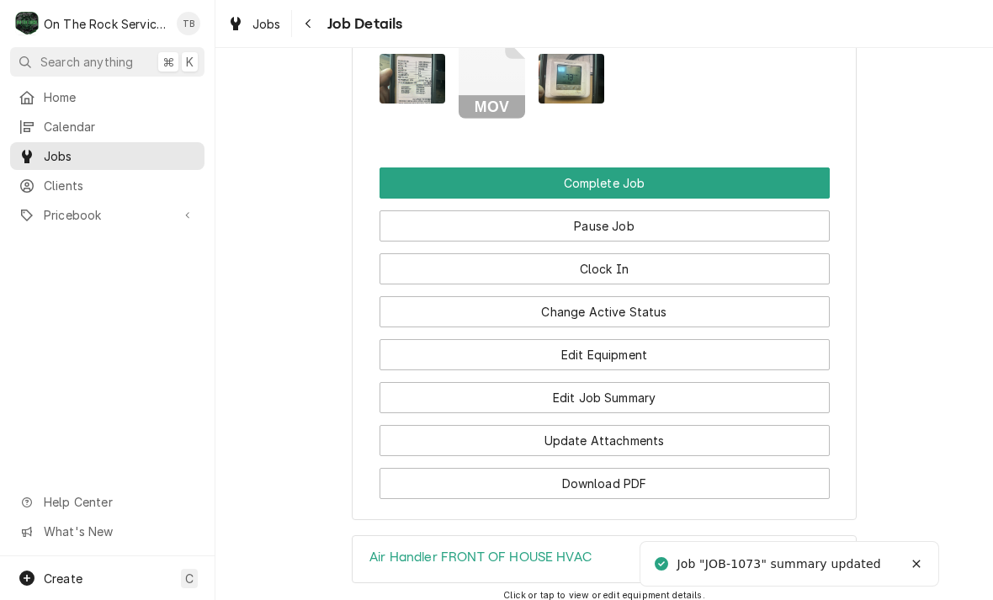
scroll to position [1974, 0]
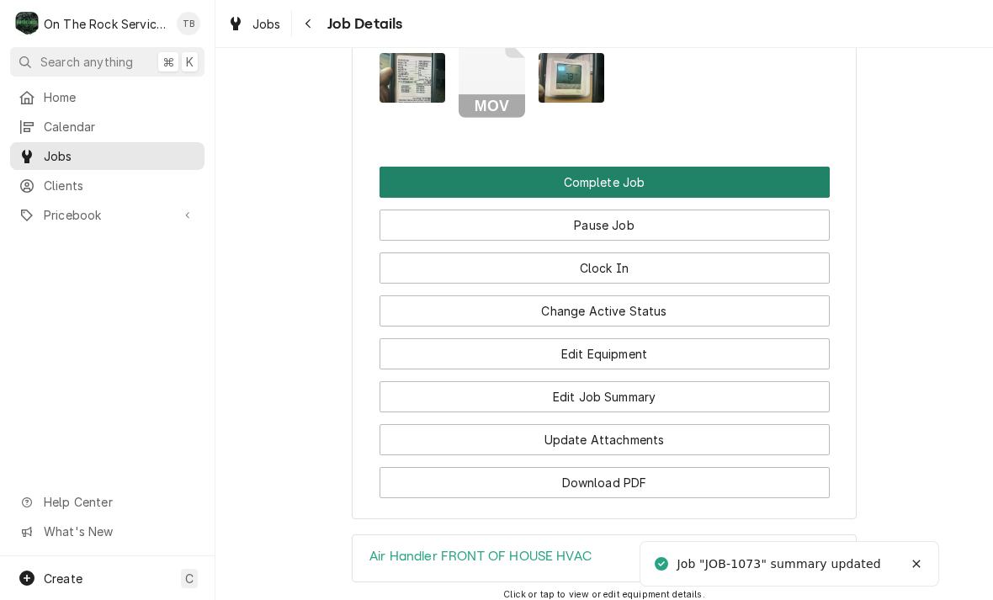
click at [621, 179] on button "Complete Job" at bounding box center [605, 182] width 450 height 31
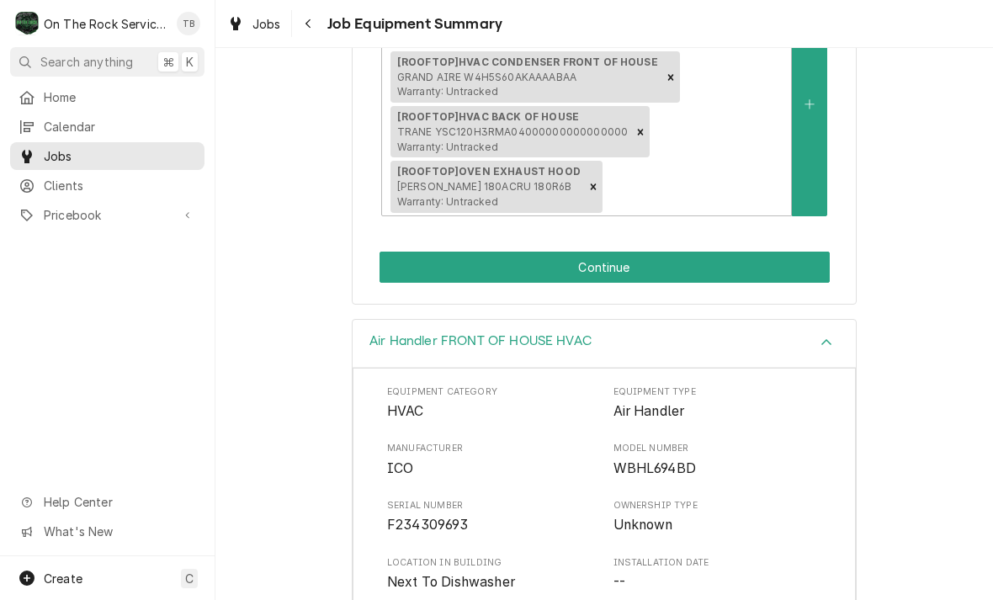
scroll to position [374, 0]
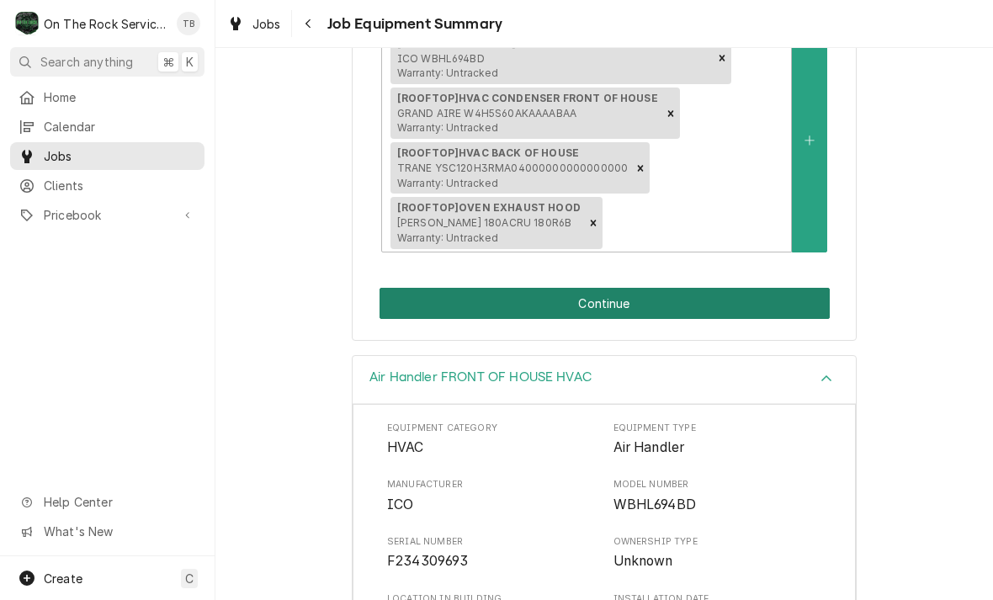
click at [607, 298] on button "Continue" at bounding box center [605, 303] width 450 height 31
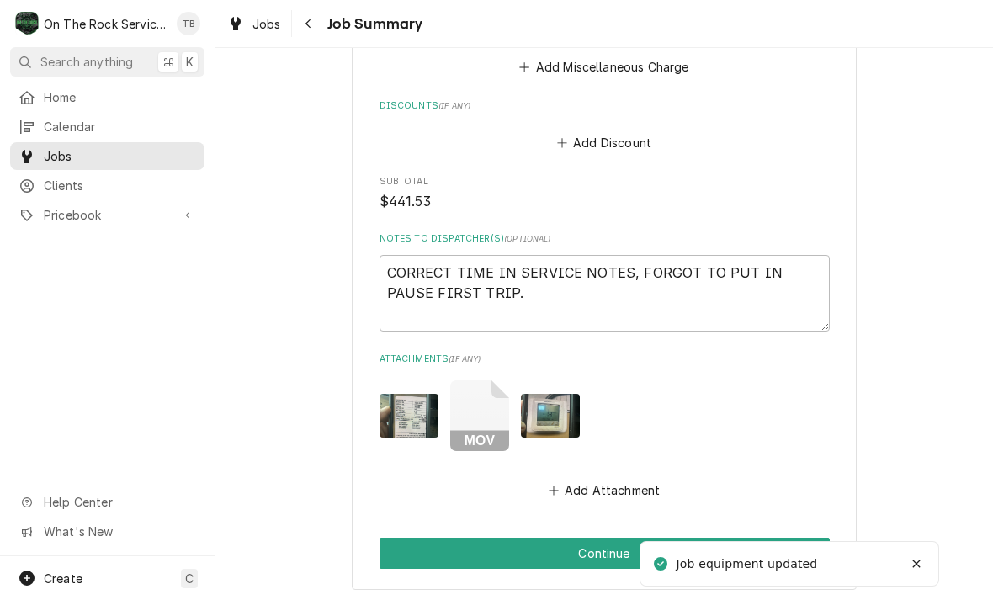
scroll to position [2755, 0]
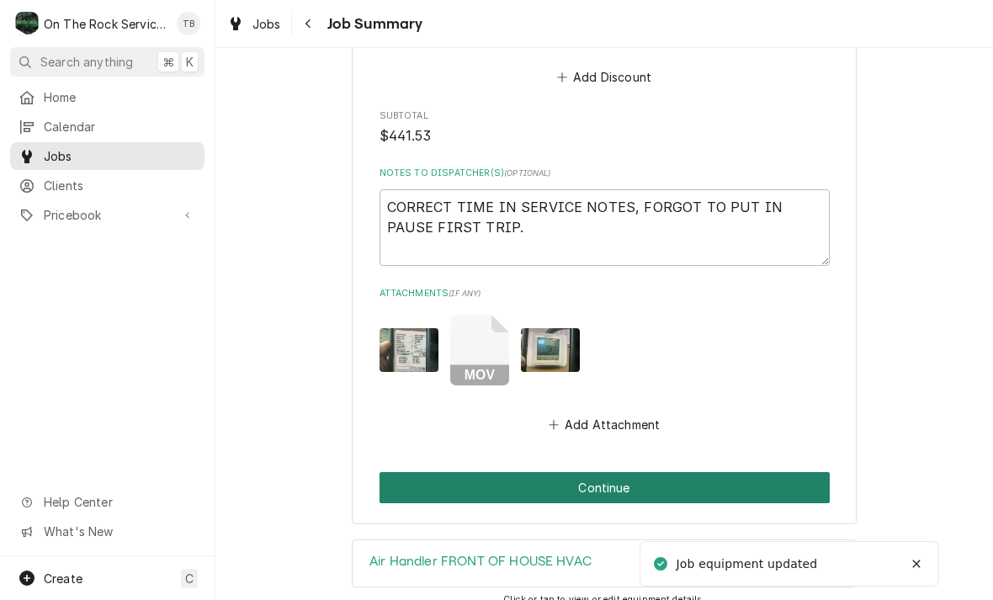
click at [585, 488] on button "Continue" at bounding box center [605, 487] width 450 height 31
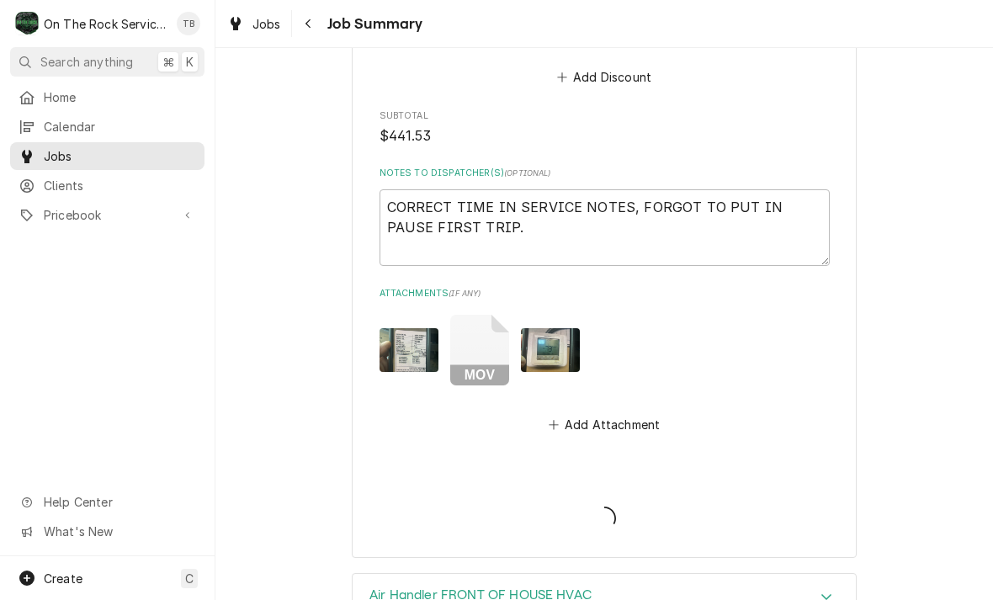
type textarea "x"
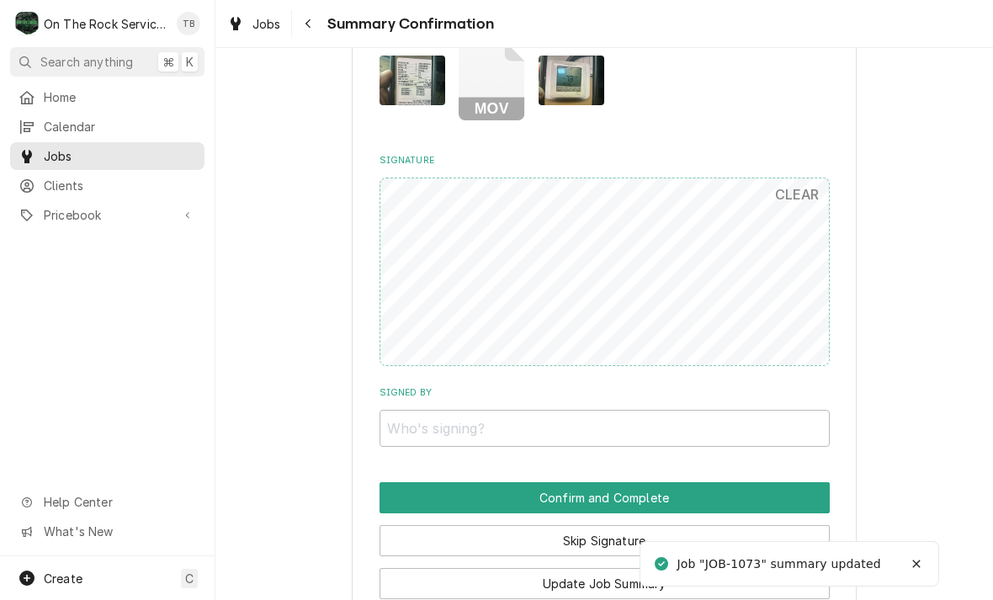
scroll to position [2259, 0]
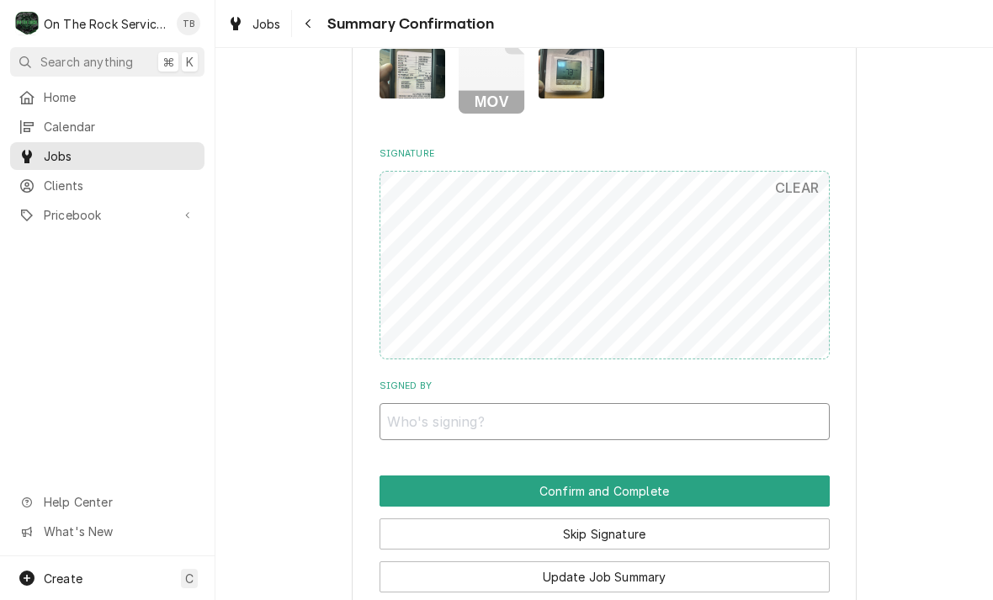
click at [448, 440] on input "Signed By" at bounding box center [605, 421] width 450 height 37
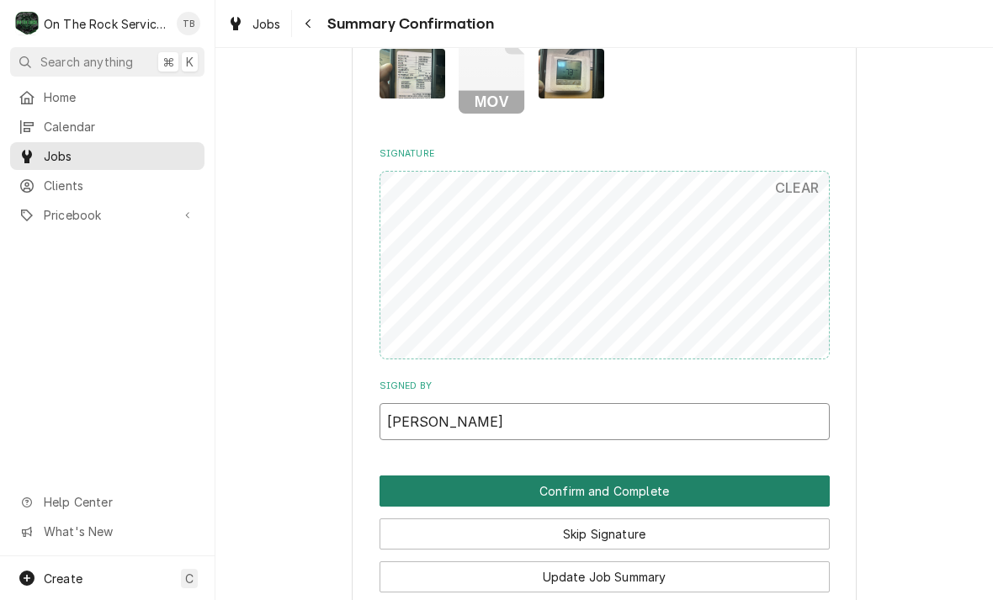
type input "VALARIE"
click at [595, 503] on button "Confirm and Complete" at bounding box center [605, 491] width 450 height 31
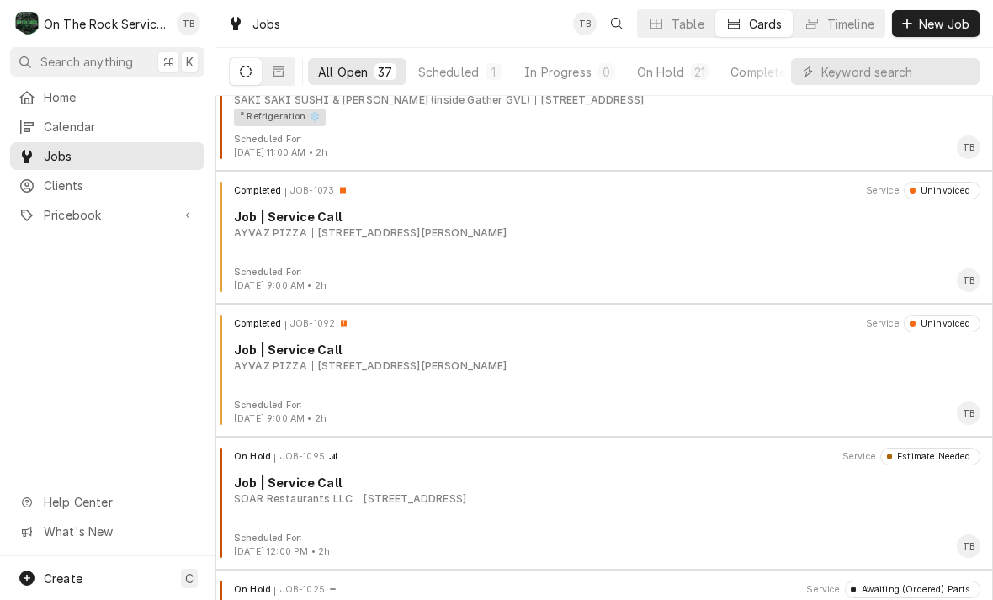
scroll to position [4033, 0]
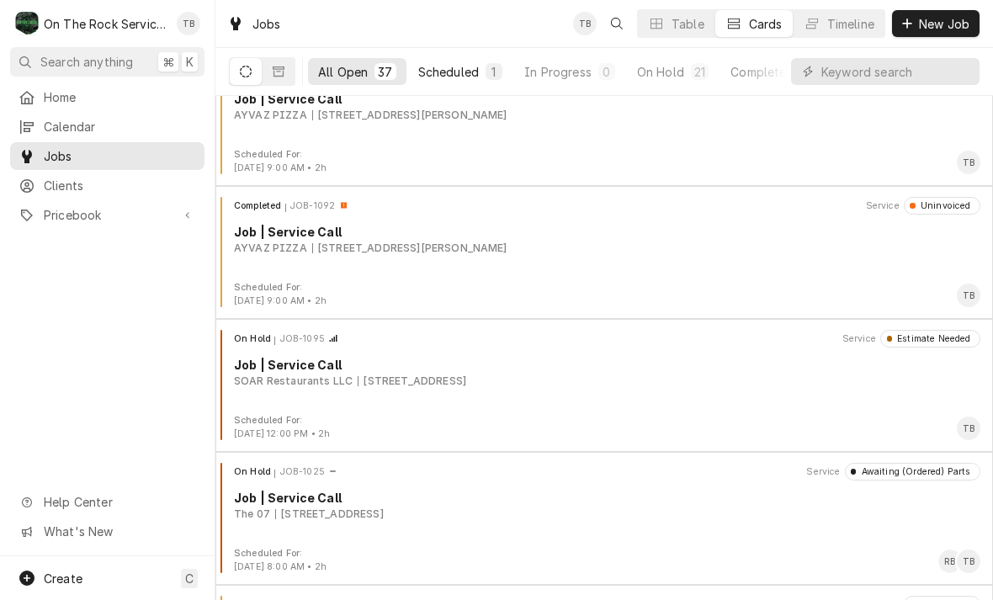
click at [453, 69] on div "Scheduled" at bounding box center [448, 72] width 61 height 18
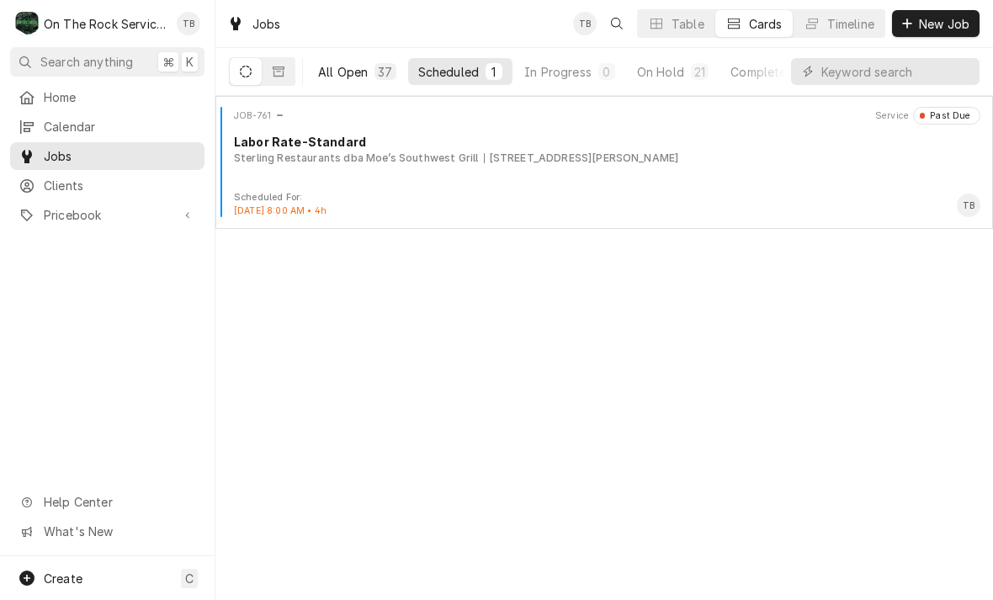
click at [352, 71] on div "All Open" at bounding box center [343, 72] width 50 height 18
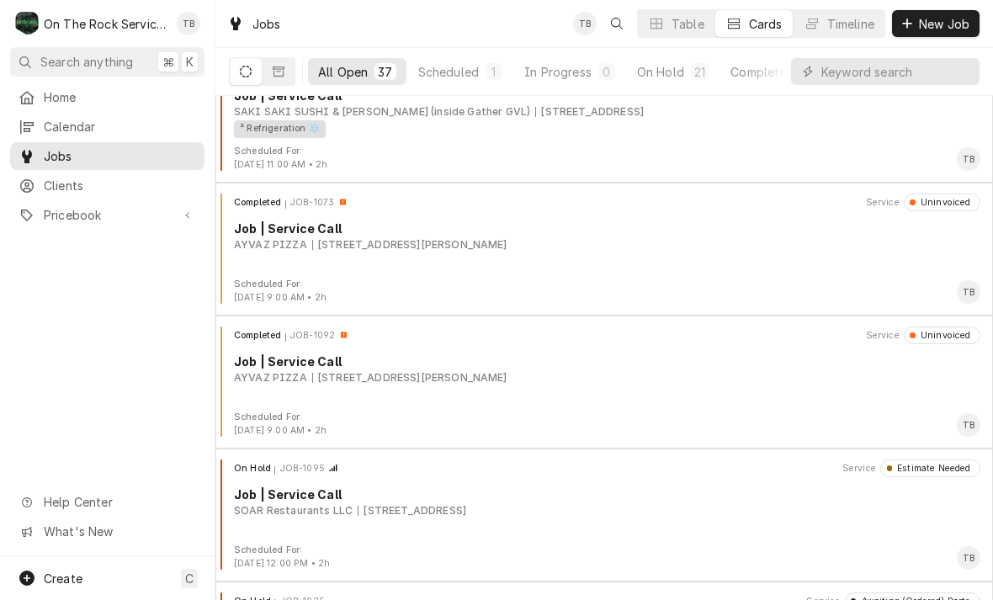
scroll to position [3896, 0]
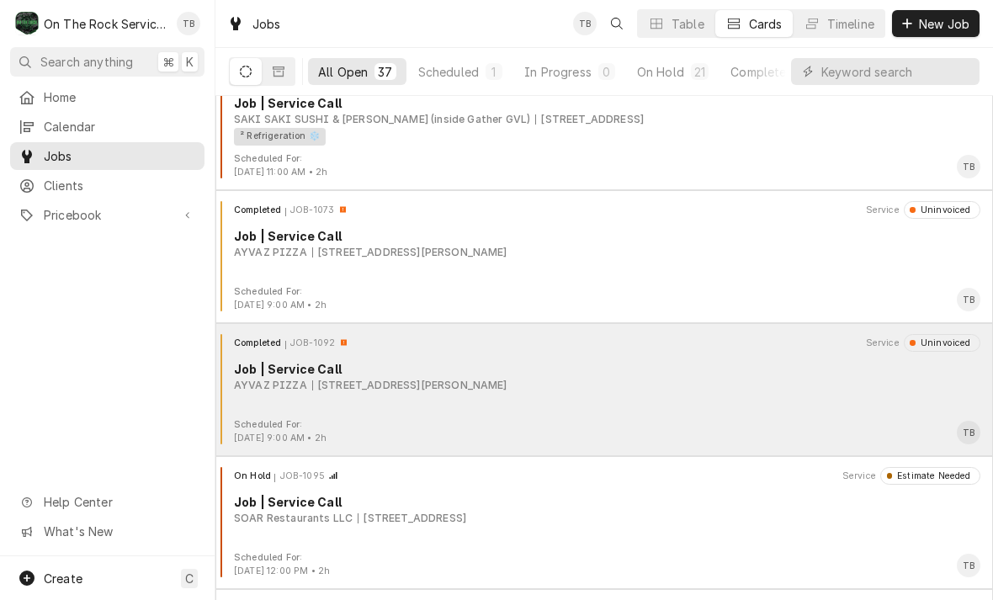
click at [454, 381] on div "[STREET_ADDRESS][PERSON_NAME]" at bounding box center [409, 385] width 195 height 15
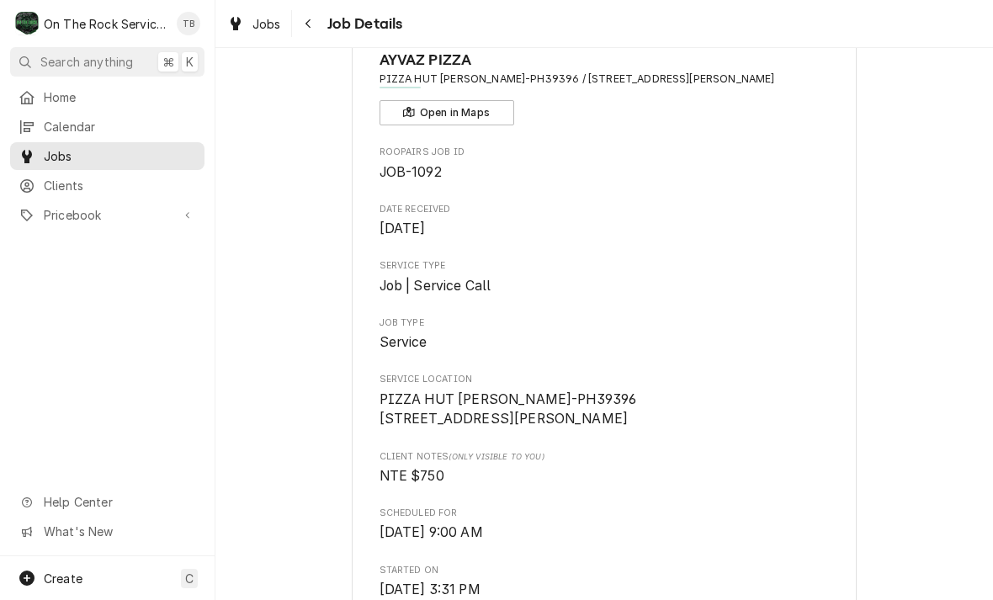
scroll to position [25, 0]
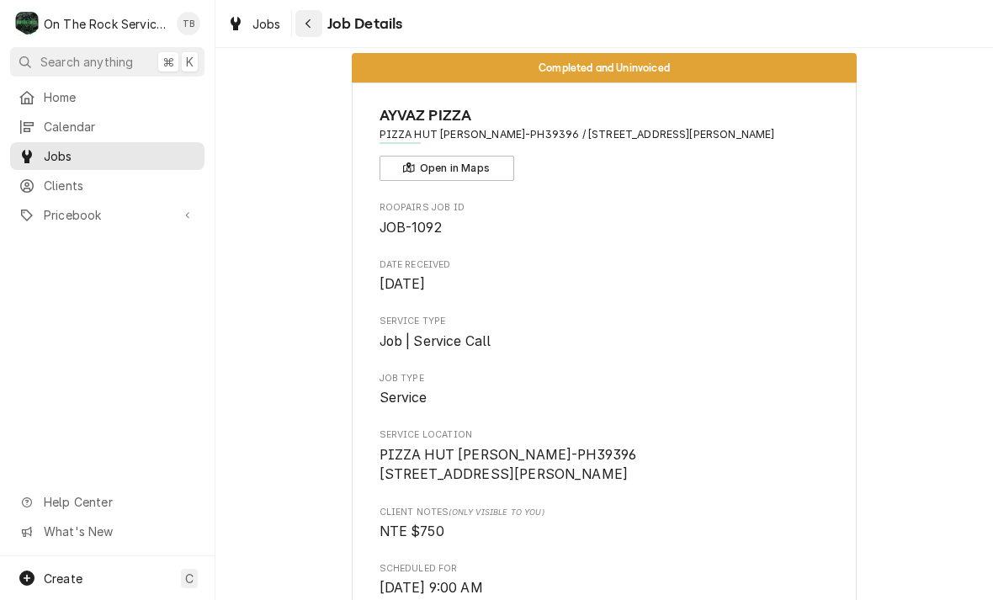
click at [311, 26] on icon "Navigate back" at bounding box center [309, 24] width 8 height 12
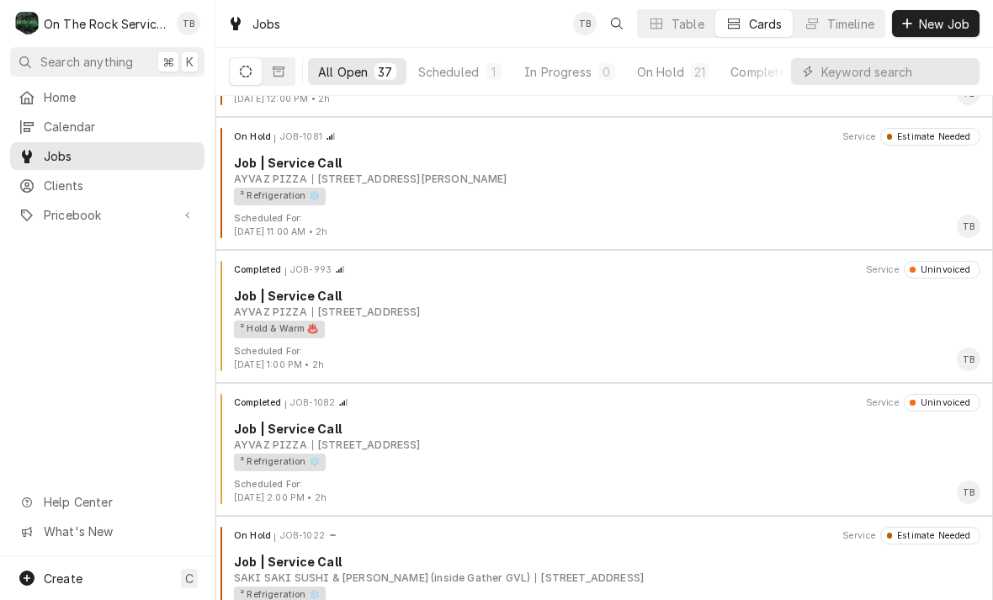
scroll to position [3414, 0]
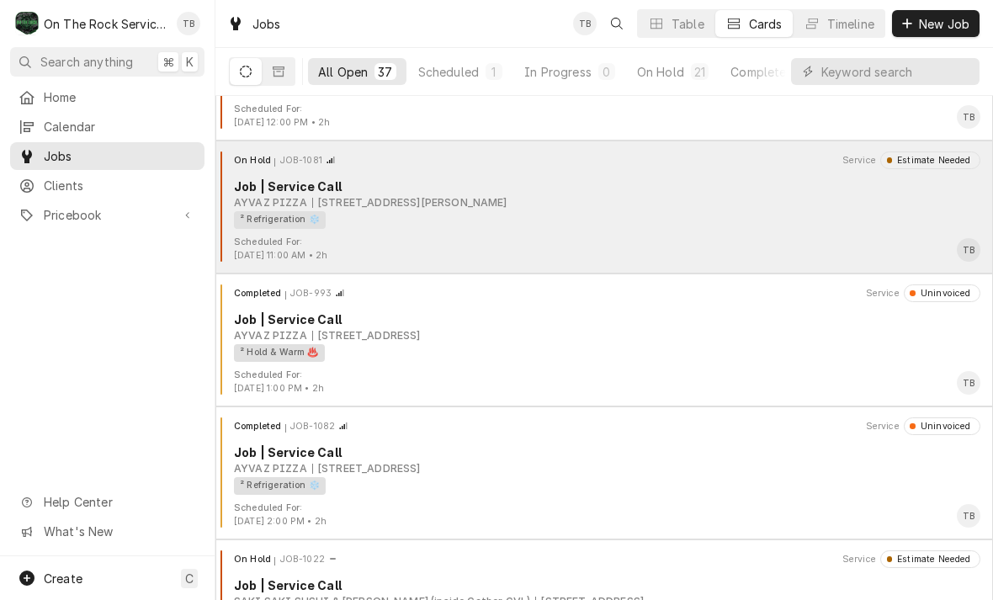
click at [646, 224] on div "² Refrigeration ❄️" at bounding box center [601, 220] width 735 height 18
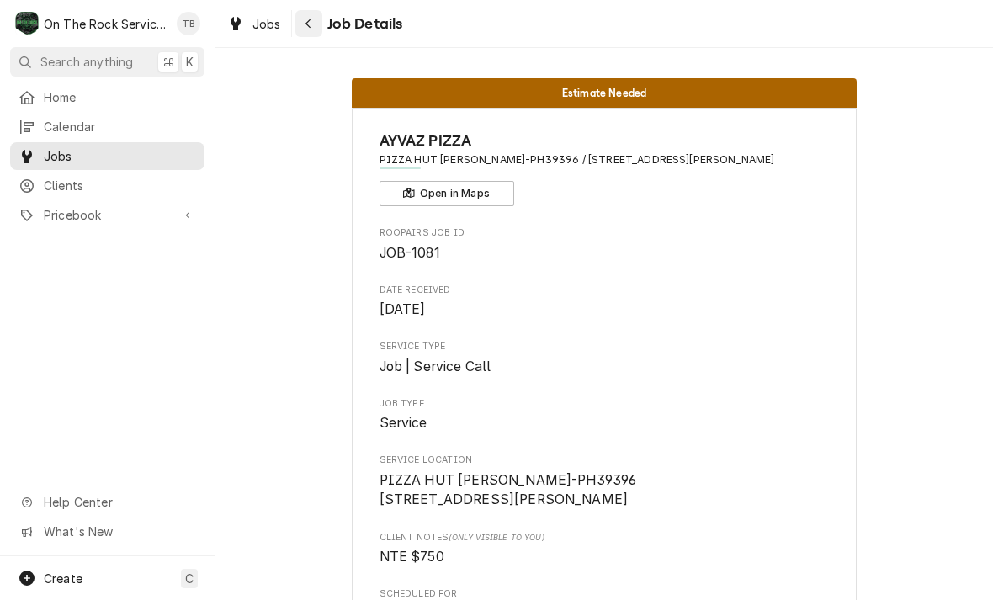
click at [306, 35] on button "Navigate back" at bounding box center [308, 23] width 27 height 27
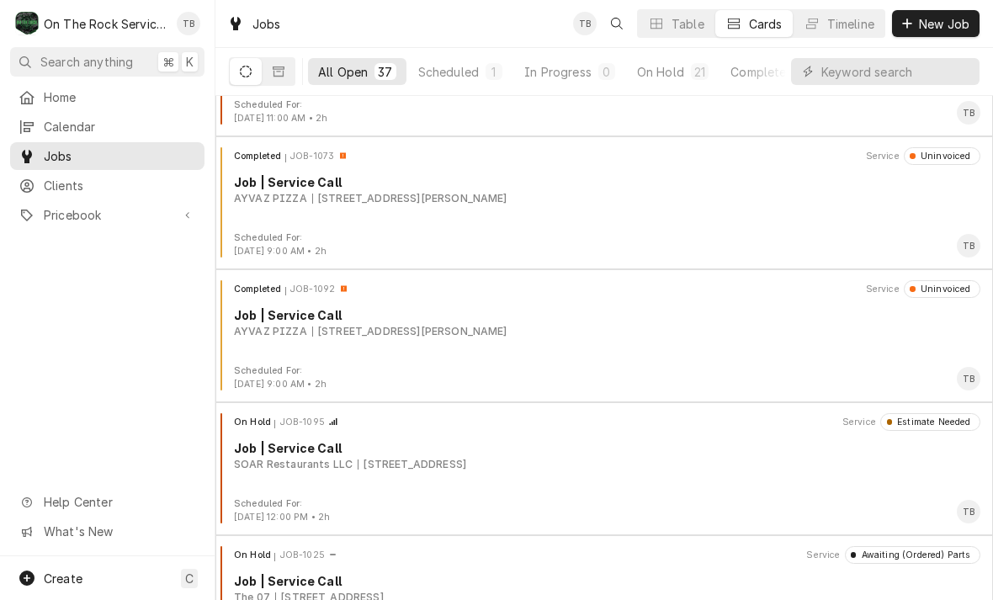
scroll to position [3952, 0]
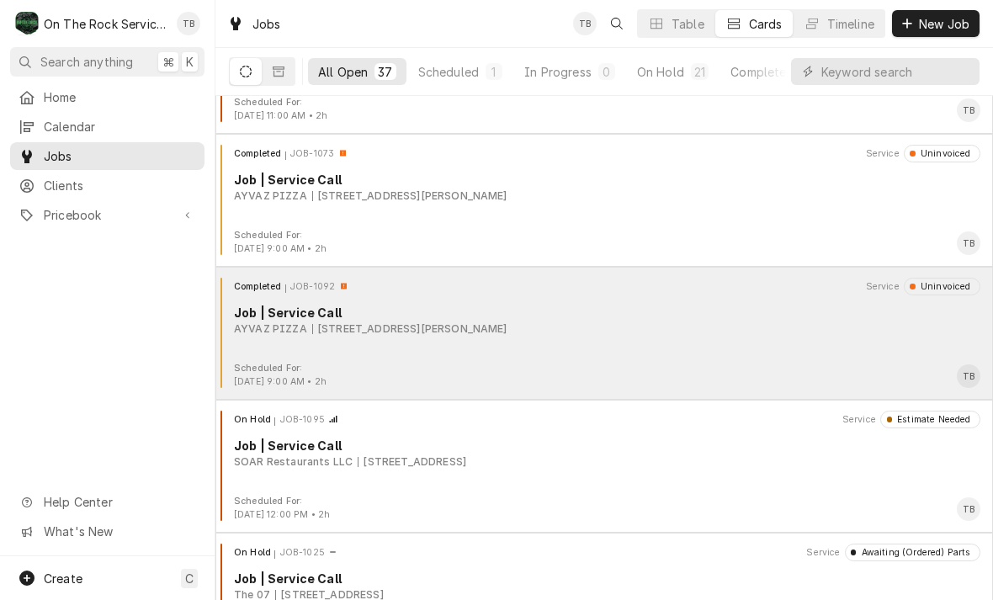
click at [288, 337] on div "Completed JOB-1092 Service Uninvoiced Job | Service Call AYVAZ PIZZA 272 E Fran…" at bounding box center [604, 320] width 764 height 84
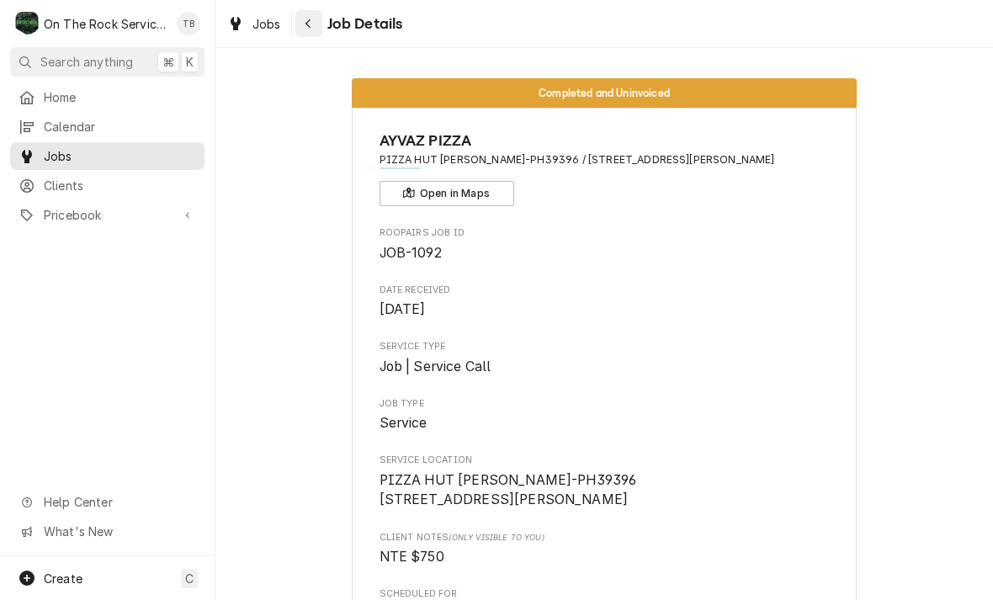
click at [321, 14] on button "Navigate back" at bounding box center [308, 23] width 27 height 27
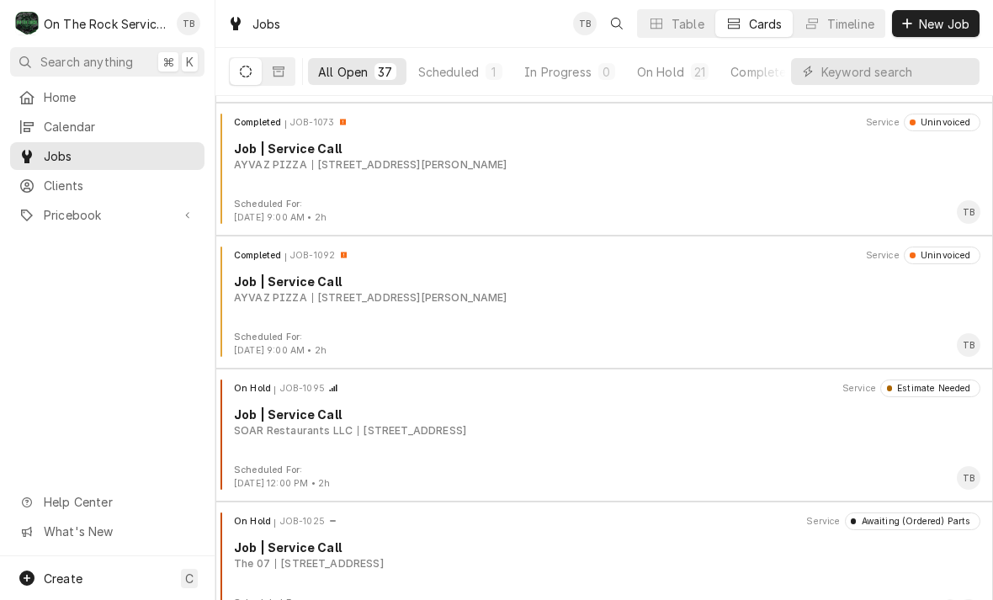
scroll to position [3978, 0]
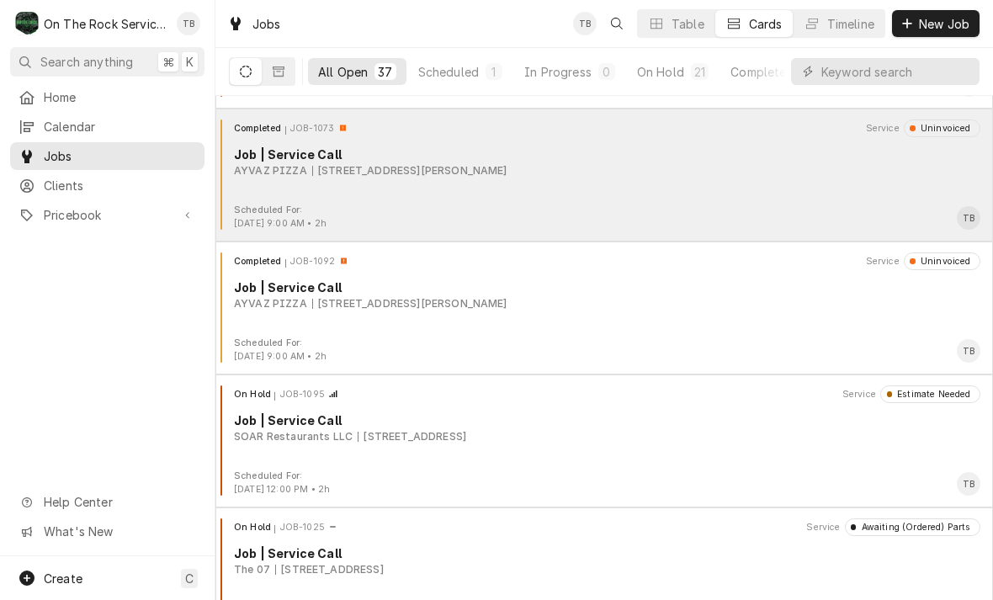
click at [273, 159] on div "Job | Service Call" at bounding box center [607, 155] width 747 height 18
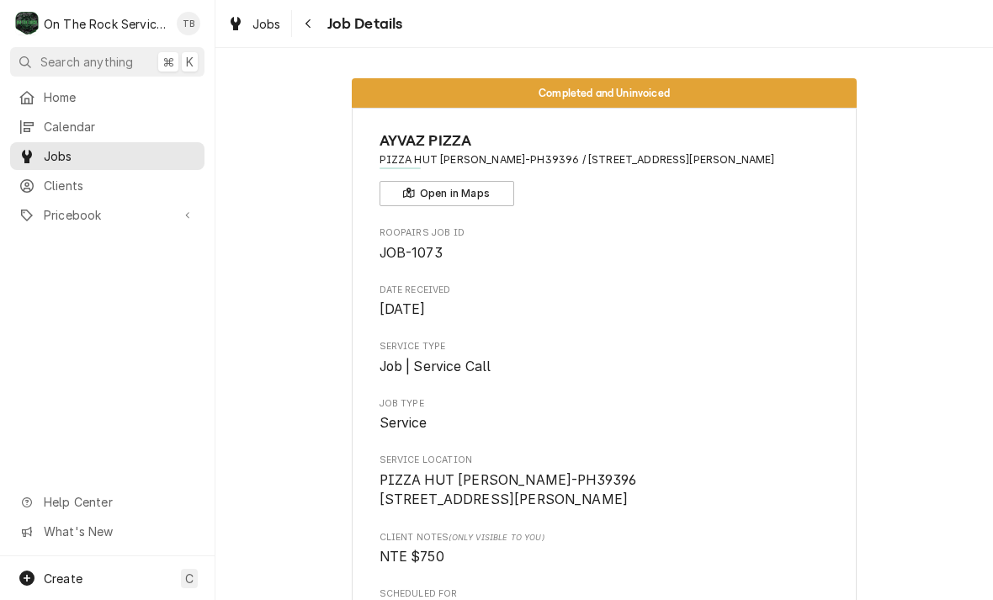
click at [328, 17] on span "Job Details" at bounding box center [362, 24] width 81 height 23
click at [306, 26] on icon "Navigate back" at bounding box center [309, 24] width 8 height 12
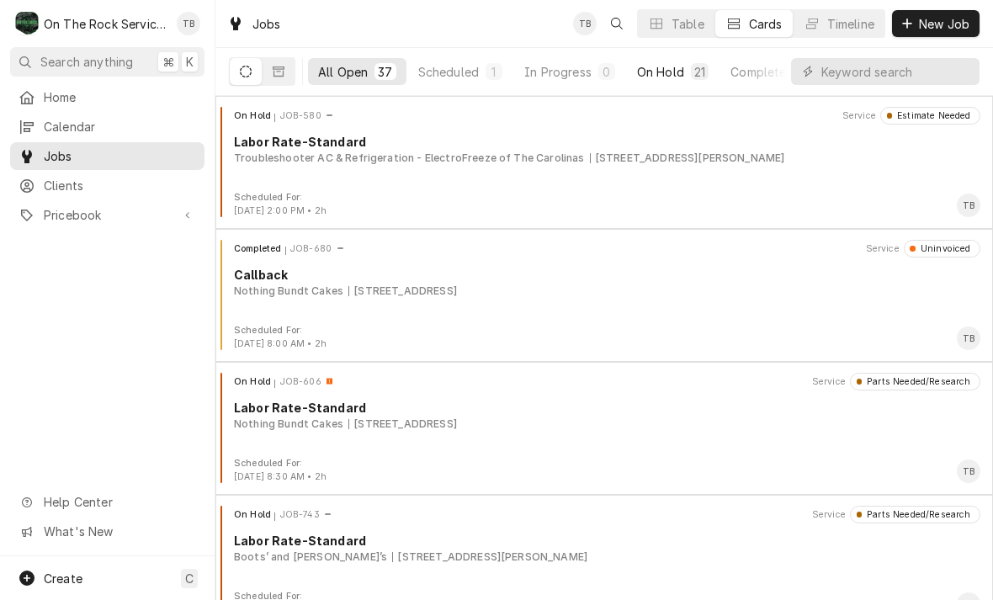
click at [680, 61] on button "On Hold 21" at bounding box center [673, 71] width 92 height 27
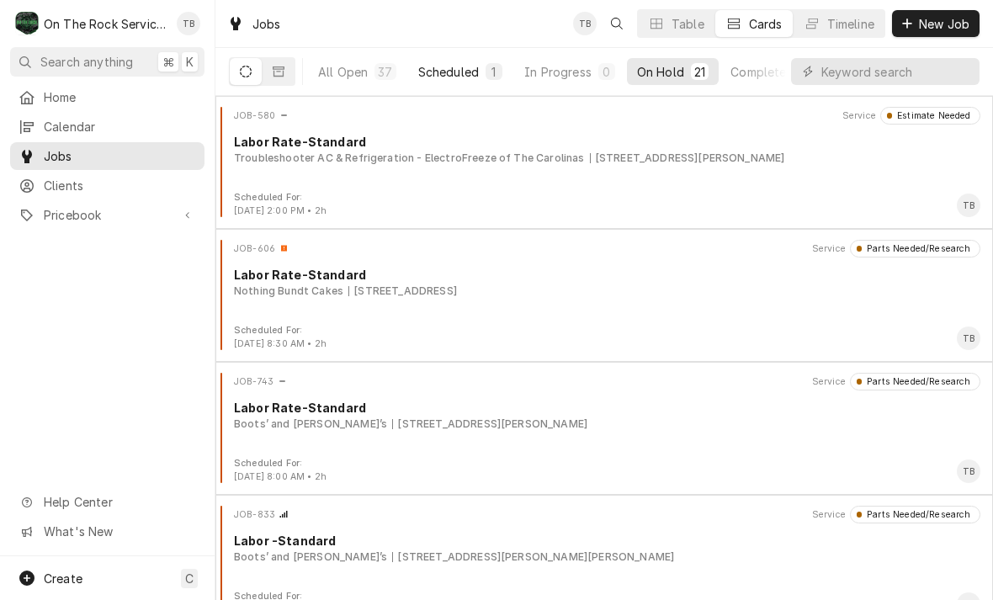
click at [465, 60] on button "Scheduled 1" at bounding box center [460, 71] width 104 height 27
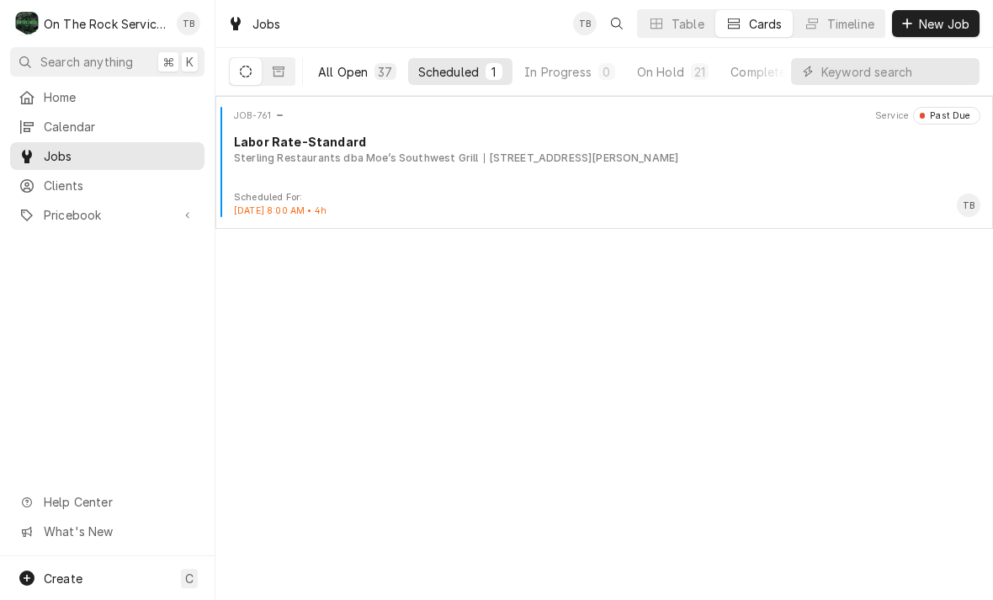
click at [366, 61] on button "All Open 37" at bounding box center [357, 71] width 98 height 27
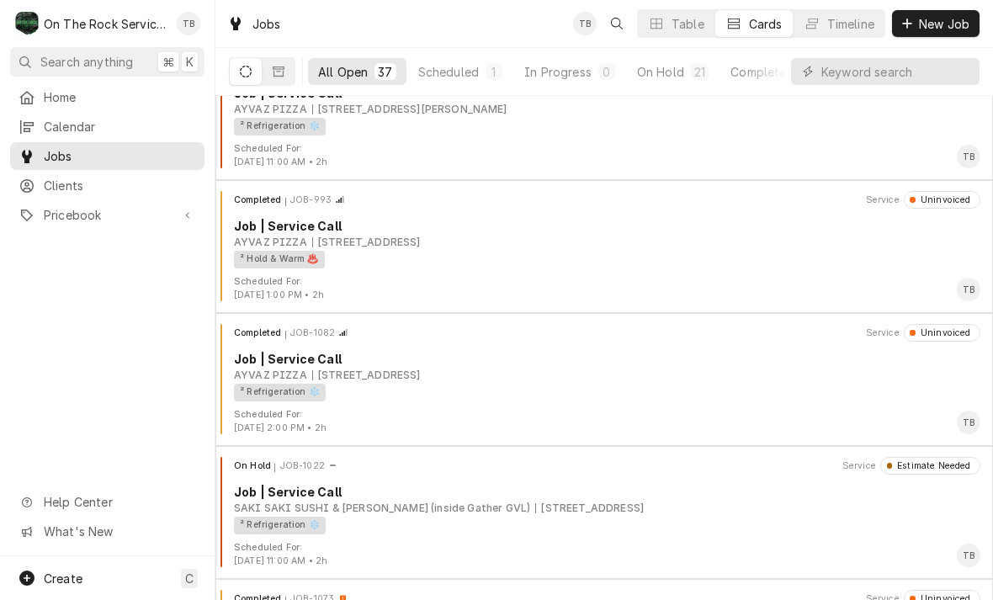
scroll to position [3501, 0]
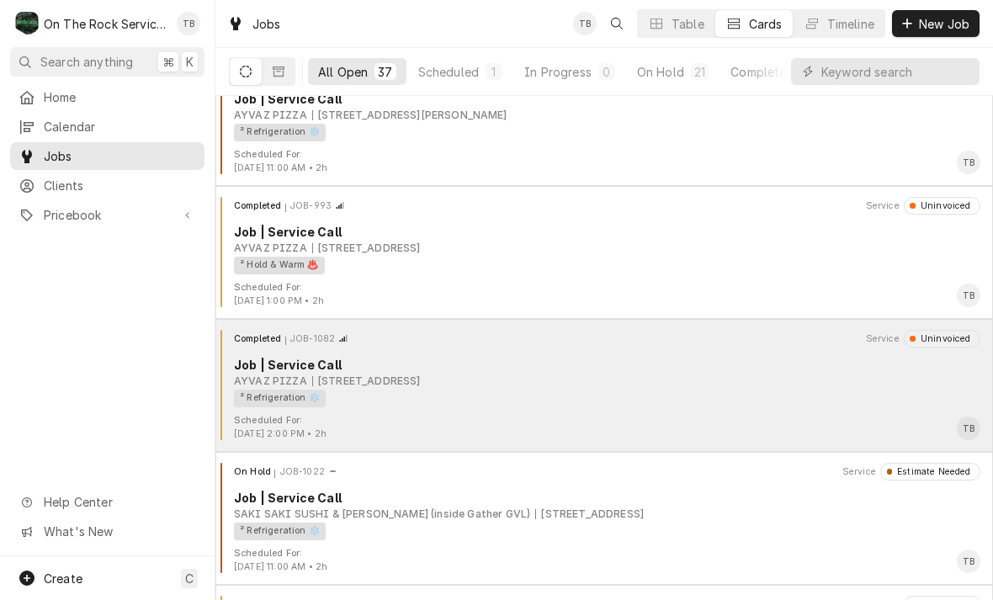
click at [604, 414] on div "Completed JOB-1082 Service Uninvoiced Job | Service Call AYVAZ PIZZA 200 Frankl…" at bounding box center [604, 372] width 764 height 84
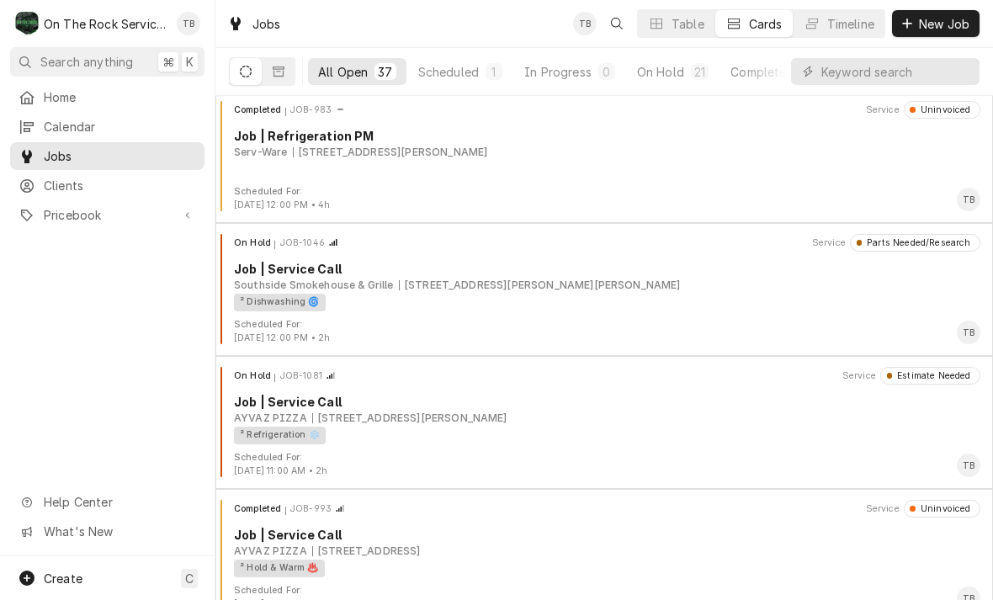
scroll to position [3199, 0]
click at [466, 68] on div "Scheduled" at bounding box center [448, 72] width 61 height 18
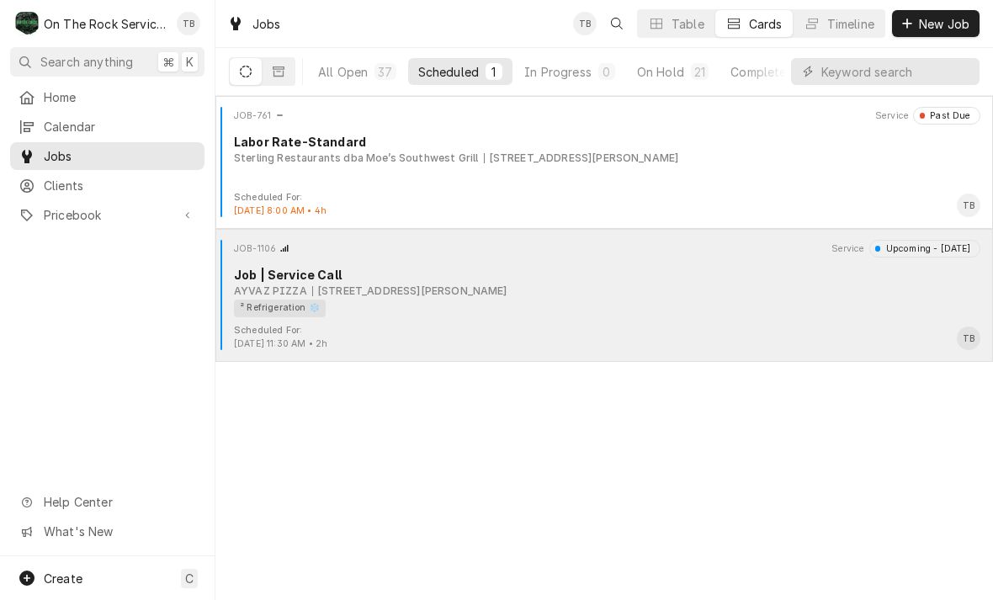
click at [542, 302] on div "² Refrigeration ❄️" at bounding box center [601, 309] width 735 height 18
click at [503, 325] on div "Scheduled For: [DATE] 11:30 AM • 2h TB" at bounding box center [604, 337] width 764 height 27
click at [479, 301] on div "² Refrigeration ❄️" at bounding box center [601, 309] width 735 height 18
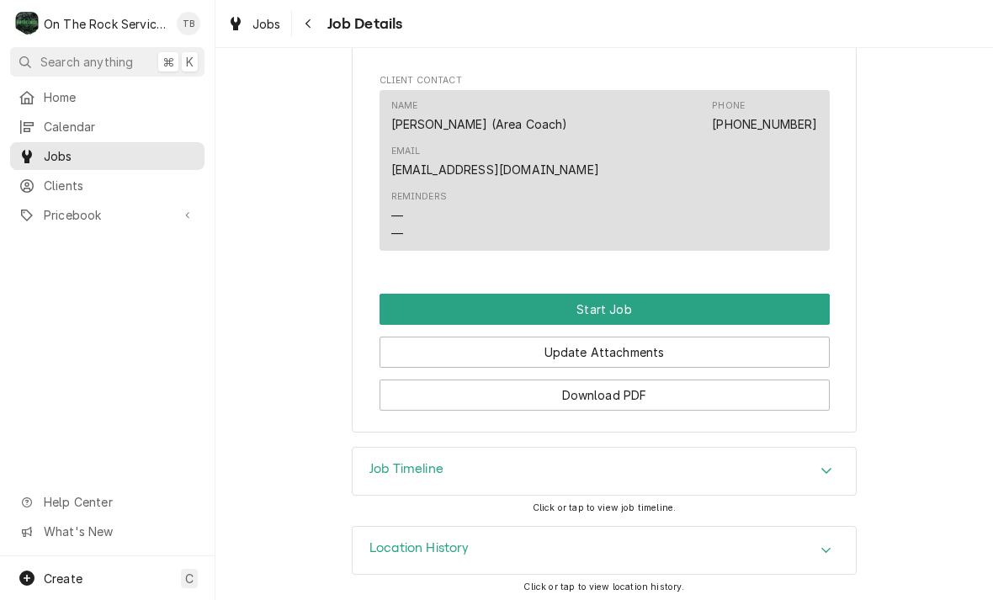
scroll to position [1447, 0]
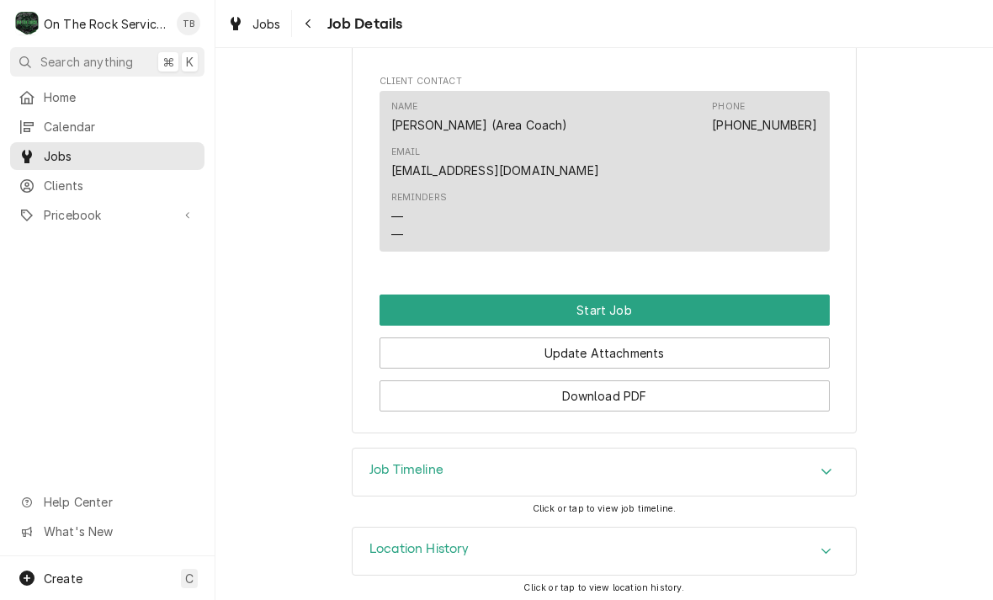
click at [638, 298] on button "Start Job" at bounding box center [605, 310] width 450 height 31
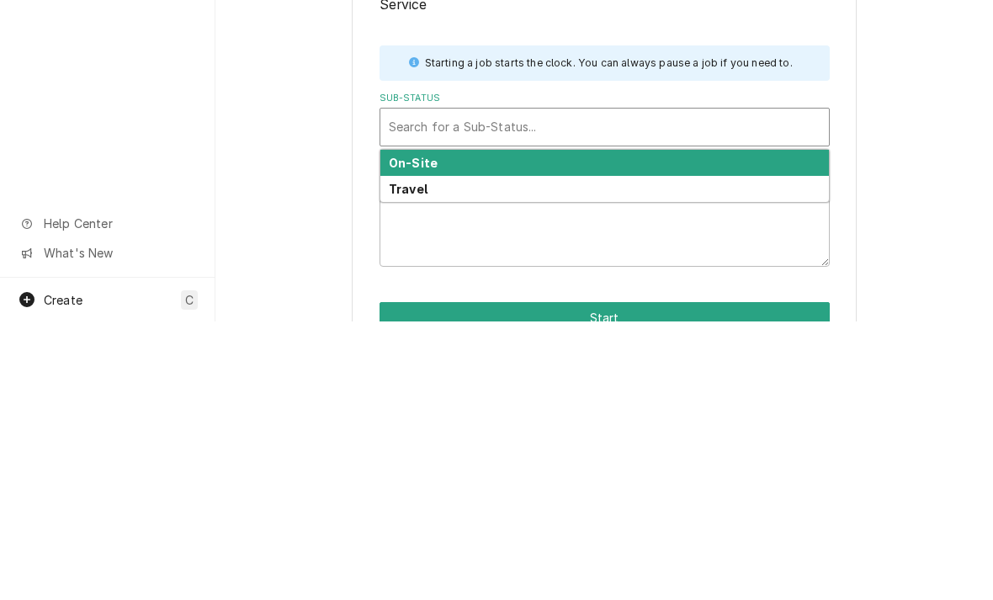
click at [483, 428] on div "On-Site" at bounding box center [605, 441] width 449 height 26
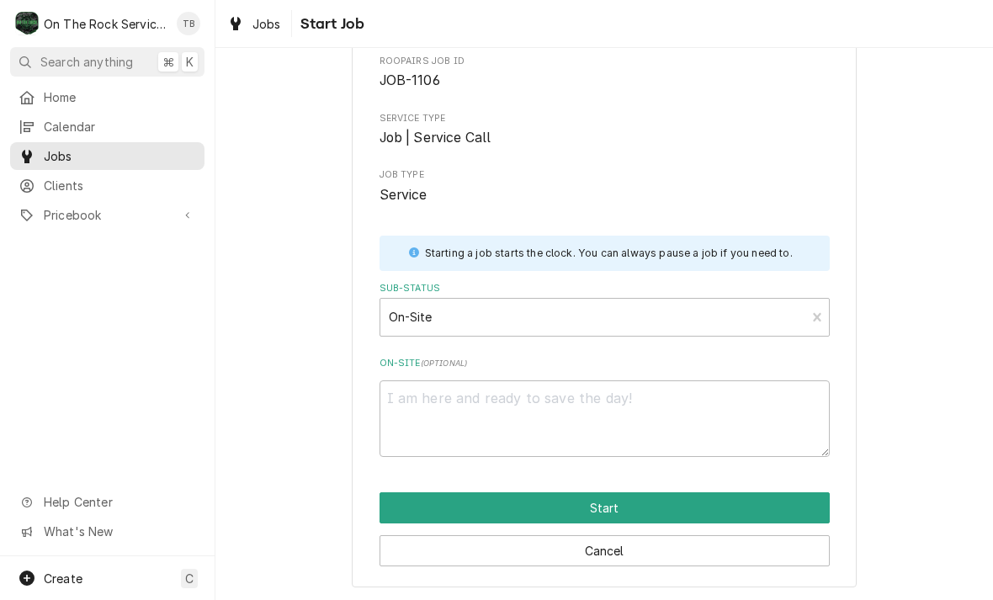
scroll to position [88, 0]
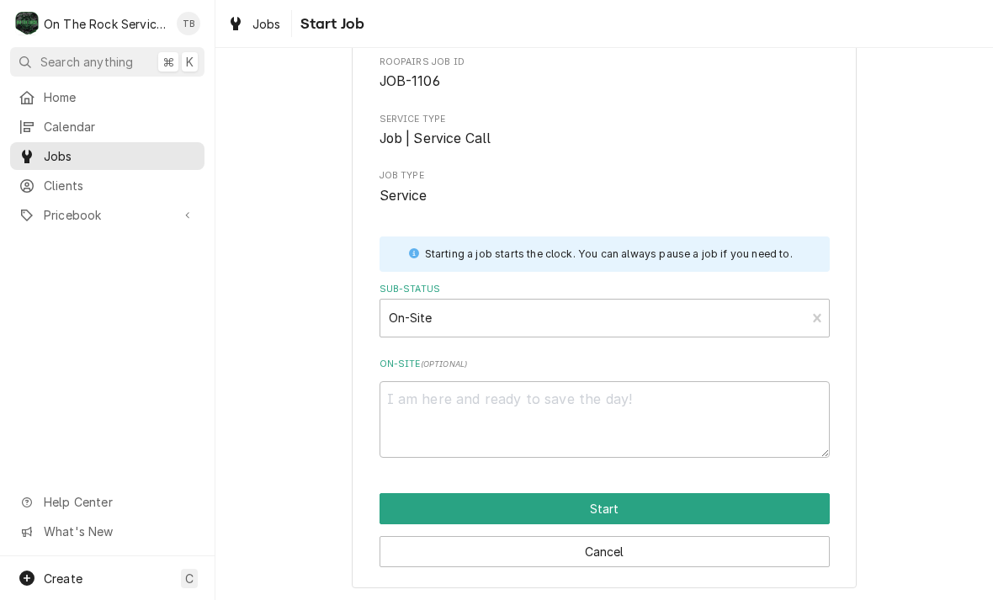
click at [620, 505] on button "Start" at bounding box center [605, 508] width 450 height 31
type textarea "x"
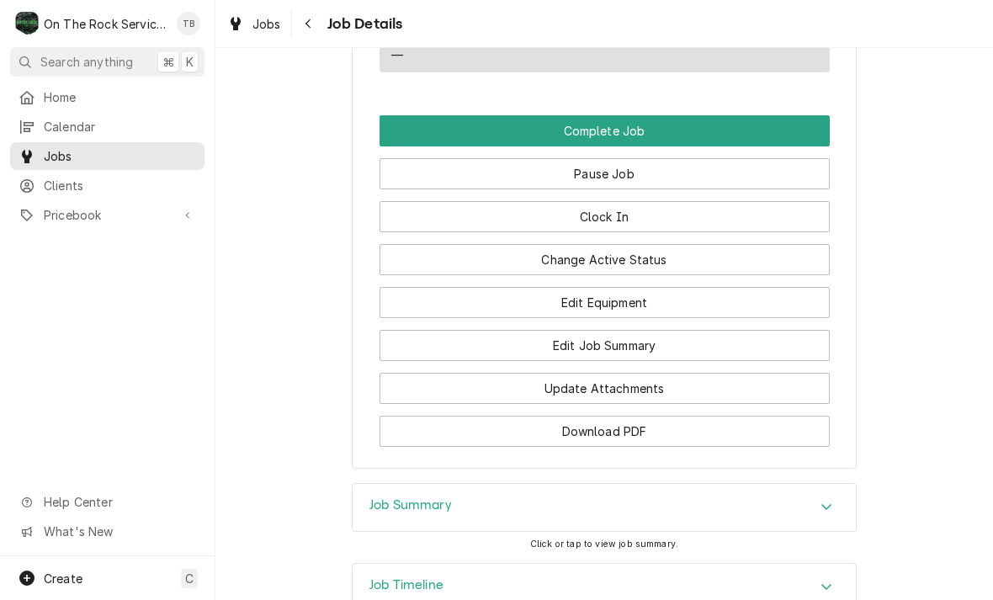
scroll to position [1741, 0]
click at [648, 387] on button "Update Attachments" at bounding box center [605, 387] width 450 height 31
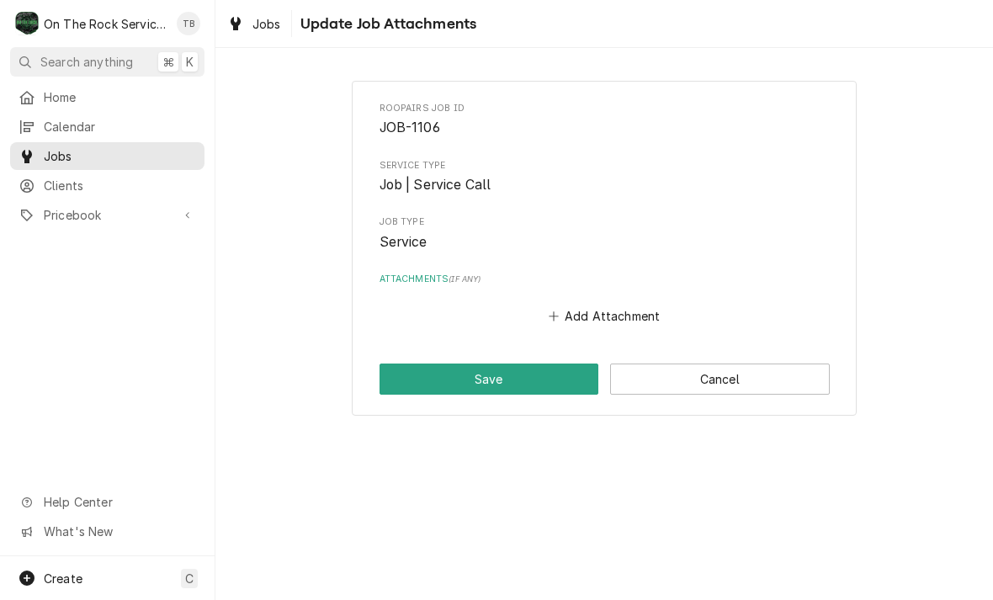
click at [589, 314] on button "Add Attachment" at bounding box center [605, 317] width 118 height 24
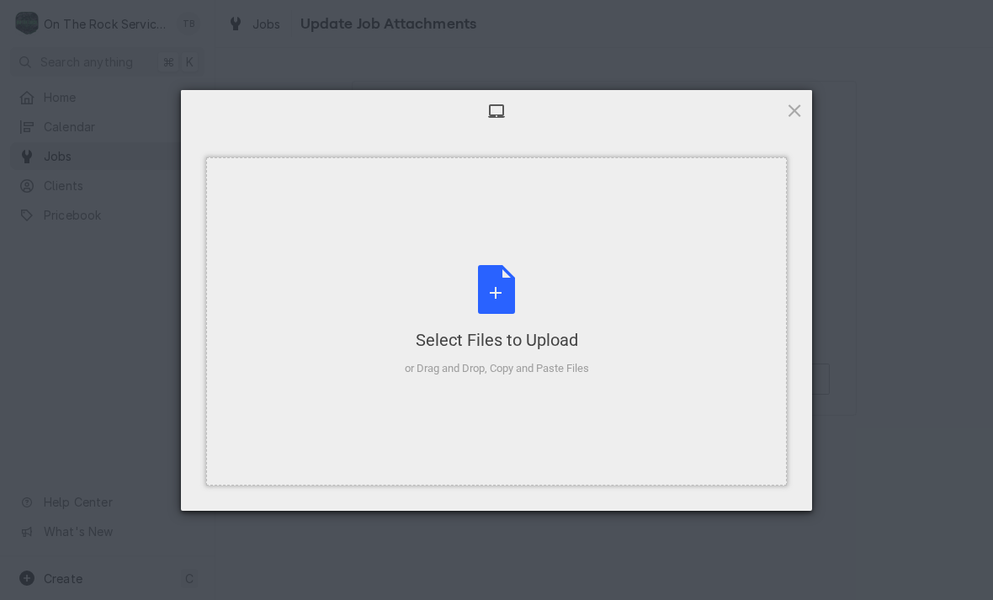
click at [498, 290] on div "Select Files to Upload or Drag and Drop, Copy and Paste Files" at bounding box center [497, 321] width 184 height 112
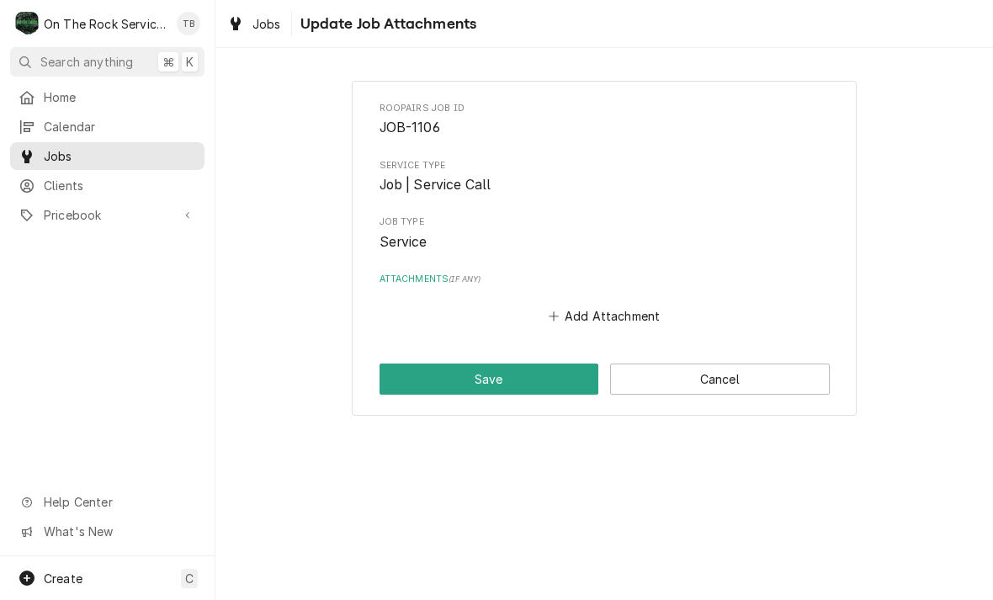
click at [615, 305] on button "Add Attachment" at bounding box center [605, 317] width 118 height 24
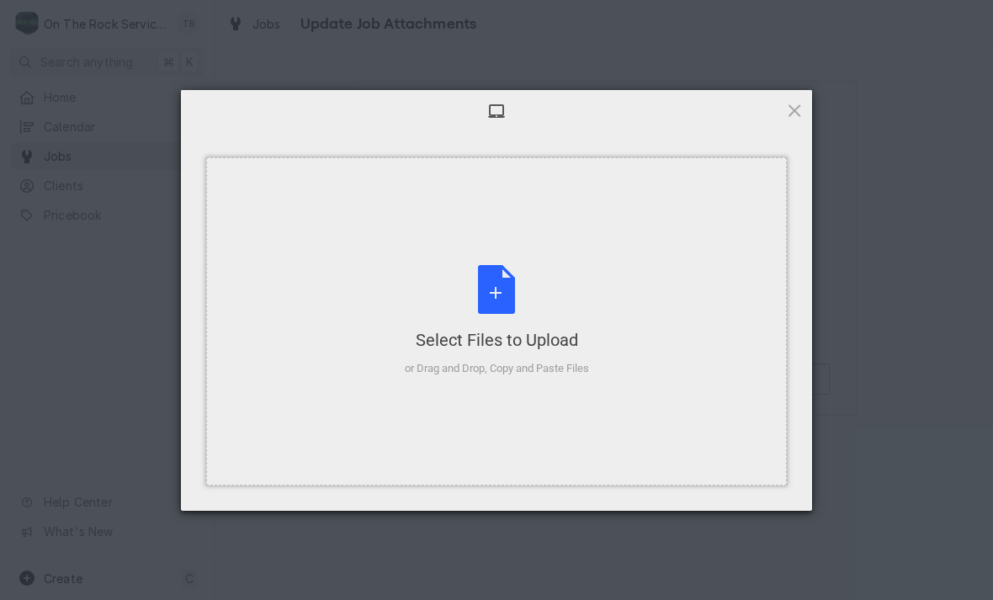
click at [513, 290] on div "Select Files to Upload or Drag and Drop, Copy and Paste Files" at bounding box center [497, 321] width 184 height 112
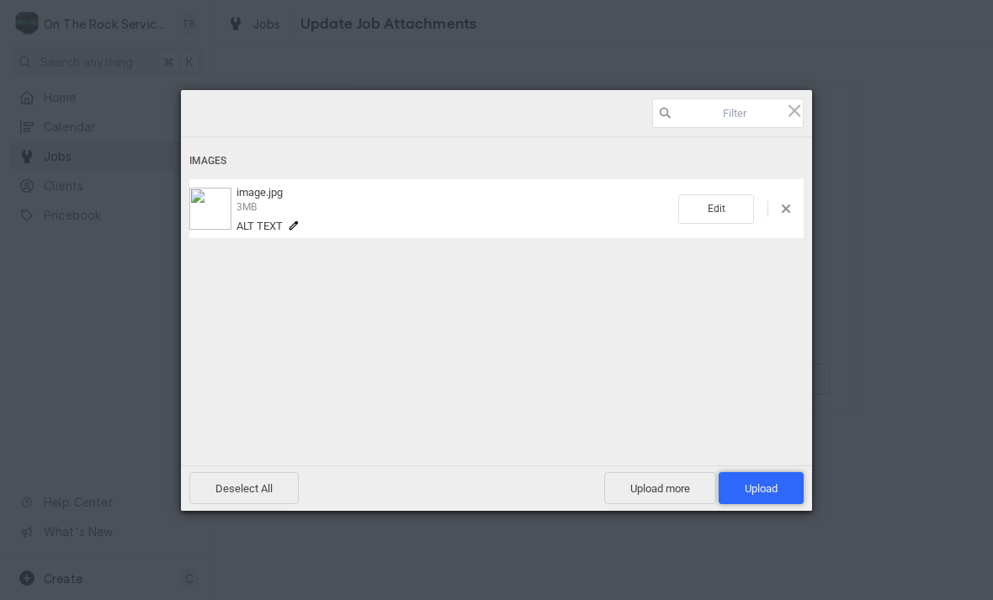
click at [753, 487] on span "Upload 1" at bounding box center [761, 488] width 33 height 13
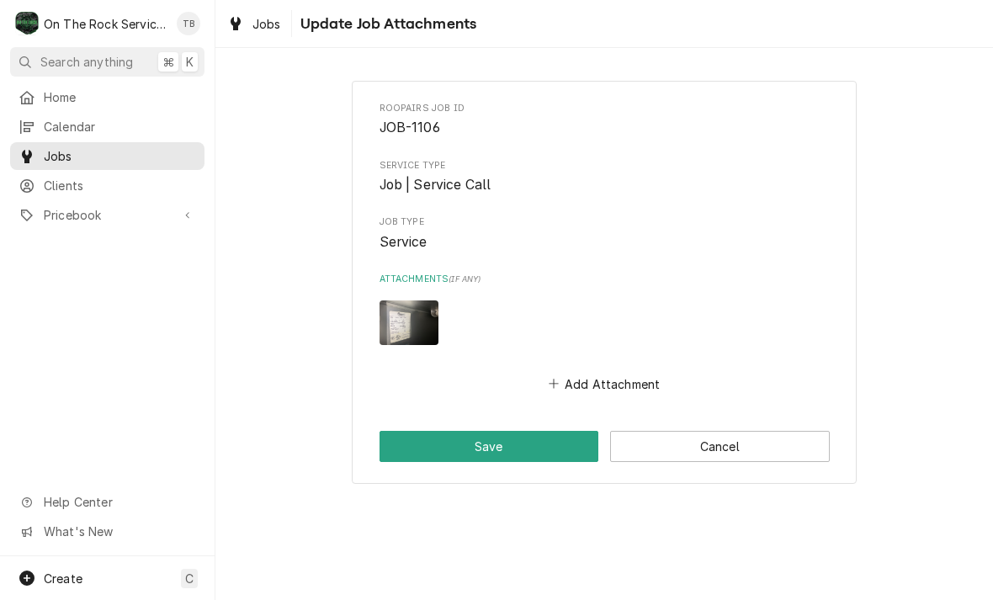
click at [602, 375] on button "Add Attachment" at bounding box center [605, 384] width 118 height 24
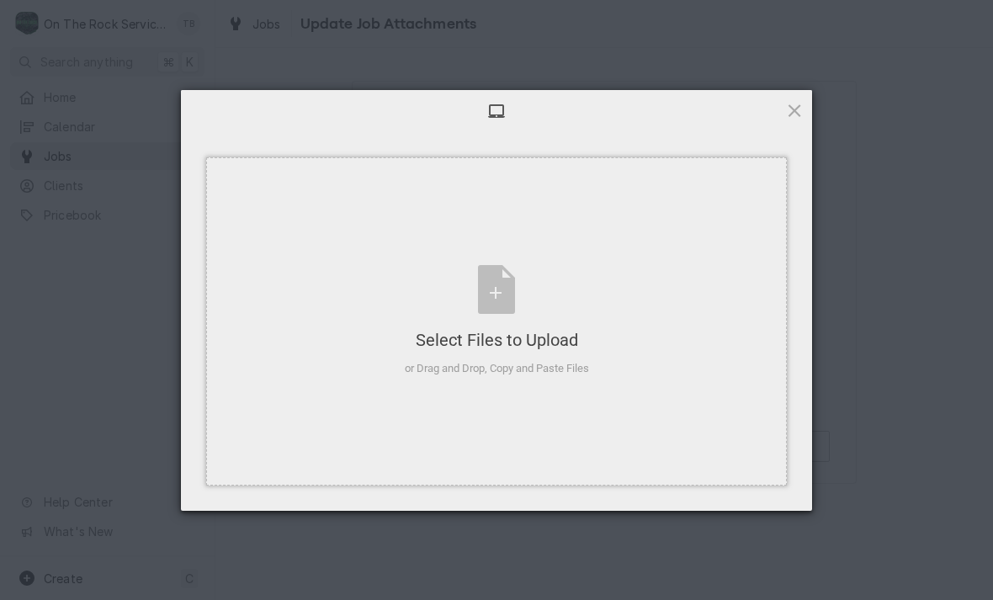
click at [492, 282] on div "Select Files to Upload or Drag and Drop, Copy and Paste Files" at bounding box center [497, 321] width 184 height 112
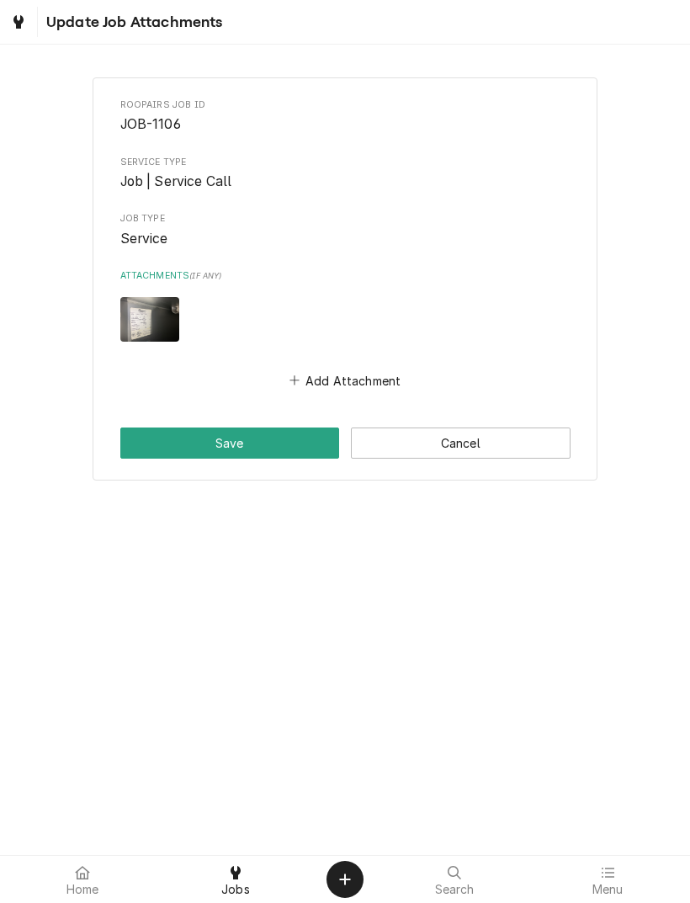
click at [253, 428] on button "Save" at bounding box center [230, 443] width 220 height 31
